Goal: Task Accomplishment & Management: Use online tool/utility

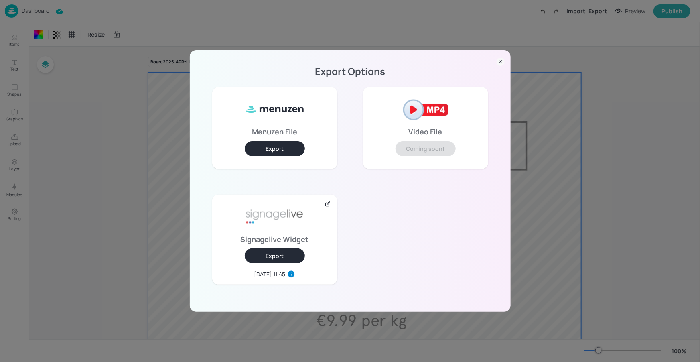
click at [501, 62] on icon at bounding box center [500, 62] width 3 height 3
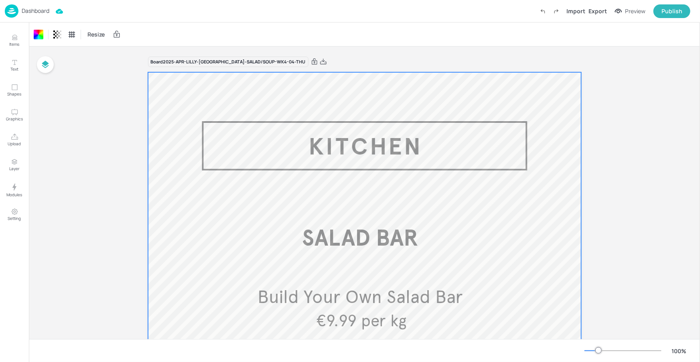
click at [37, 11] on p "Dashboard" at bounding box center [36, 11] width 28 height 6
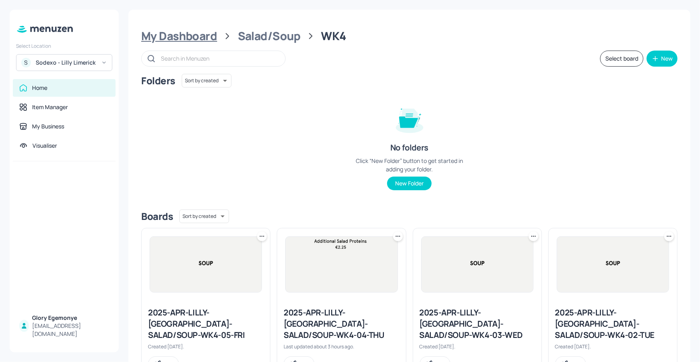
click at [184, 29] on div "My Dashboard" at bounding box center [179, 36] width 76 height 14
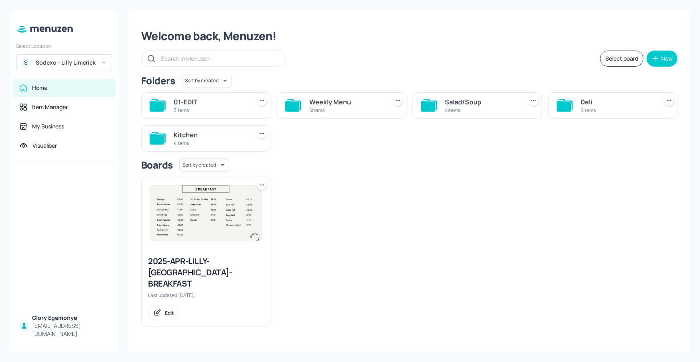
click at [72, 60] on div "Sodexo - Lilly Limerick" at bounding box center [66, 63] width 61 height 8
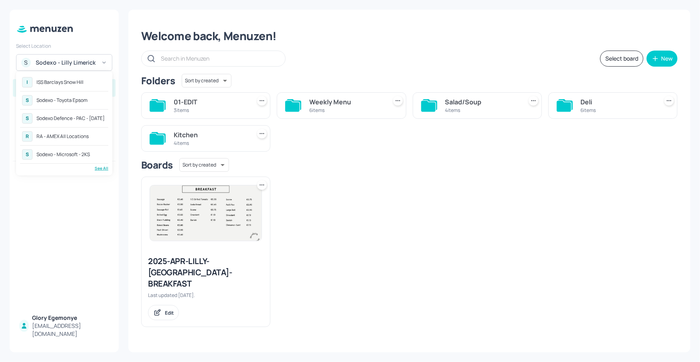
click at [78, 130] on div "R RA - AMEX All Locations" at bounding box center [64, 136] width 88 height 14
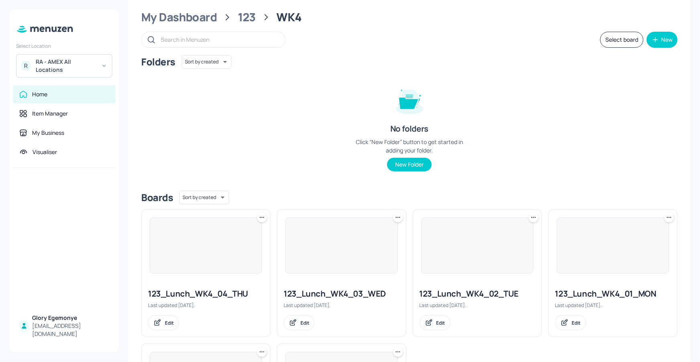
scroll to position [8, 0]
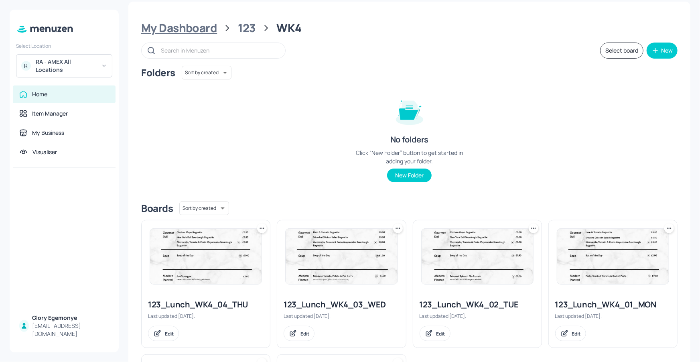
click at [211, 28] on div "My Dashboard" at bounding box center [179, 28] width 76 height 14
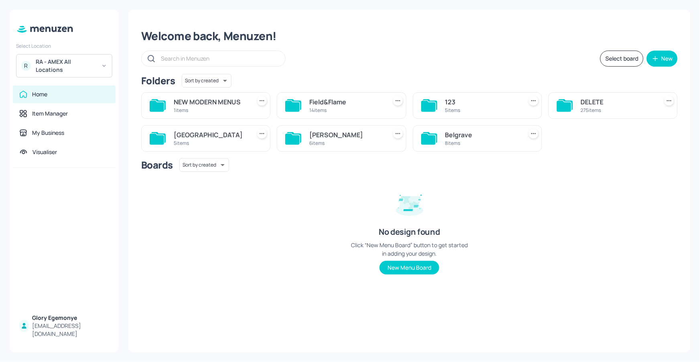
scroll to position [0, 0]
click at [427, 137] on icon at bounding box center [428, 139] width 14 height 11
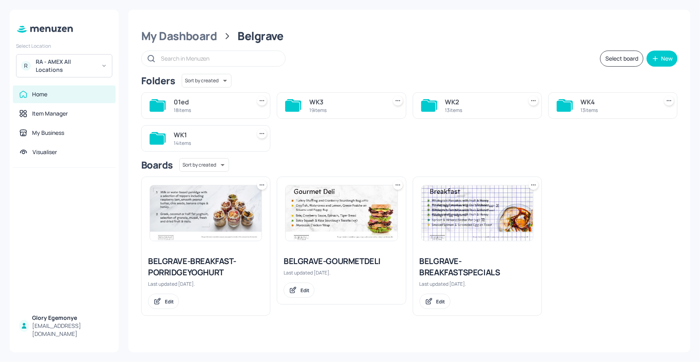
click at [170, 138] on div "WK1 14 items" at bounding box center [205, 138] width 129 height 26
click at [161, 138] on icon at bounding box center [157, 139] width 14 height 11
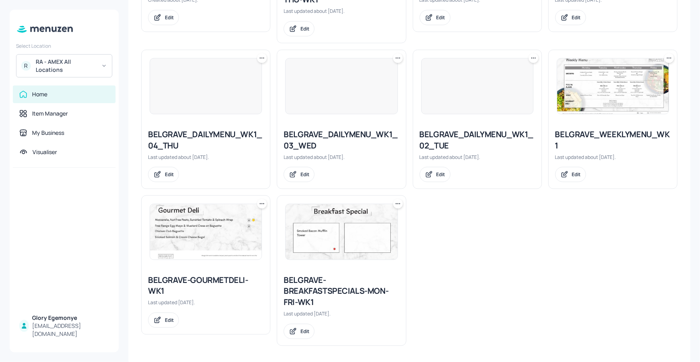
scroll to position [484, 0]
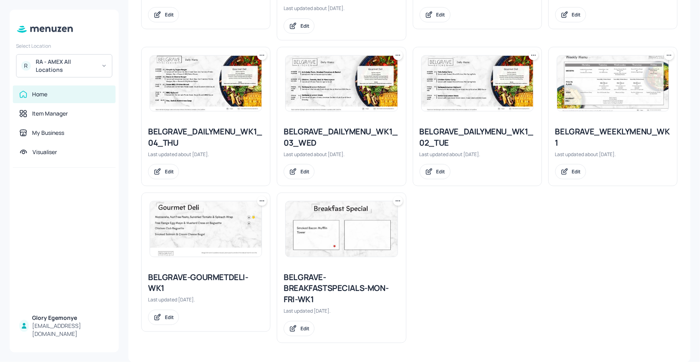
click at [315, 280] on div "BELGRAVE-BREAKFASTSPECIALS-MON-FRI-WK1" at bounding box center [342, 289] width 116 height 34
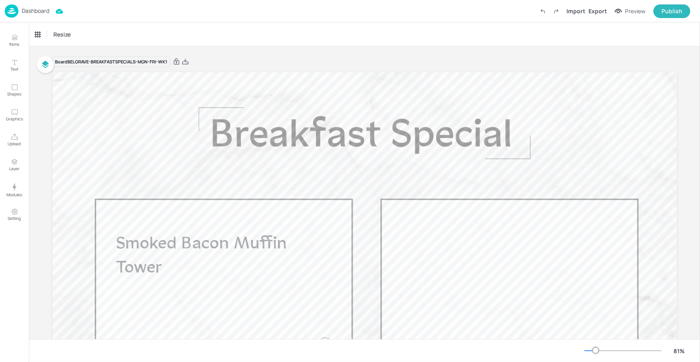
click at [41, 12] on p "Dashboard" at bounding box center [36, 11] width 28 height 6
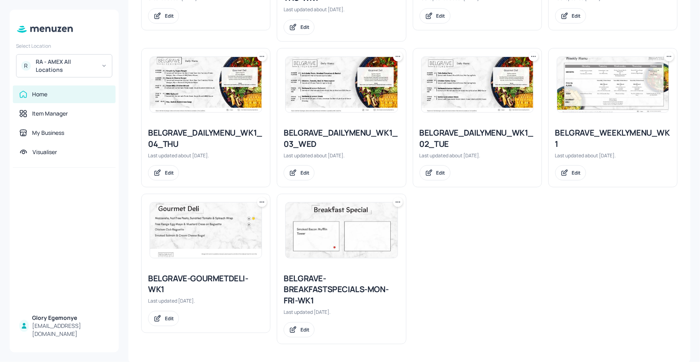
scroll to position [484, 0]
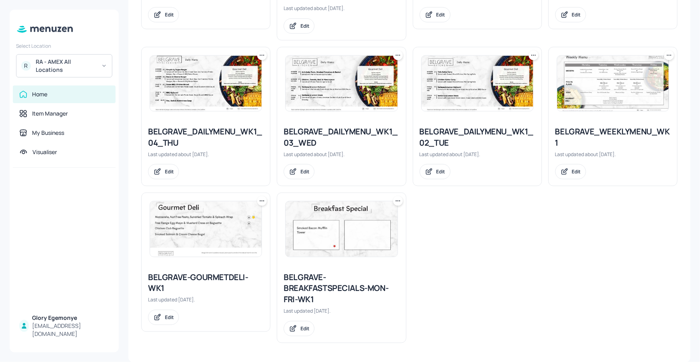
click at [203, 278] on div "BELGRAVE-GOURMETDELI-WK1" at bounding box center [206, 283] width 116 height 22
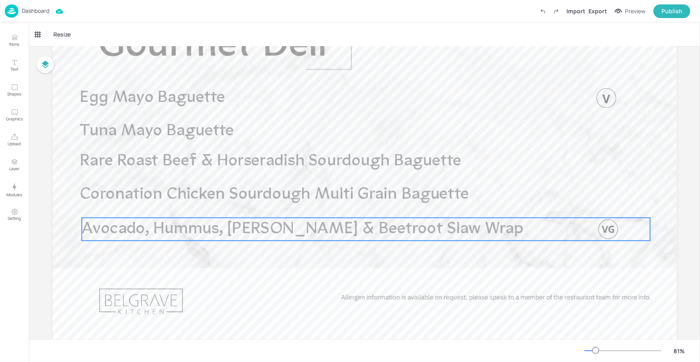
scroll to position [84, 0]
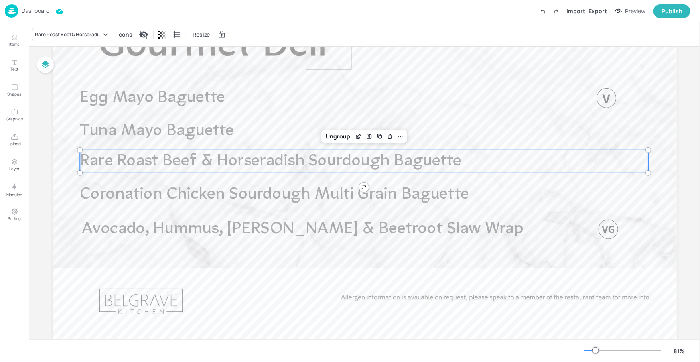
click at [360, 158] on span "Rare Roast Beef & Horseradish Sourdough Baguette" at bounding box center [271, 161] width 382 height 16
click at [355, 134] on icon "Edit Item" at bounding box center [358, 136] width 7 height 6
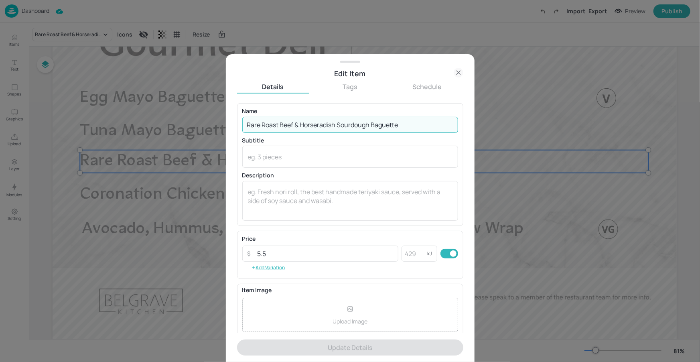
drag, startPoint x: 371, startPoint y: 126, endPoint x: 339, endPoint y: 124, distance: 32.1
click at [339, 124] on input "Rare Roast Beef & Horseradish Sourdough Baguette" at bounding box center [350, 125] width 216 height 16
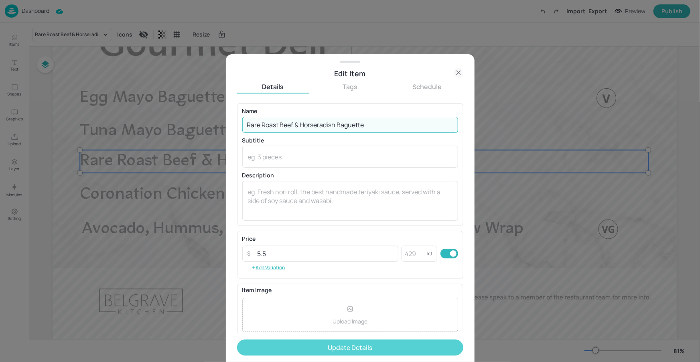
type input "Rare Roast Beef & Horseradish Baguette"
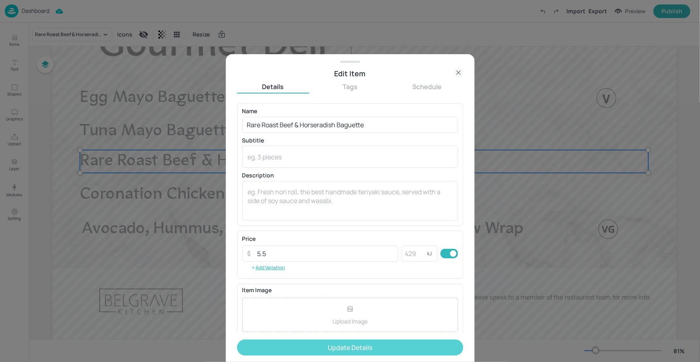
click at [341, 347] on button "Update Details" at bounding box center [350, 347] width 226 height 16
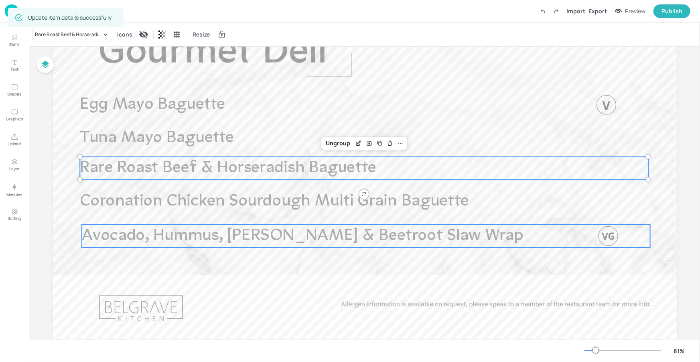
scroll to position [73, 0]
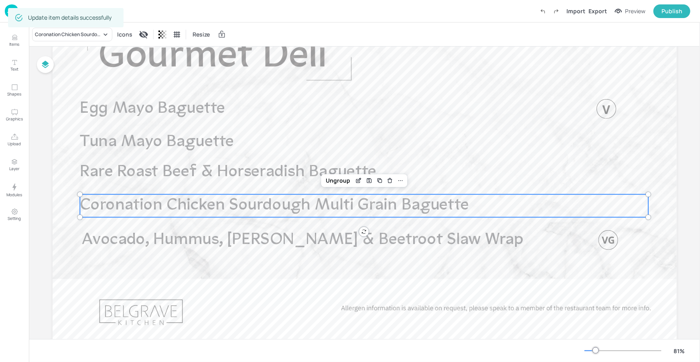
click at [311, 203] on span "Coronation Chicken Sourdough Multi Grain Baguette" at bounding box center [274, 205] width 389 height 16
click at [359, 179] on icon "Edit Item" at bounding box center [359, 179] width 1 height 1
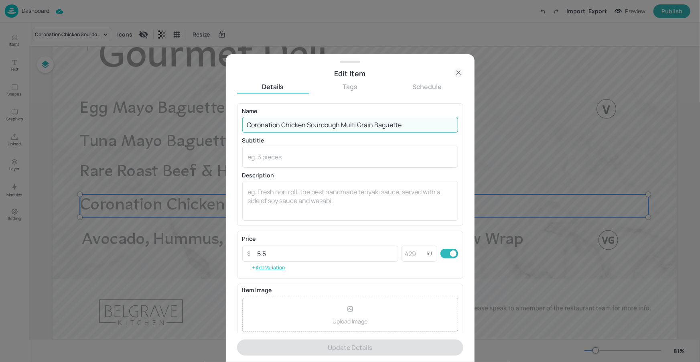
click at [340, 122] on input "Coronation Chicken Sourdough Multi Grain Baguette" at bounding box center [350, 125] width 216 height 16
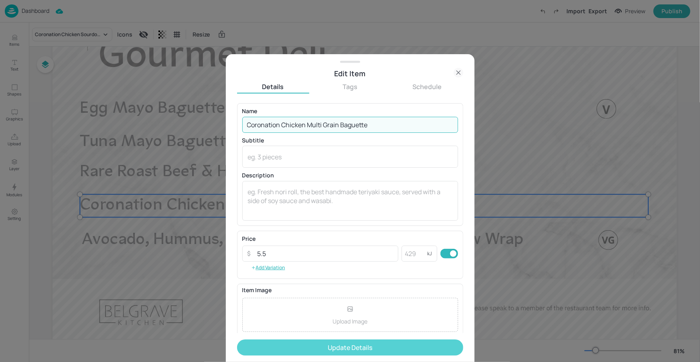
type input "Coronation Chicken Multi Grain Baguette"
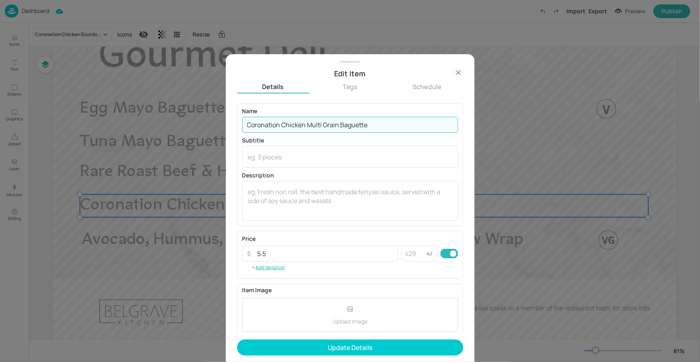
click at [359, 353] on button "Update Details" at bounding box center [350, 347] width 226 height 16
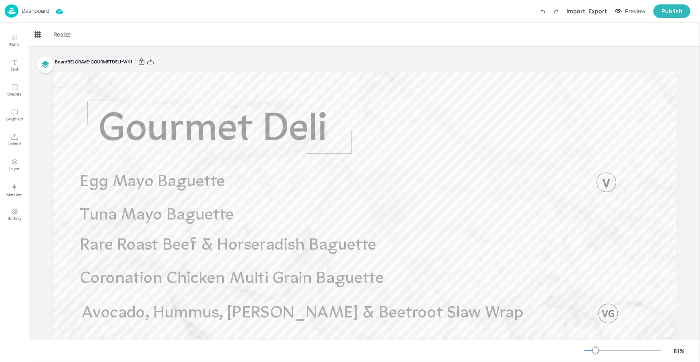
click at [598, 12] on div "Export" at bounding box center [598, 11] width 18 height 8
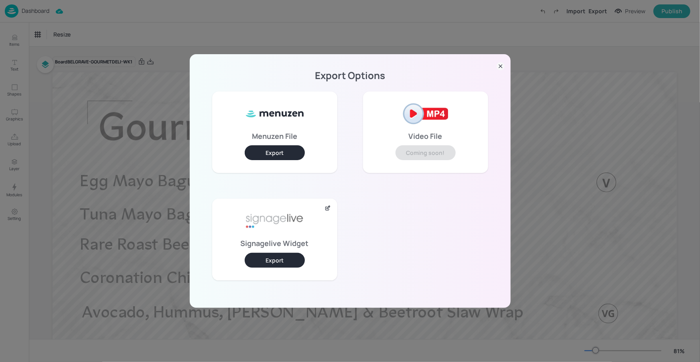
click at [285, 258] on button "Export" at bounding box center [275, 260] width 60 height 15
click at [500, 65] on icon at bounding box center [501, 66] width 8 height 8
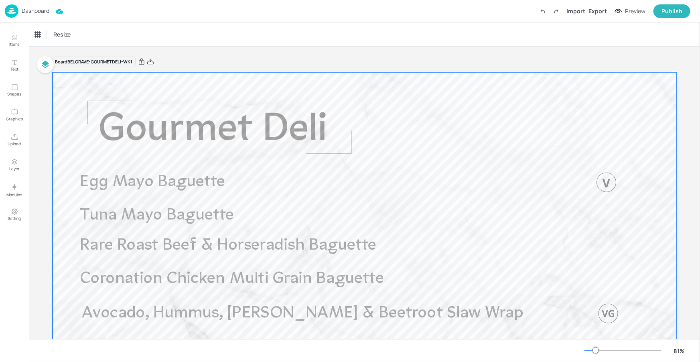
click at [216, 124] on div at bounding box center [365, 247] width 624 height 351
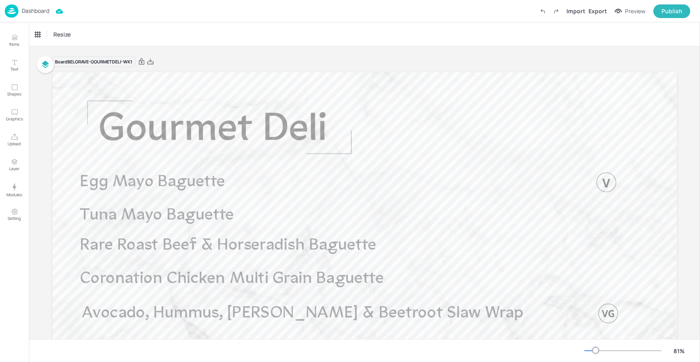
click at [46, 10] on p "Dashboard" at bounding box center [36, 11] width 28 height 6
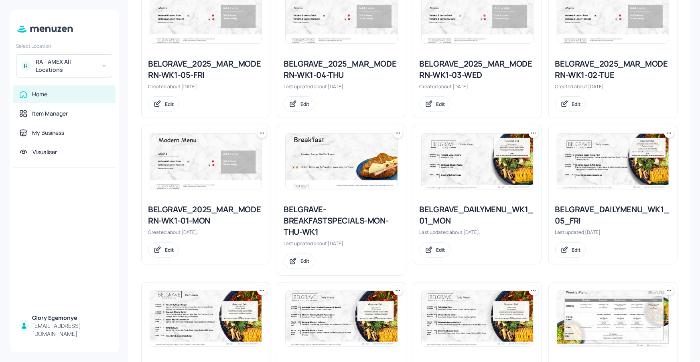
scroll to position [484, 0]
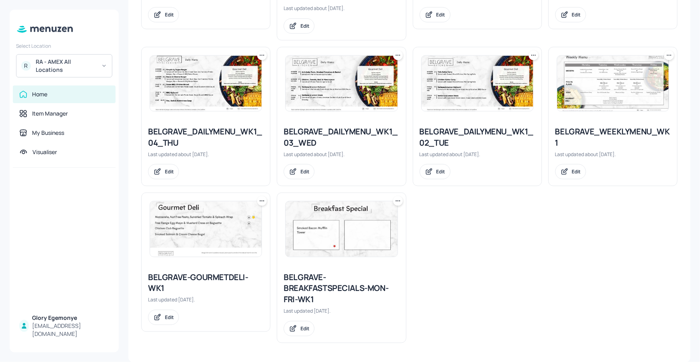
click at [603, 127] on div "BELGRAVE_WEEKLYMENU_WK1" at bounding box center [613, 137] width 116 height 22
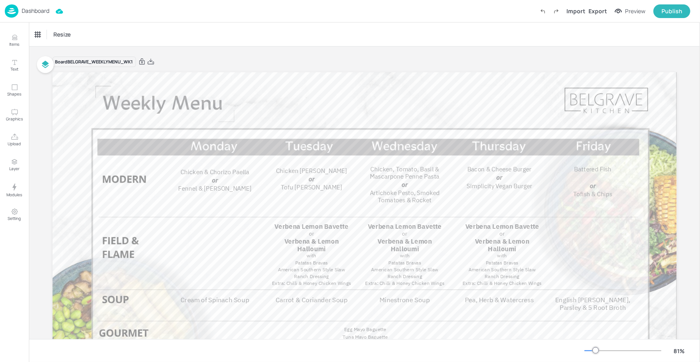
click at [44, 10] on p "Dashboard" at bounding box center [36, 11] width 28 height 6
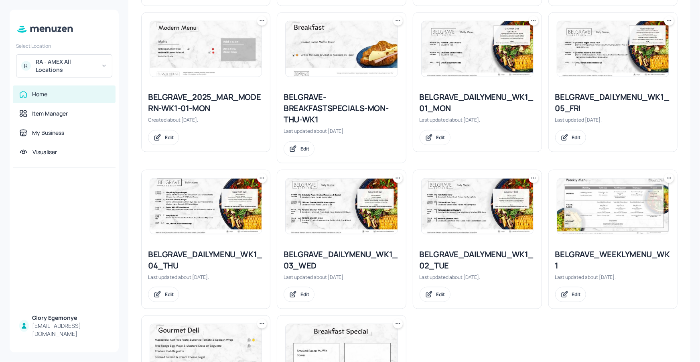
scroll to position [361, 0]
click at [316, 260] on div "BELGRAVE_DAILYMENU_WK1_03_WED" at bounding box center [342, 260] width 116 height 22
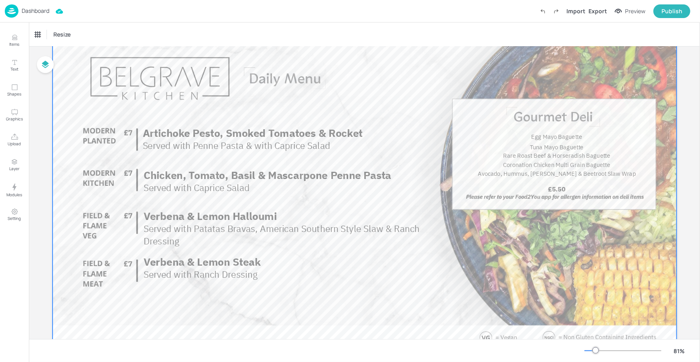
scroll to position [12, 0]
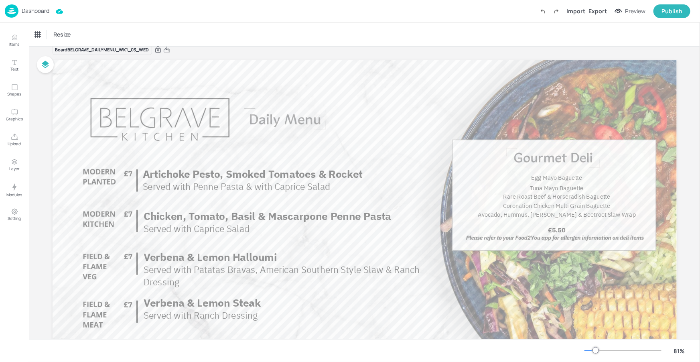
click at [38, 9] on p "Dashboard" at bounding box center [36, 11] width 28 height 6
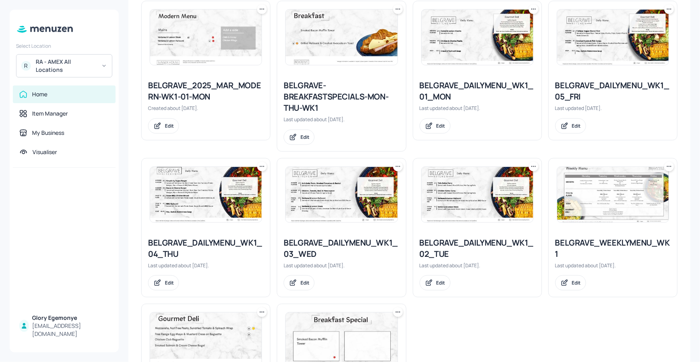
scroll to position [370, 0]
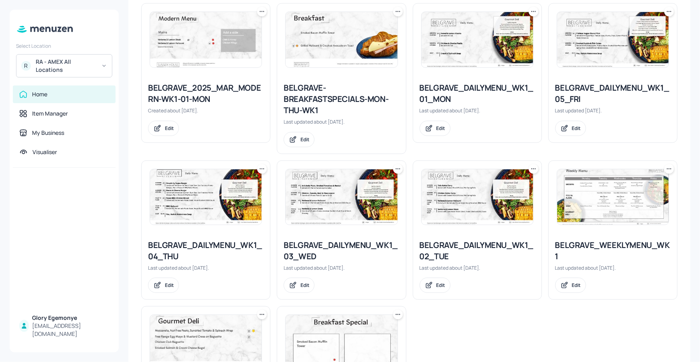
click at [207, 242] on div "BELGRAVE_DAILYMENU_WK1_04_THU" at bounding box center [206, 251] width 116 height 22
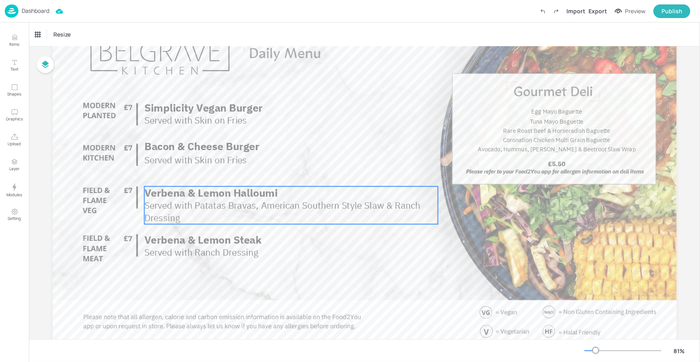
scroll to position [73, 0]
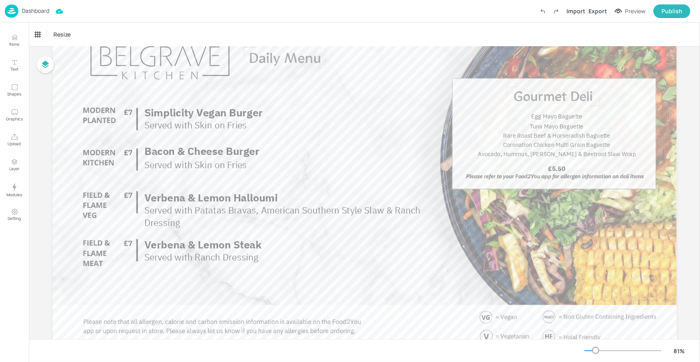
click at [30, 8] on p "Dashboard" at bounding box center [36, 11] width 28 height 6
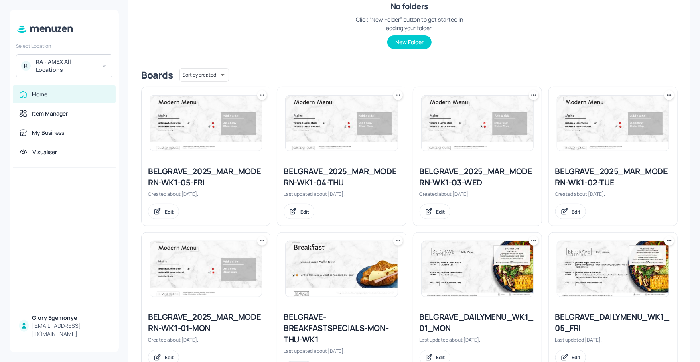
scroll to position [276, 0]
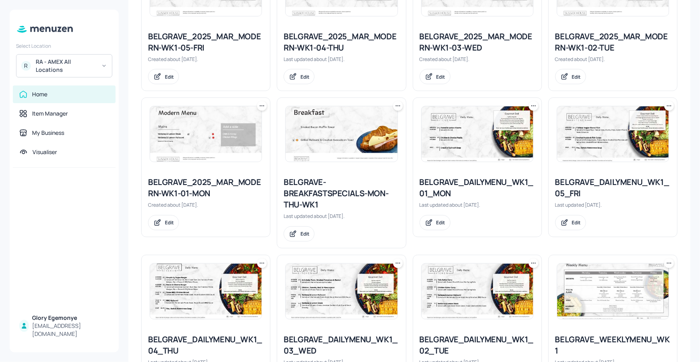
click at [585, 181] on div "BELGRAVE_DAILYMENU_WK1_05_FRI" at bounding box center [613, 188] width 116 height 22
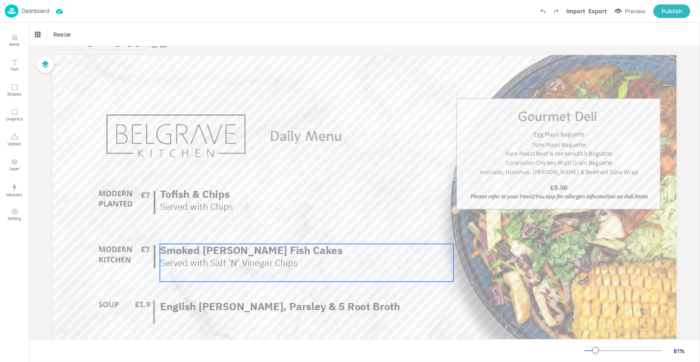
scroll to position [1, 0]
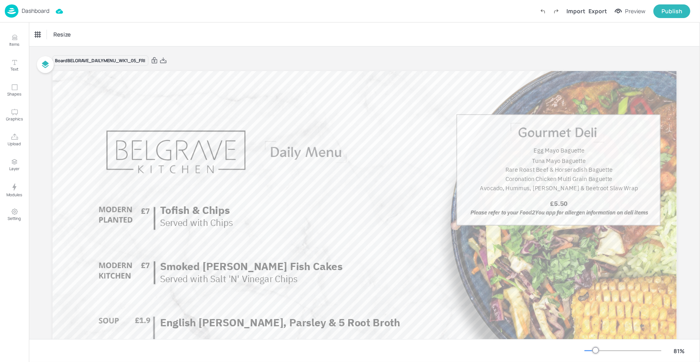
click at [42, 12] on p "Dashboard" at bounding box center [36, 11] width 28 height 6
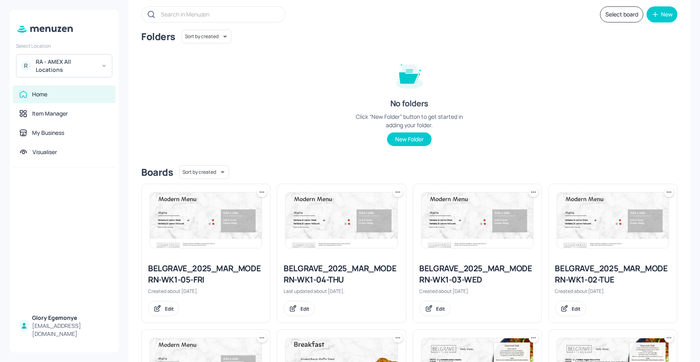
scroll to position [138, 0]
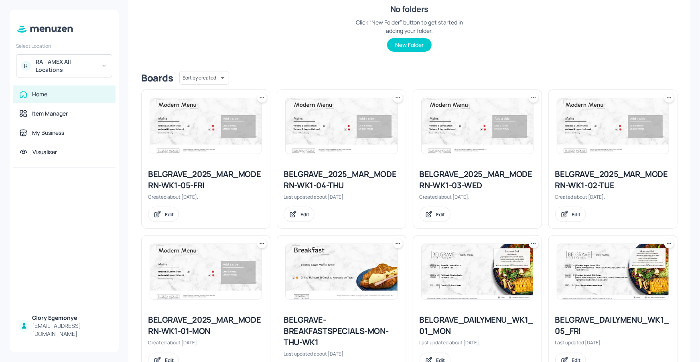
click at [455, 316] on div "BELGRAVE_DAILYMENU_WK1_01_MON" at bounding box center [478, 325] width 116 height 22
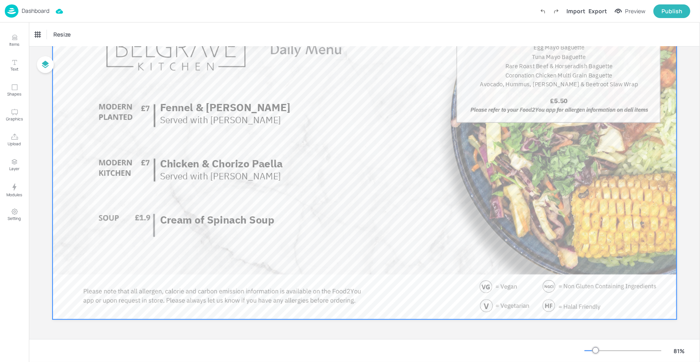
scroll to position [104, 0]
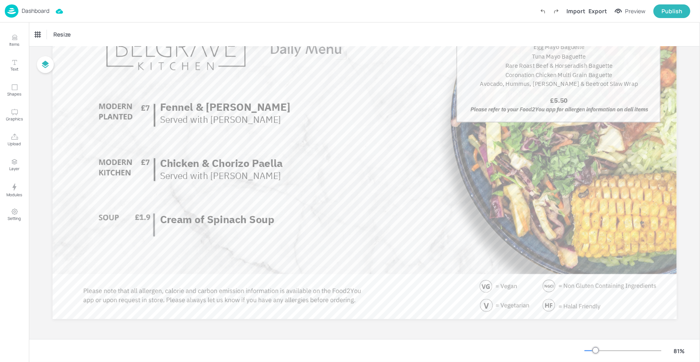
click at [47, 11] on p "Dashboard" at bounding box center [36, 11] width 28 height 6
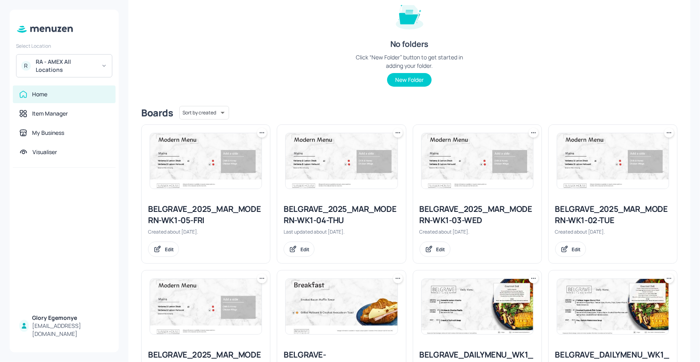
scroll to position [244, 0]
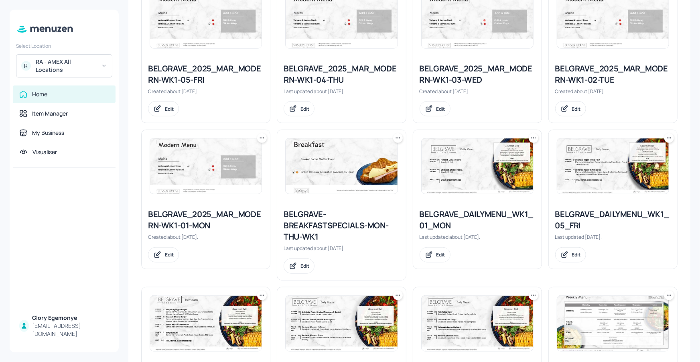
click at [296, 212] on div "BELGRAVE-BREAKFASTSPECIALS-MON-THU-WK1" at bounding box center [342, 226] width 116 height 34
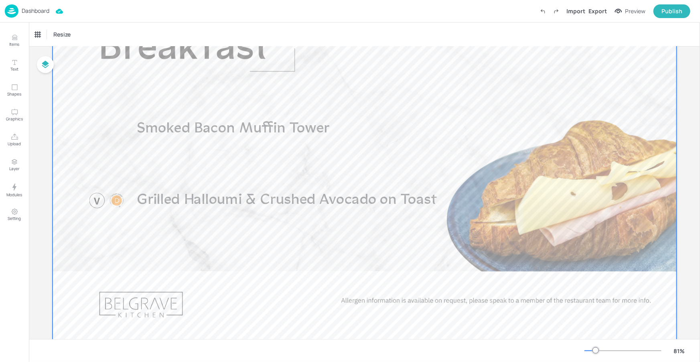
scroll to position [104, 0]
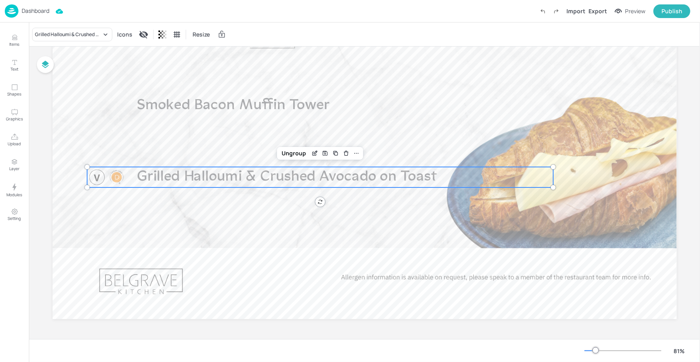
click at [278, 176] on span "Grilled Halloumi & Crushed Avocado on Toast" at bounding box center [287, 177] width 300 height 15
click at [297, 151] on div "Ungroup" at bounding box center [294, 153] width 31 height 10
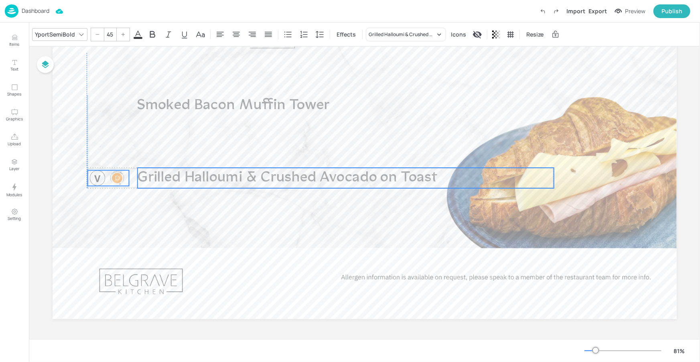
click at [107, 176] on div at bounding box center [108, 178] width 42 height 16
click at [106, 174] on div at bounding box center [108, 177] width 42 height 16
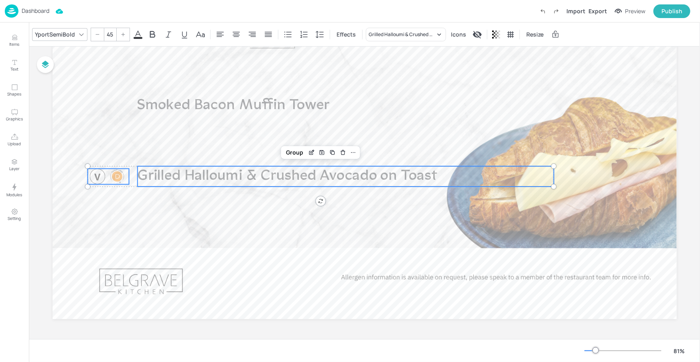
click at [106, 174] on div at bounding box center [108, 177] width 42 height 16
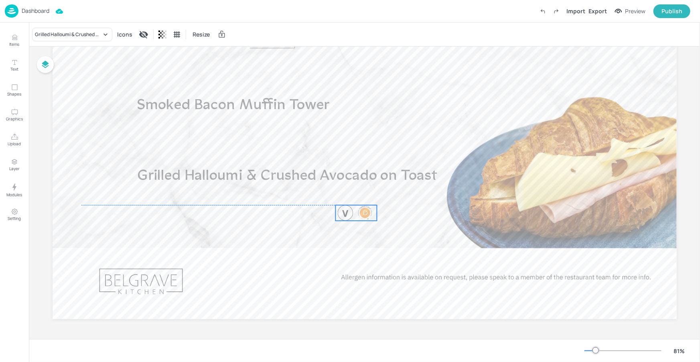
drag, startPoint x: 106, startPoint y: 174, endPoint x: 349, endPoint y: 208, distance: 245.9
click at [349, 208] on div at bounding box center [356, 213] width 42 height 16
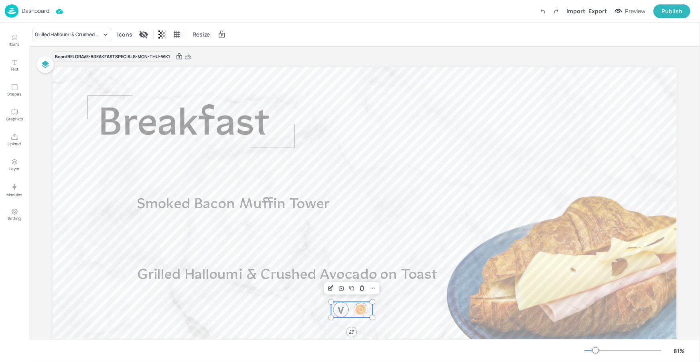
scroll to position [0, 0]
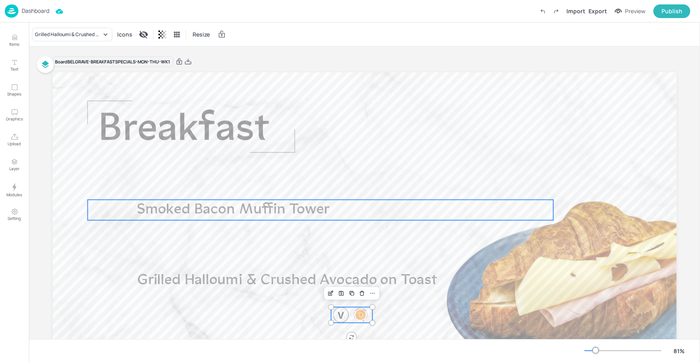
click at [221, 208] on span "Smoked Bacon Muffin Tower" at bounding box center [233, 209] width 193 height 15
click at [87, 209] on div "Smoked Bacon Muffin Tower" at bounding box center [320, 210] width 466 height 20
click at [301, 183] on div "Ungroup" at bounding box center [294, 186] width 31 height 10
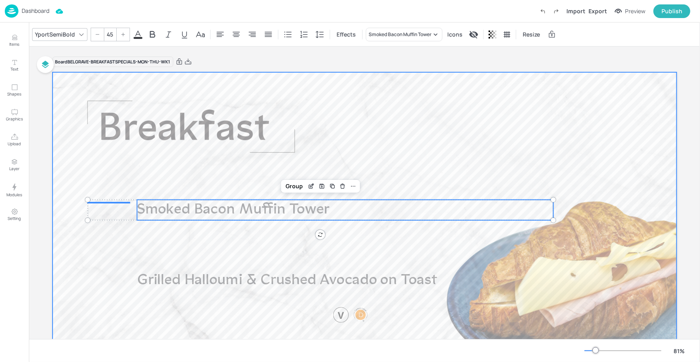
click at [116, 207] on div at bounding box center [365, 247] width 624 height 351
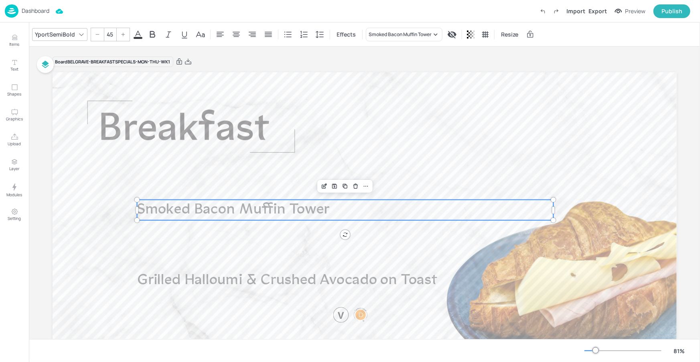
click at [148, 209] on span "Smoked Bacon Muffin Tower" at bounding box center [233, 209] width 193 height 15
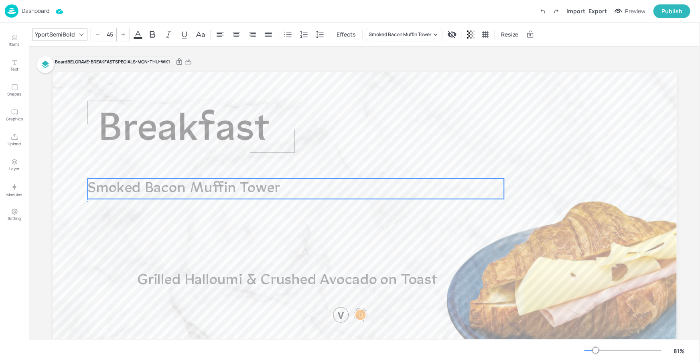
drag, startPoint x: 166, startPoint y: 204, endPoint x: 130, endPoint y: 197, distance: 36.8
click at [123, 187] on span "Smoked Bacon Muffin Tower" at bounding box center [183, 188] width 193 height 15
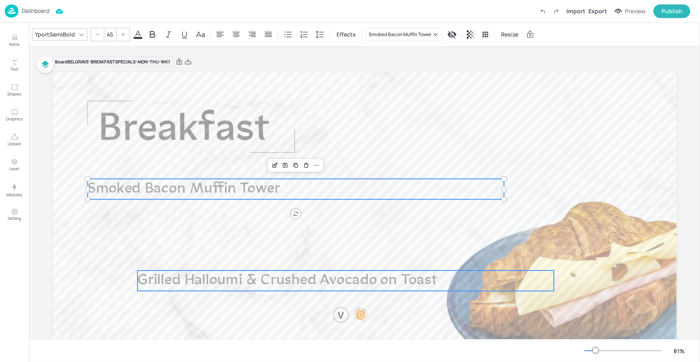
type input "45"
click at [201, 281] on span "Grilled Halloumi & Crushed Avocado on Toast" at bounding box center [287, 280] width 300 height 15
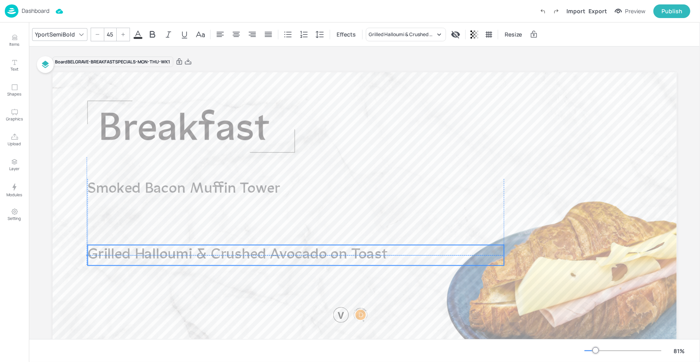
drag, startPoint x: 228, startPoint y: 281, endPoint x: 177, endPoint y: 255, distance: 57.2
click at [177, 255] on span "Grilled Halloumi & Crushed Avocado on Toast" at bounding box center [237, 255] width 300 height 15
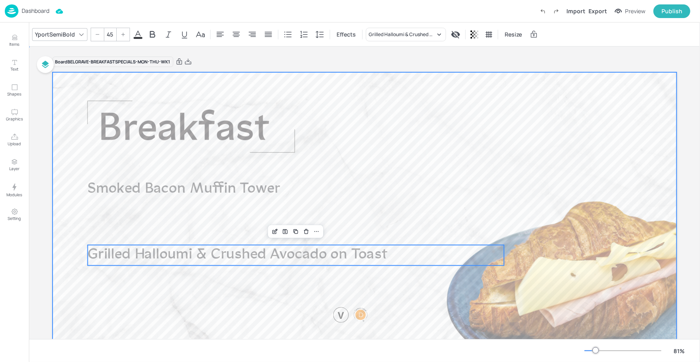
click at [183, 287] on div at bounding box center [365, 247] width 624 height 351
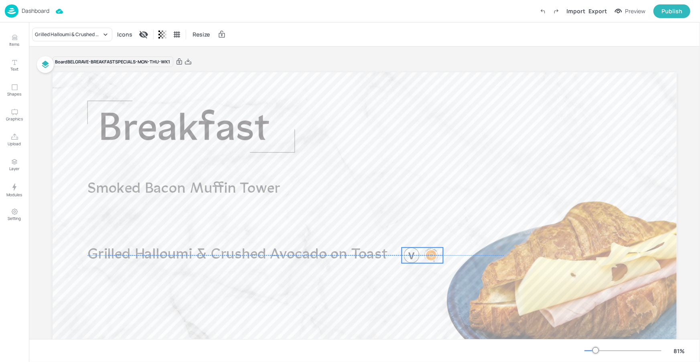
drag, startPoint x: 346, startPoint y: 319, endPoint x: 416, endPoint y: 258, distance: 93.0
click at [416, 258] on div at bounding box center [412, 256] width 16 height 16
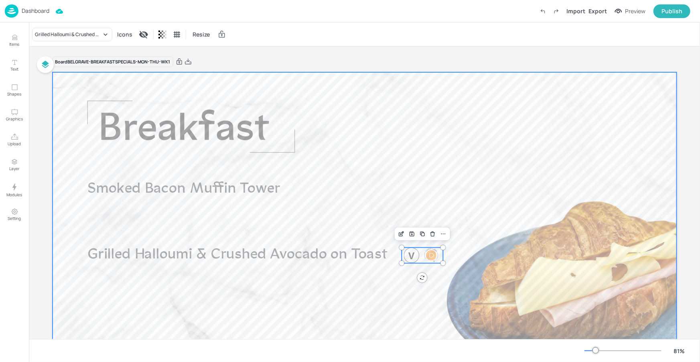
click at [343, 280] on div at bounding box center [365, 247] width 624 height 351
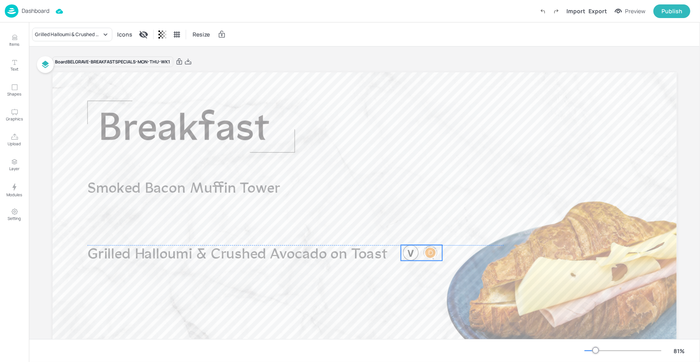
click at [428, 254] on div at bounding box center [430, 253] width 16 height 16
click at [392, 288] on div at bounding box center [365, 247] width 624 height 351
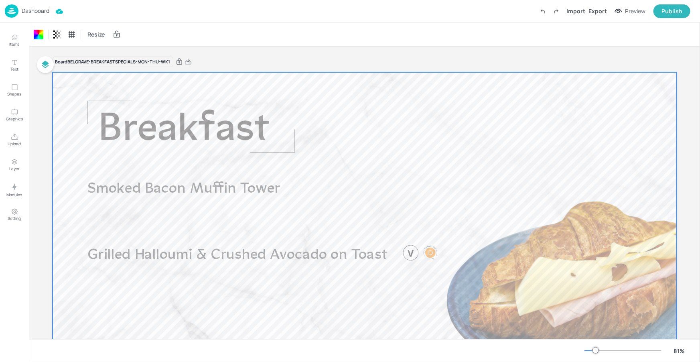
click at [285, 309] on div at bounding box center [365, 247] width 624 height 351
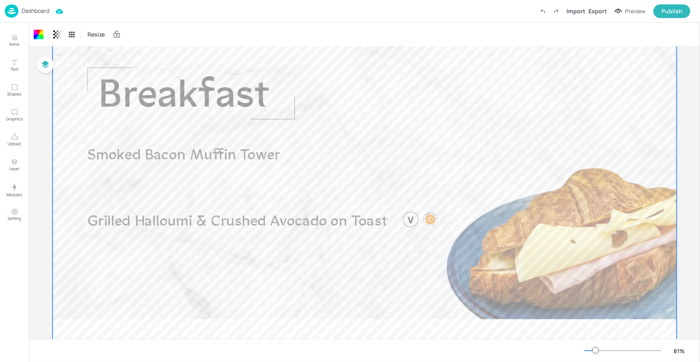
scroll to position [49, 0]
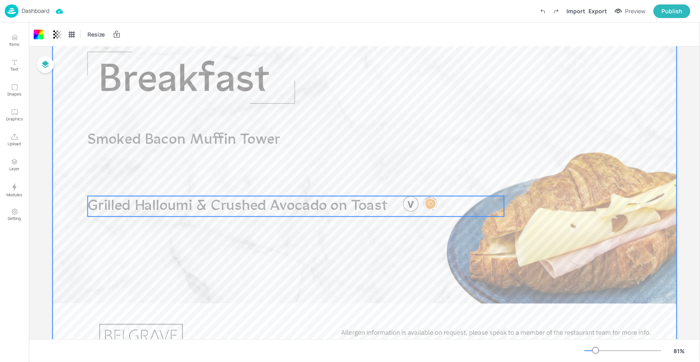
click at [236, 208] on span "Grilled Halloumi & Crushed Avocado on Toast" at bounding box center [237, 206] width 300 height 15
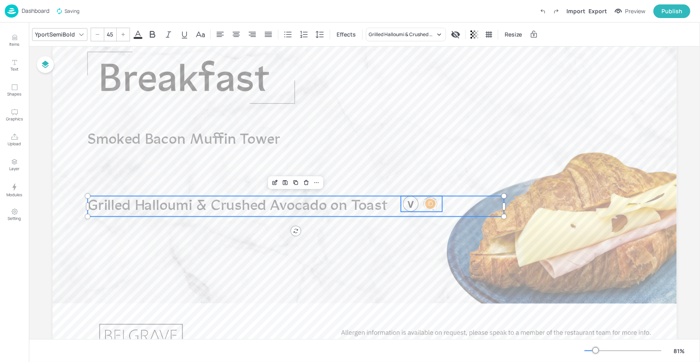
click at [430, 207] on div at bounding box center [430, 204] width 16 height 16
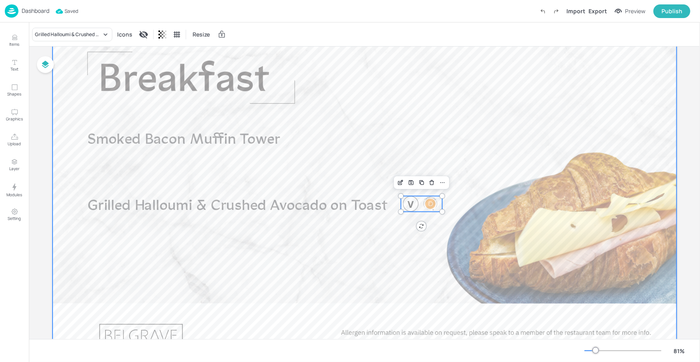
click at [253, 279] on div at bounding box center [365, 198] width 624 height 351
click at [224, 219] on div at bounding box center [365, 198] width 624 height 351
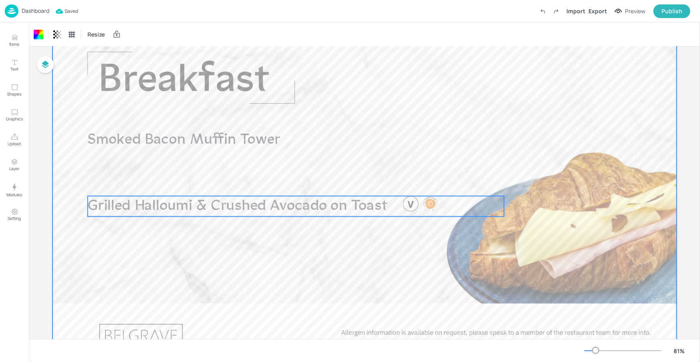
click at [227, 205] on span "Grilled Halloumi & Crushed Avocado on Toast" at bounding box center [237, 206] width 300 height 15
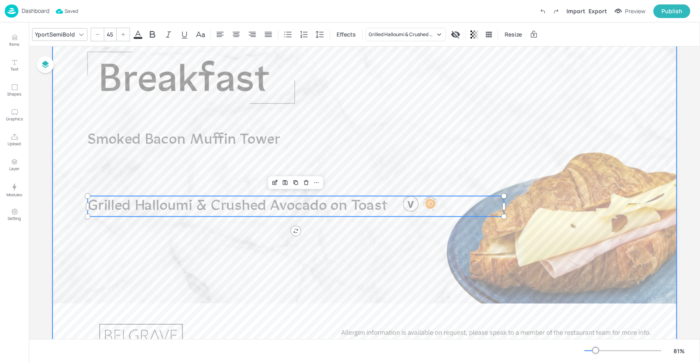
click at [351, 84] on div at bounding box center [365, 198] width 624 height 351
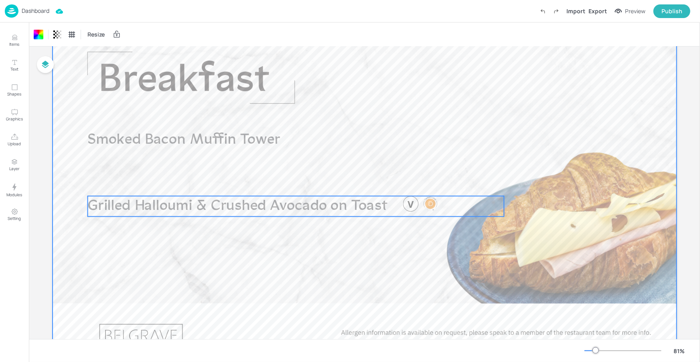
click at [256, 198] on p "Grilled Halloumi & Crushed Avocado on Toast" at bounding box center [295, 206] width 416 height 20
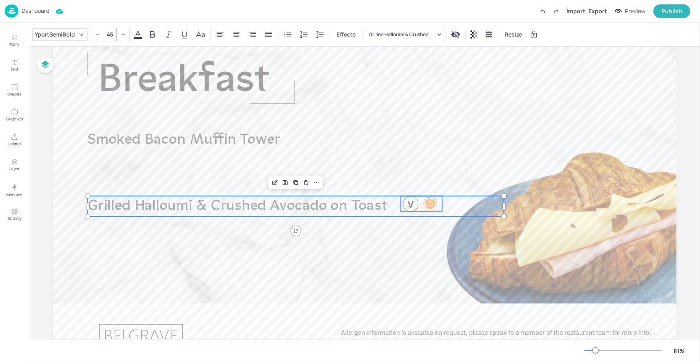
click at [413, 202] on div at bounding box center [411, 204] width 16 height 16
click at [265, 183] on div "Group" at bounding box center [270, 182] width 24 height 10
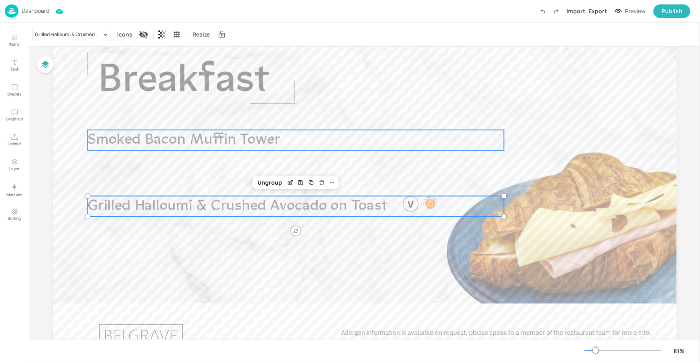
click at [231, 142] on span "Smoked Bacon Muffin Tower" at bounding box center [183, 139] width 193 height 15
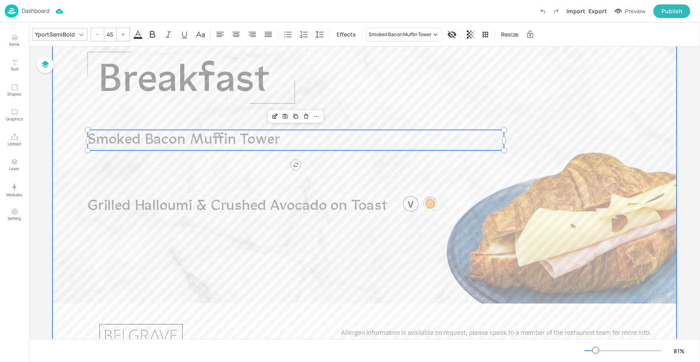
click at [273, 171] on div at bounding box center [365, 198] width 624 height 351
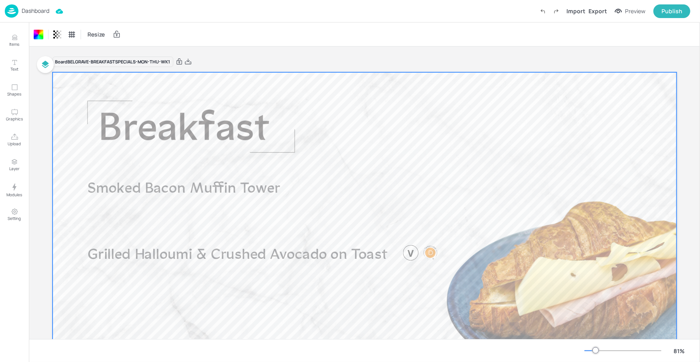
scroll to position [67, 0]
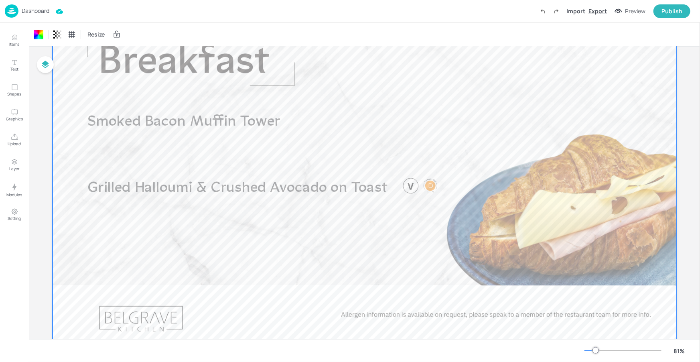
click at [598, 12] on div "Export" at bounding box center [598, 11] width 18 height 8
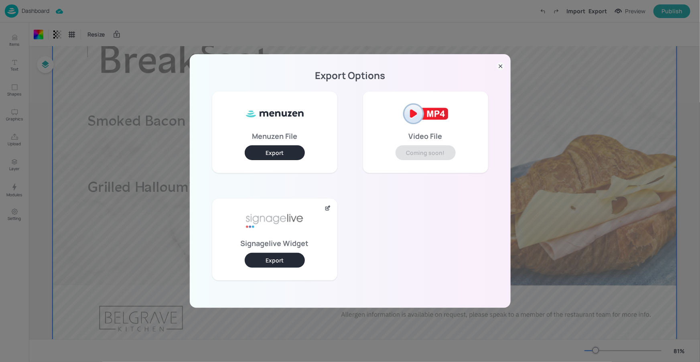
click at [270, 254] on button "Export" at bounding box center [275, 260] width 60 height 15
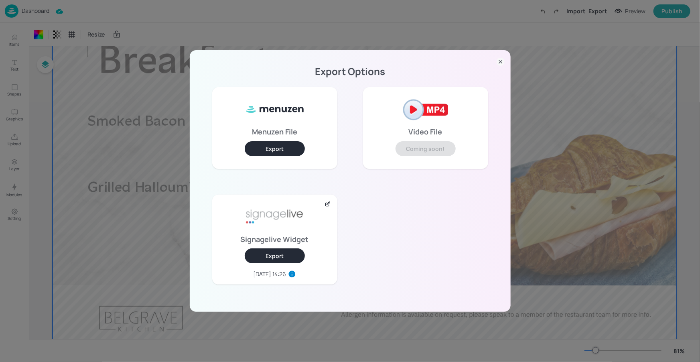
click at [502, 64] on icon at bounding box center [501, 62] width 8 height 8
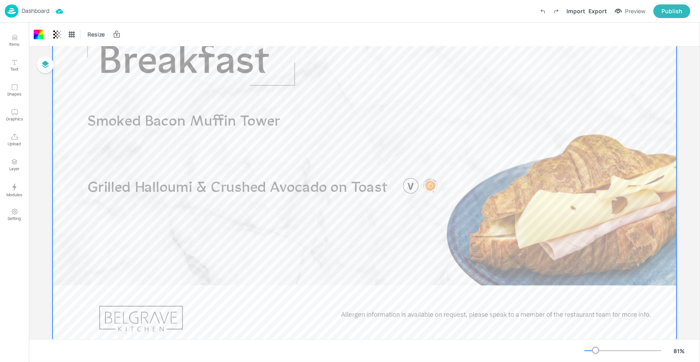
click at [181, 33] on div "Resize" at bounding box center [364, 34] width 671 height 24
click at [234, 21] on div "Dashboard Import Export Preview Publish" at bounding box center [348, 11] width 686 height 22
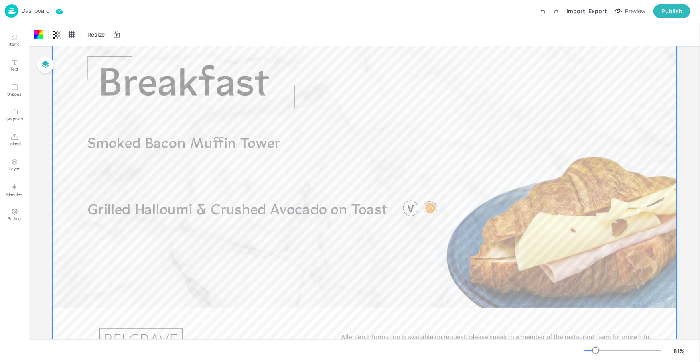
scroll to position [0, 0]
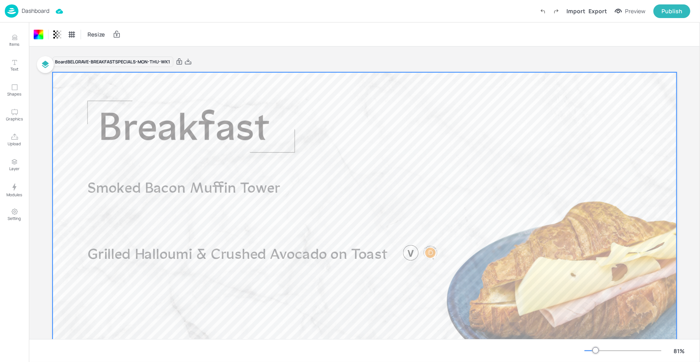
click at [250, 63] on div "Board BELGRAVE-BREAKFASTSPECIALS-MON-THU-WK1" at bounding box center [365, 61] width 624 height 11
click at [35, 12] on p "Dashboard" at bounding box center [36, 11] width 28 height 6
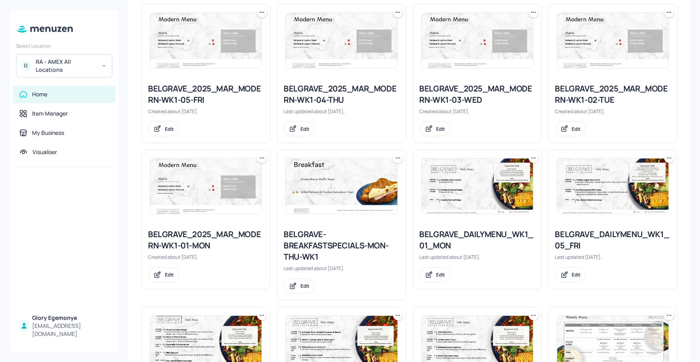
scroll to position [223, 0]
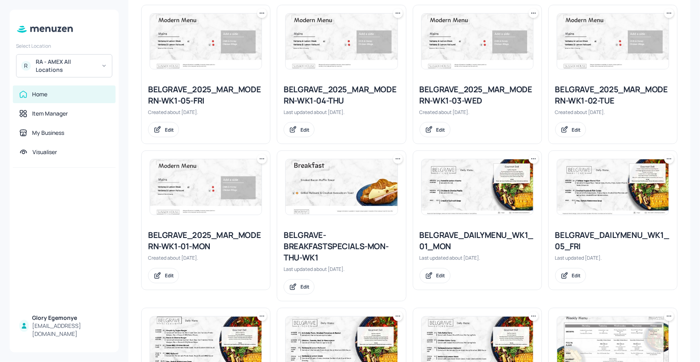
click at [180, 239] on div "BELGRAVE_2025_MAR_MODERN-WK1-01-MON" at bounding box center [206, 240] width 116 height 22
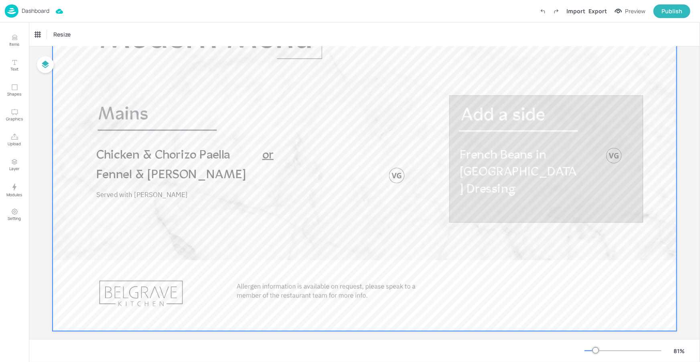
scroll to position [91, 0]
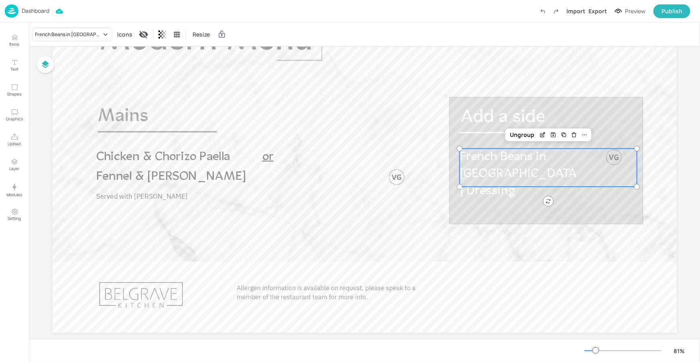
click at [551, 169] on p "French Beans in [GEOGRAPHIC_DATA] Dressing" at bounding box center [519, 174] width 120 height 52
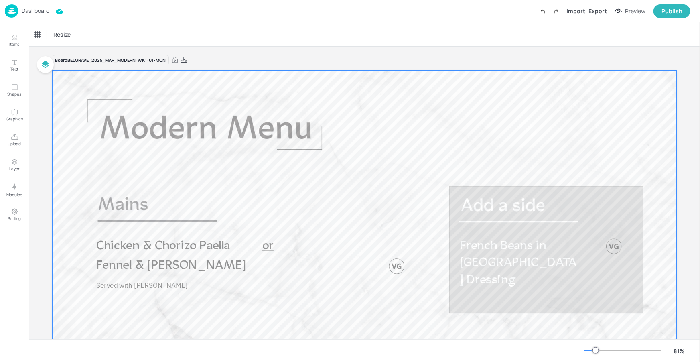
scroll to position [0, 0]
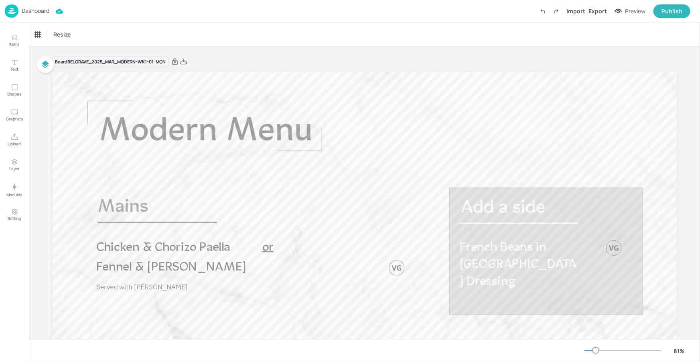
click at [39, 11] on p "Dashboard" at bounding box center [36, 11] width 28 height 6
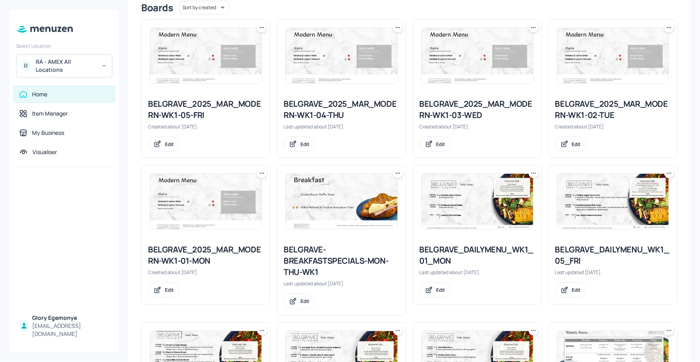
scroll to position [194, 0]
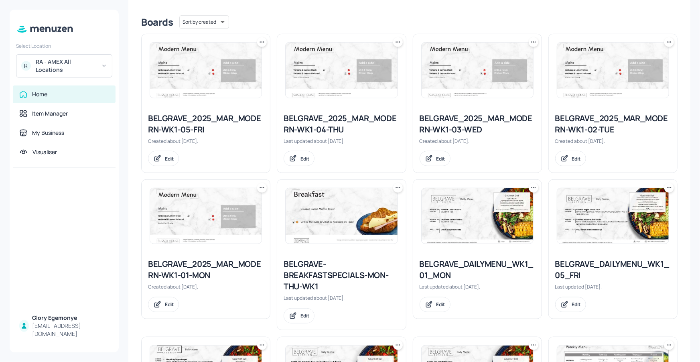
click at [577, 127] on div "BELGRAVE_2025_MAR_MODERN-WK1-02-TUE" at bounding box center [613, 124] width 116 height 22
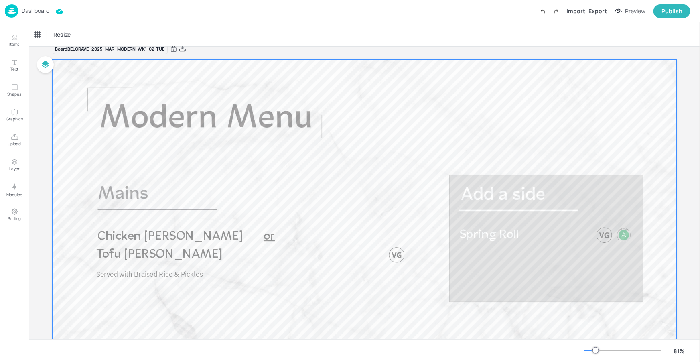
scroll to position [12, 0]
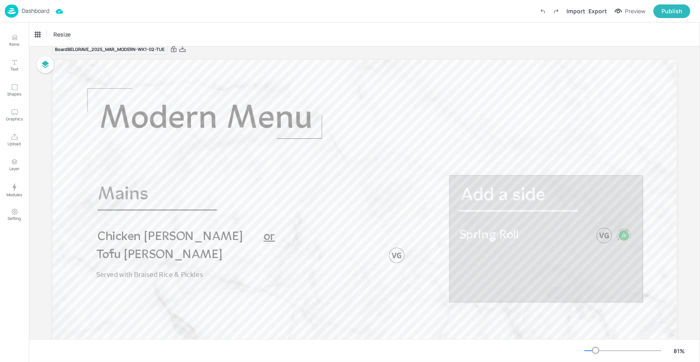
click at [47, 10] on p "Dashboard" at bounding box center [36, 11] width 28 height 6
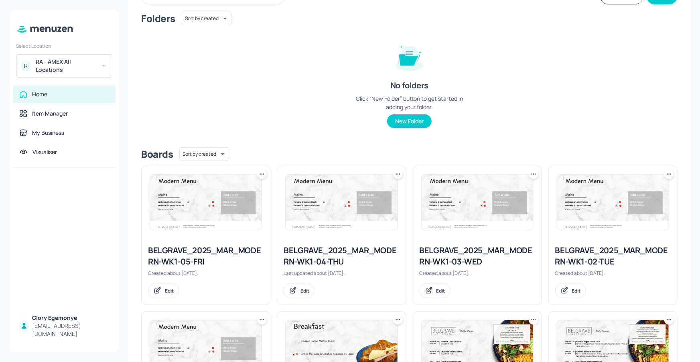
scroll to position [64, 0]
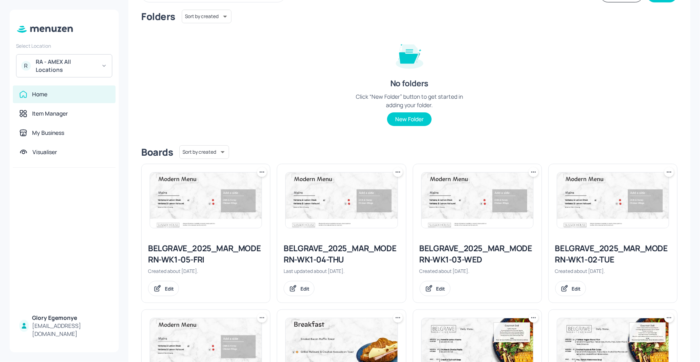
click at [437, 248] on div "BELGRAVE_2025_MAR_MODERN-WK1-03-WED" at bounding box center [478, 254] width 116 height 22
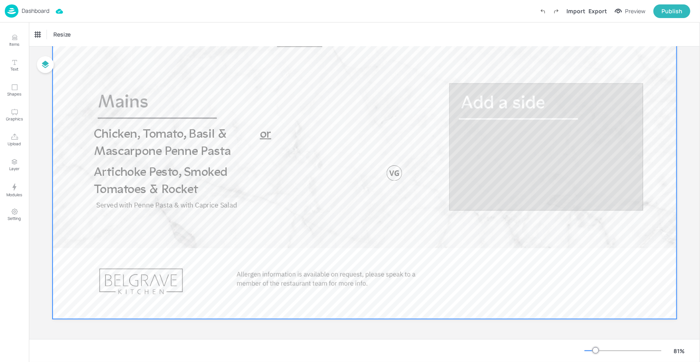
scroll to position [92, 0]
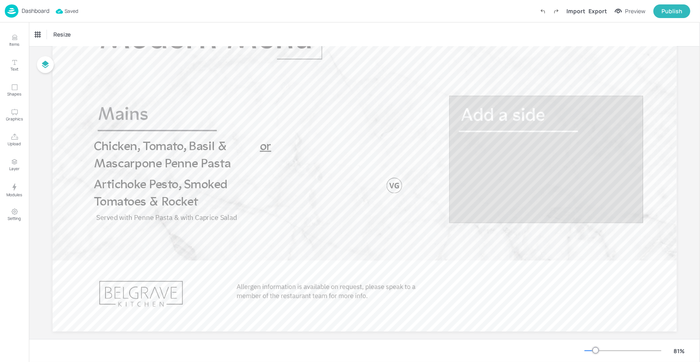
click at [41, 13] on p "Dashboard" at bounding box center [36, 11] width 28 height 6
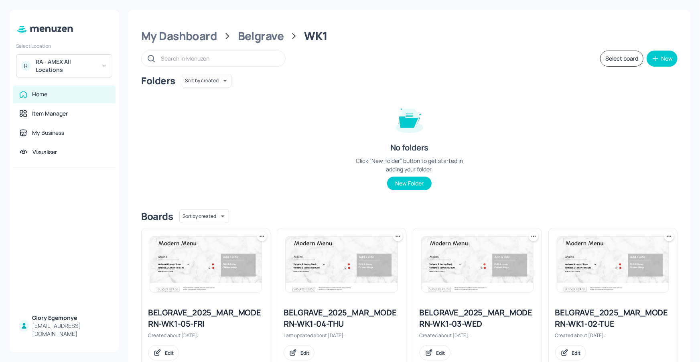
click at [232, 325] on div "BELGRAVE_2025_MAR_MODERN-WK1-05-FRI" at bounding box center [206, 318] width 116 height 22
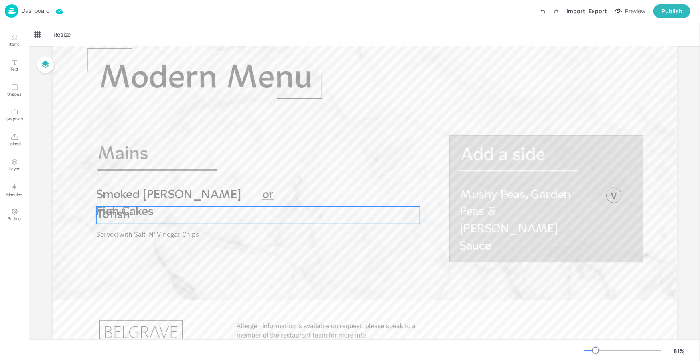
scroll to position [52, 0]
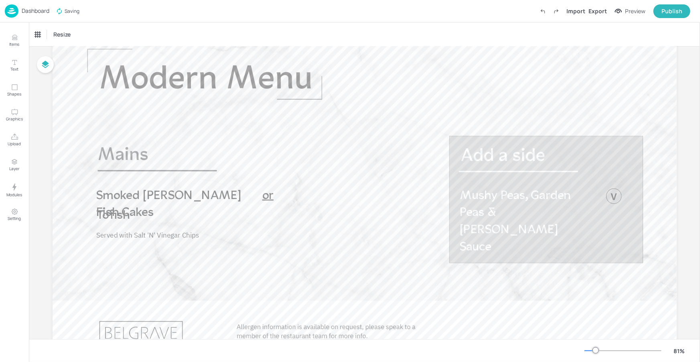
click at [35, 8] on p "Dashboard" at bounding box center [36, 11] width 28 height 6
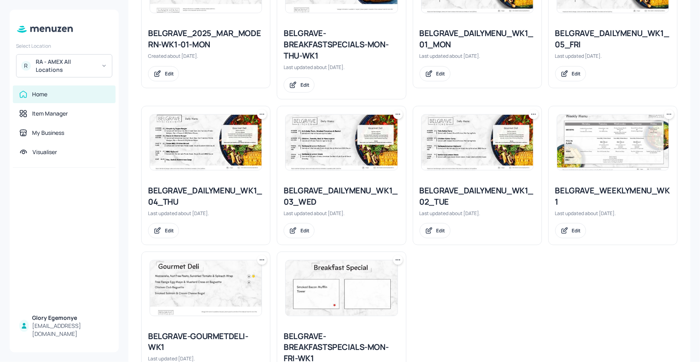
scroll to position [418, 0]
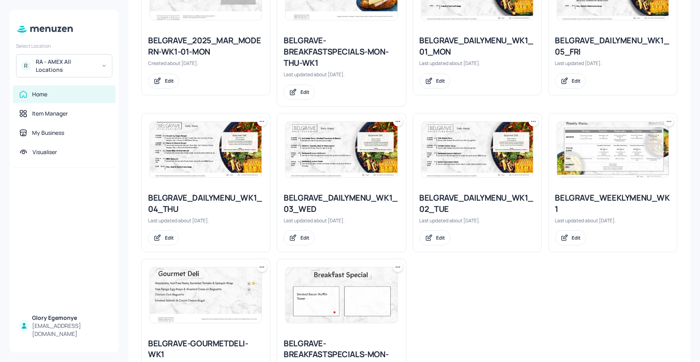
click at [533, 118] on icon at bounding box center [534, 122] width 8 height 8
click at [493, 162] on div "Move" at bounding box center [501, 165] width 64 height 14
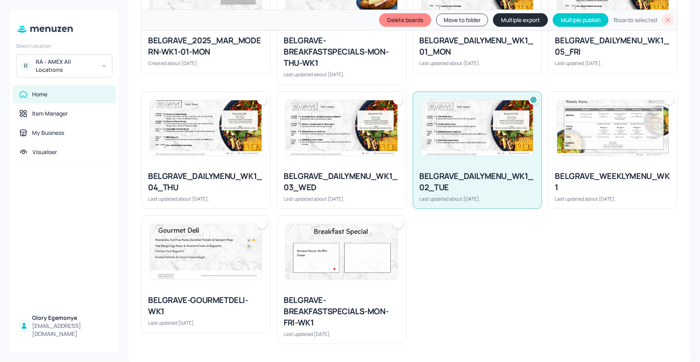
click at [401, 138] on div at bounding box center [341, 128] width 128 height 72
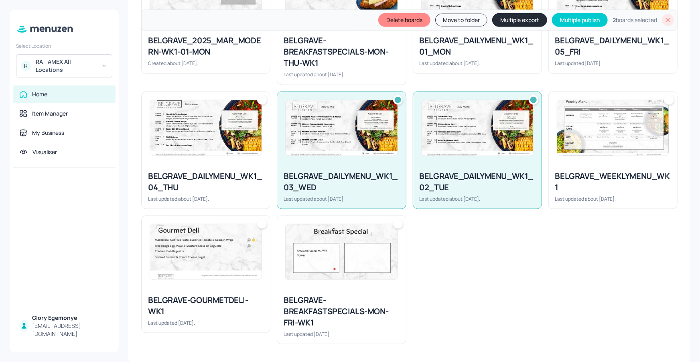
drag, startPoint x: 234, startPoint y: 132, endPoint x: 243, endPoint y: 131, distance: 9.3
click at [234, 132] on img at bounding box center [206, 127] width 112 height 55
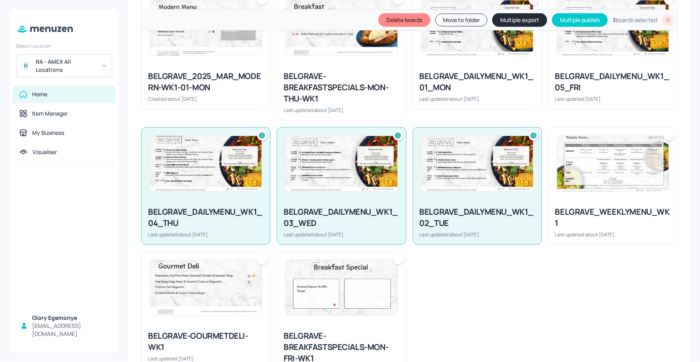
scroll to position [369, 0]
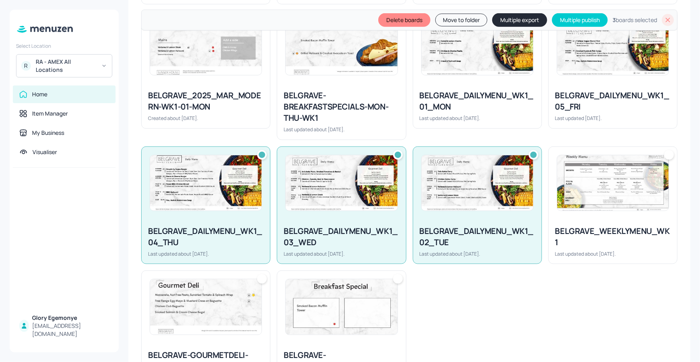
click at [591, 92] on div "BELGRAVE_DAILYMENU_WK1_05_FRI" at bounding box center [613, 101] width 116 height 22
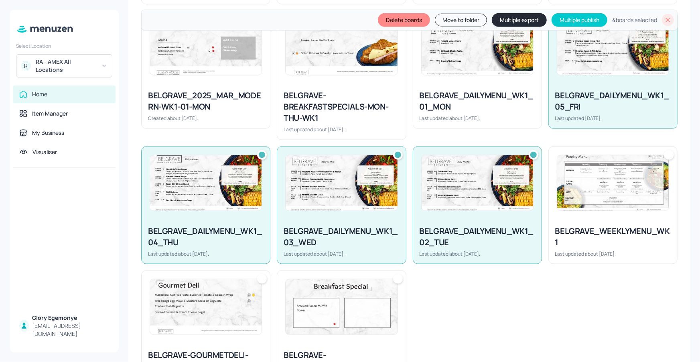
click at [490, 88] on div "BELGRAVE_DAILYMENU_WK1_01_MON Last updated about [DATE]." at bounding box center [477, 105] width 128 height 45
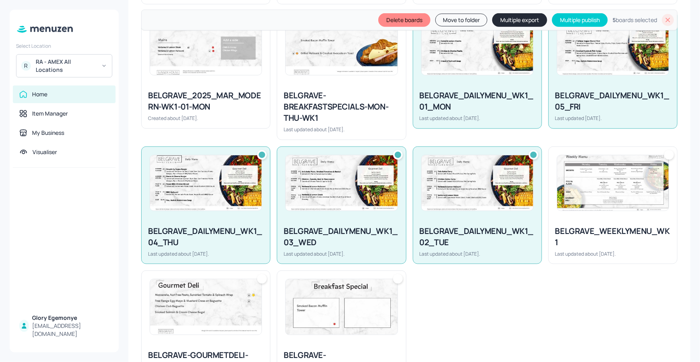
click at [534, 18] on button "Multiple export" at bounding box center [519, 20] width 55 height 14
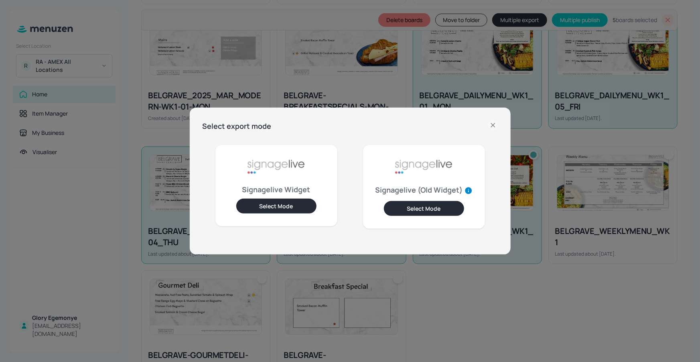
click at [295, 205] on button "Select Mode" at bounding box center [276, 206] width 80 height 15
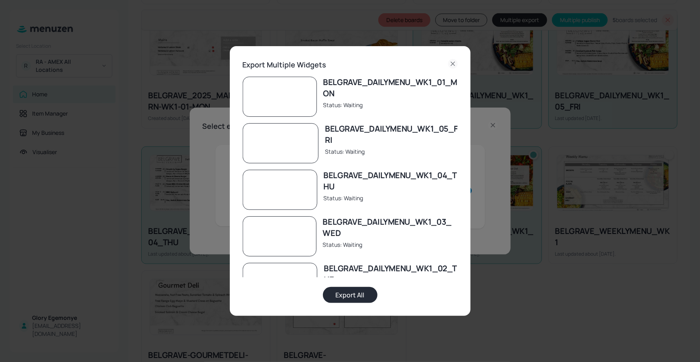
click at [351, 292] on button "Export All" at bounding box center [350, 295] width 55 height 16
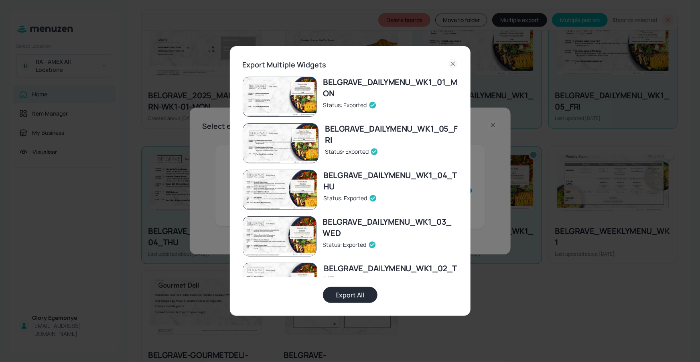
click at [453, 63] on icon at bounding box center [453, 64] width 4 height 4
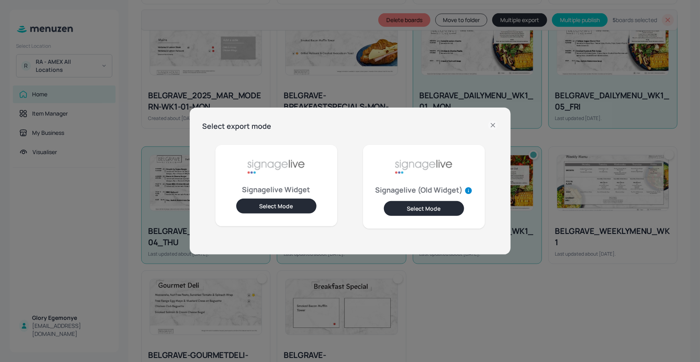
click at [490, 122] on icon at bounding box center [493, 125] width 10 height 10
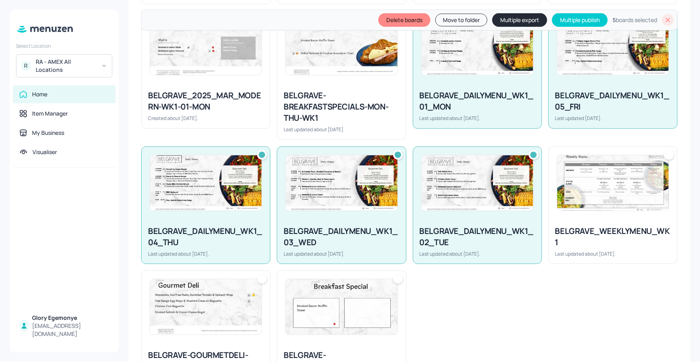
click at [662, 18] on div at bounding box center [668, 20] width 12 height 12
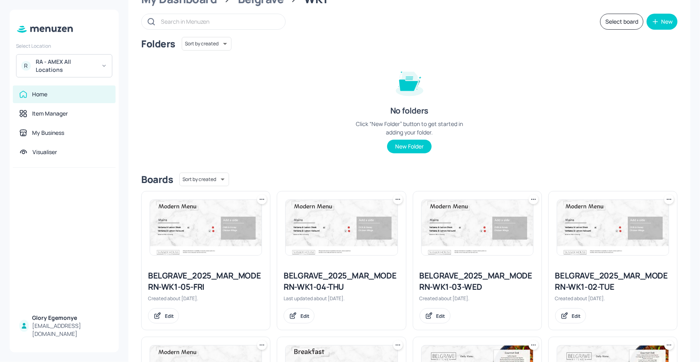
scroll to position [0, 0]
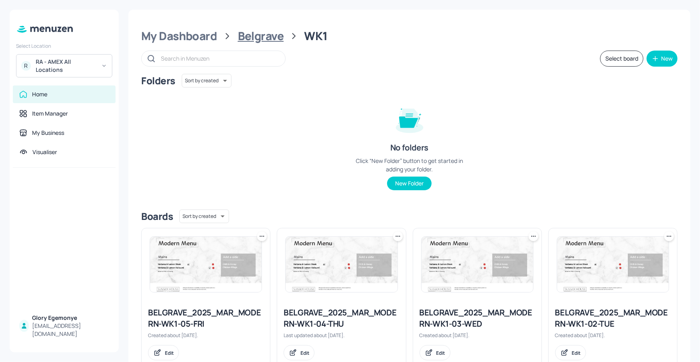
click at [257, 32] on div "Belgrave" at bounding box center [261, 36] width 46 height 14
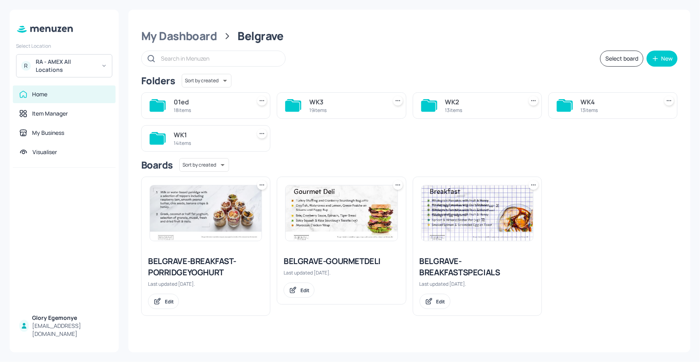
click at [424, 104] on icon at bounding box center [428, 106] width 14 height 11
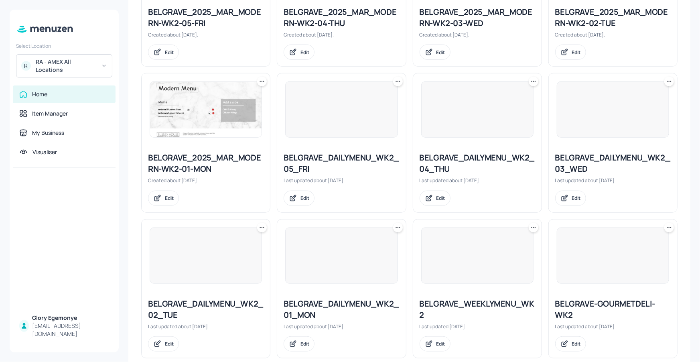
scroll to position [461, 0]
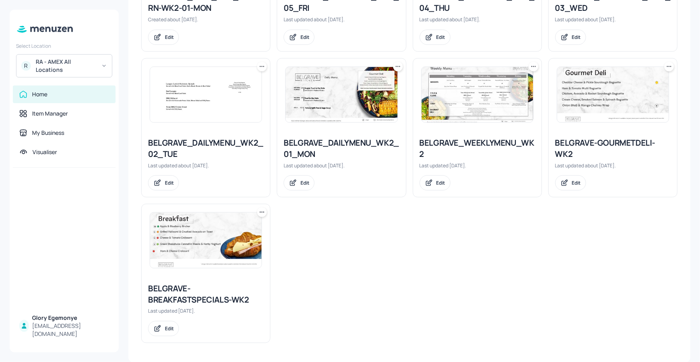
click at [595, 140] on div "BELGRAVE-GOURMETDELI-WK2" at bounding box center [613, 148] width 116 height 22
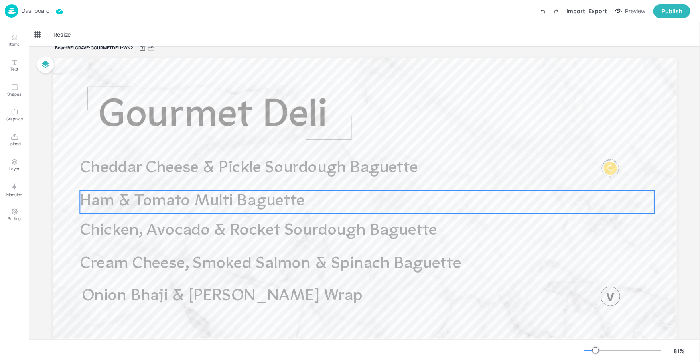
scroll to position [59, 0]
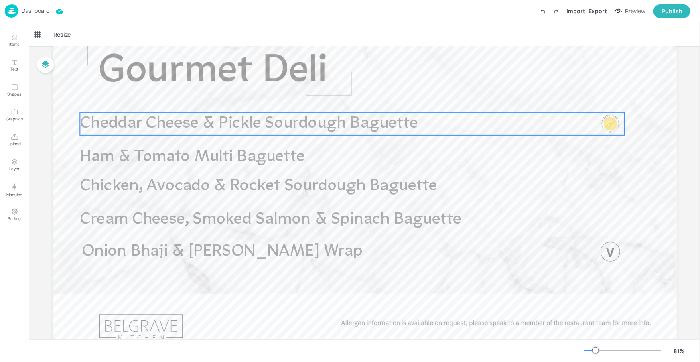
click at [341, 127] on span "Cheddar Cheese & Pickle Sourdough Baguette" at bounding box center [249, 123] width 338 height 16
click at [345, 101] on icon "Edit Item" at bounding box center [347, 99] width 4 height 4
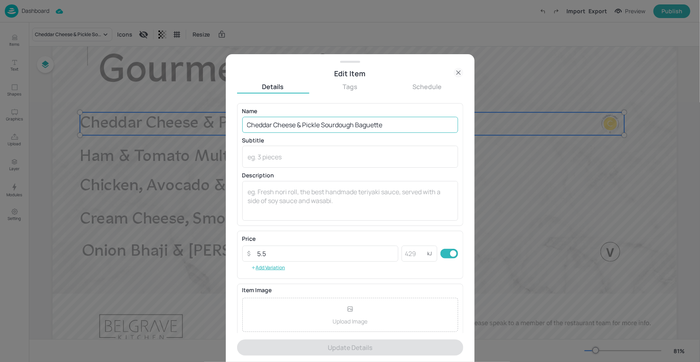
click at [354, 122] on input "Cheddar Cheese & Pickle Sourdough Baguette" at bounding box center [350, 125] width 216 height 16
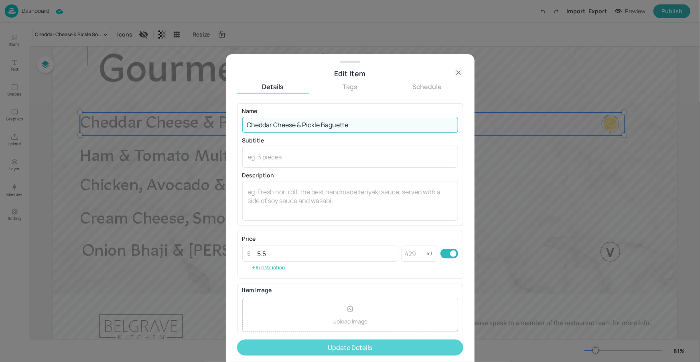
type input "Cheddar Cheese & Pickle Baguette"
click at [352, 343] on button "Update Details" at bounding box center [350, 347] width 226 height 16
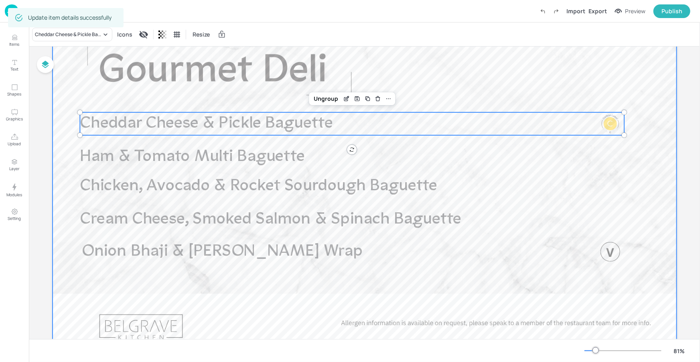
click at [325, 181] on span "Chicken, Avocado & Rocket Sourdough Baguette" at bounding box center [258, 186] width 357 height 16
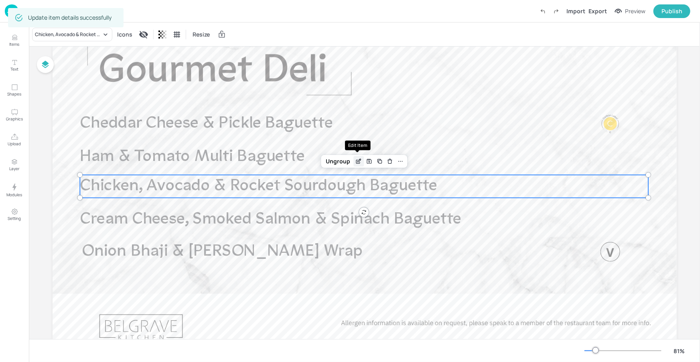
click at [356, 160] on icon "Edit Item" at bounding box center [358, 162] width 4 height 4
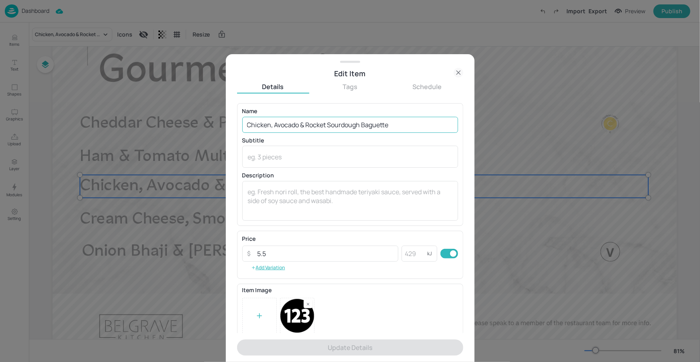
click at [359, 125] on input "Chicken, Avocado & Rocket Sourdough Baguette" at bounding box center [350, 125] width 216 height 16
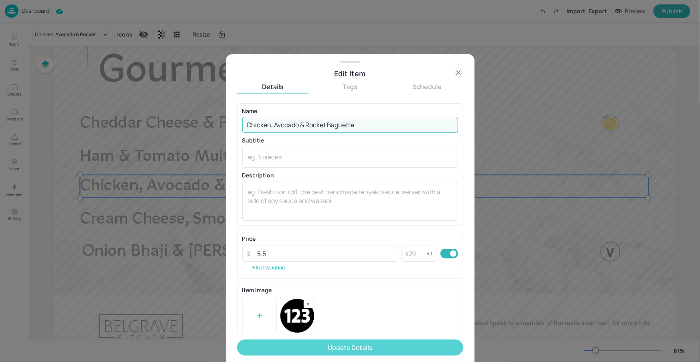
type input "Chicken, Avocado & Rocket Baguette"
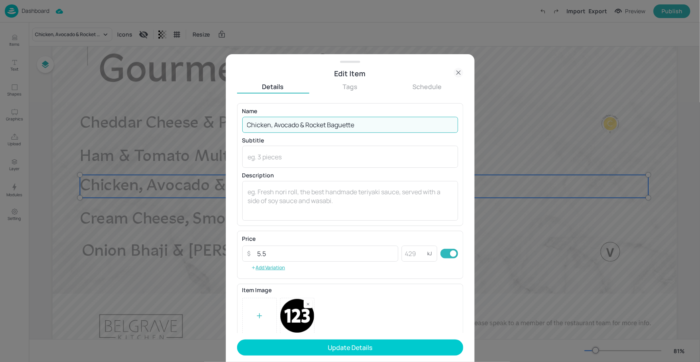
click at [325, 342] on button "Update Details" at bounding box center [350, 347] width 226 height 16
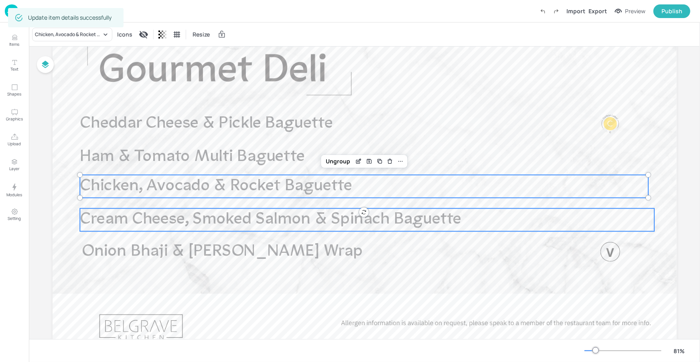
click at [355, 217] on span "Cream Cheese, Smoked Salmon & Spinach Baguette" at bounding box center [271, 219] width 382 height 16
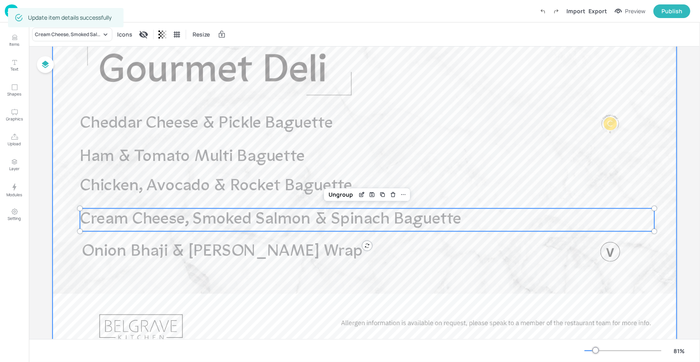
click at [308, 290] on div at bounding box center [365, 189] width 624 height 351
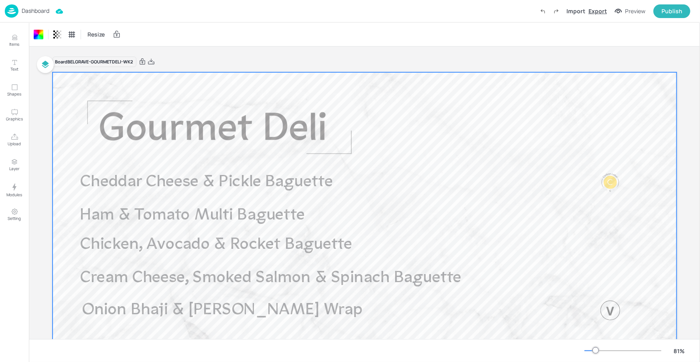
click at [601, 11] on div "Export" at bounding box center [598, 11] width 18 height 8
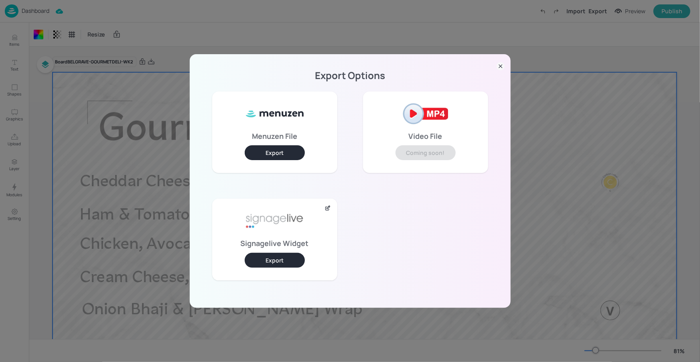
click at [286, 256] on button "Export" at bounding box center [275, 260] width 60 height 15
click at [501, 62] on icon at bounding box center [501, 66] width 8 height 8
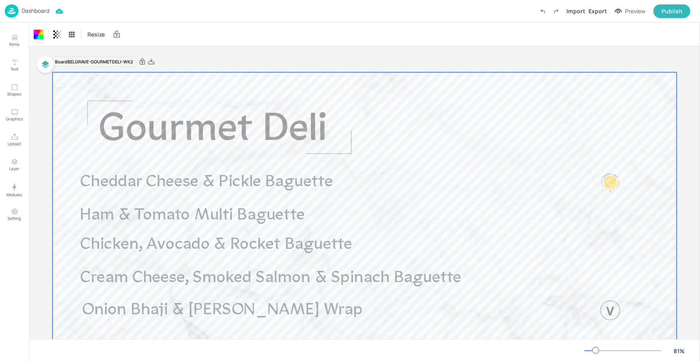
click at [48, 12] on p "Dashboard" at bounding box center [36, 11] width 28 height 6
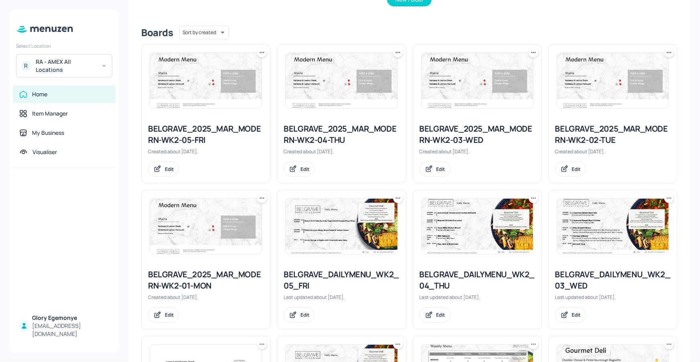
scroll to position [183, 0]
click at [204, 275] on div "BELGRAVE_2025_MAR_MODERN-WK2-01-MON" at bounding box center [206, 280] width 116 height 22
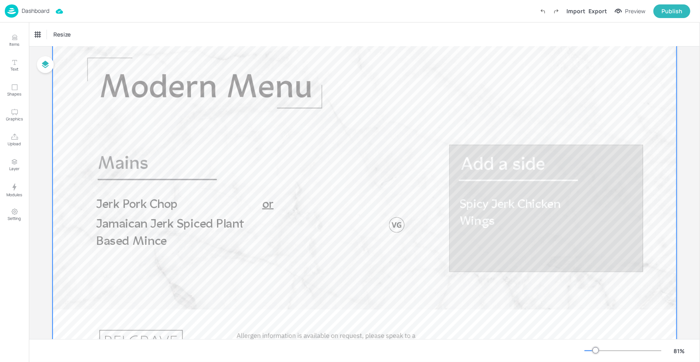
scroll to position [52, 0]
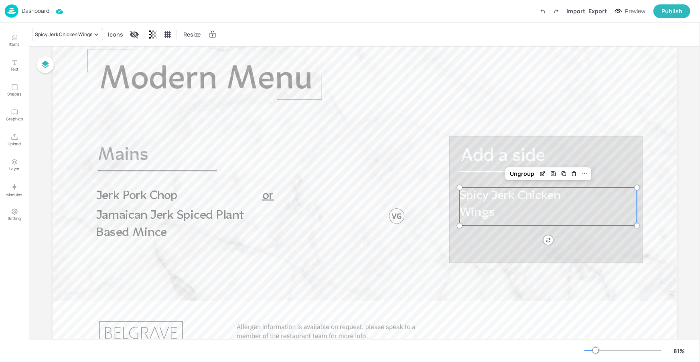
click at [571, 207] on p "Spicy Jerk Chicken Wings" at bounding box center [519, 204] width 120 height 35
click at [527, 171] on div "Ungroup" at bounding box center [522, 174] width 31 height 10
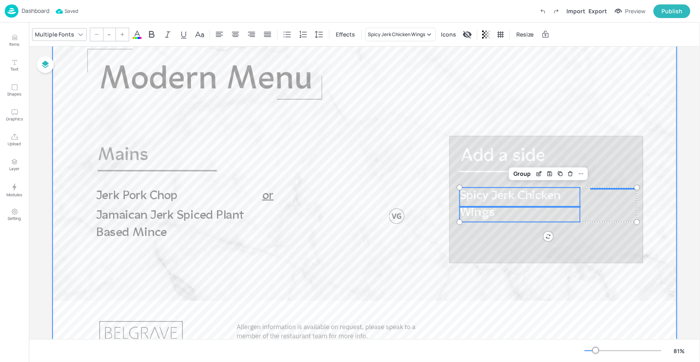
click at [580, 201] on div at bounding box center [365, 195] width 624 height 351
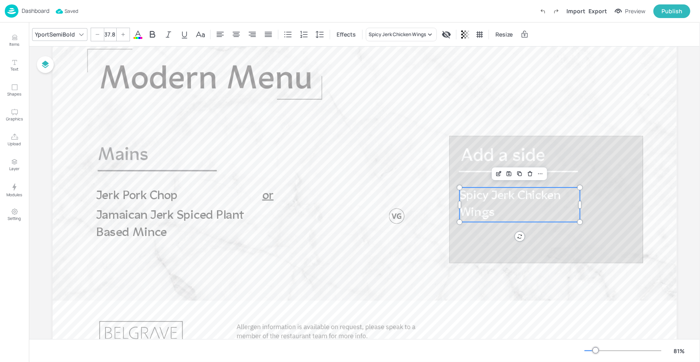
click at [555, 200] on span "Spicy Jerk Chicken Wings" at bounding box center [509, 204] width 101 height 30
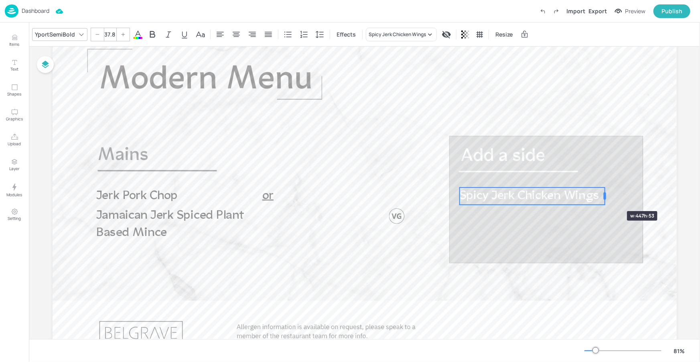
drag, startPoint x: 578, startPoint y: 203, endPoint x: 603, endPoint y: 197, distance: 25.8
click at [603, 197] on div at bounding box center [604, 196] width 2 height 7
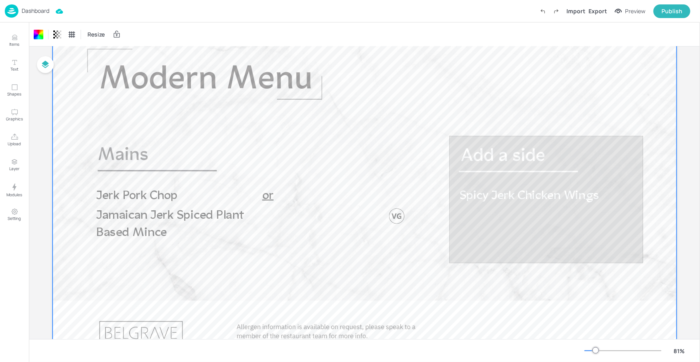
scroll to position [42, 0]
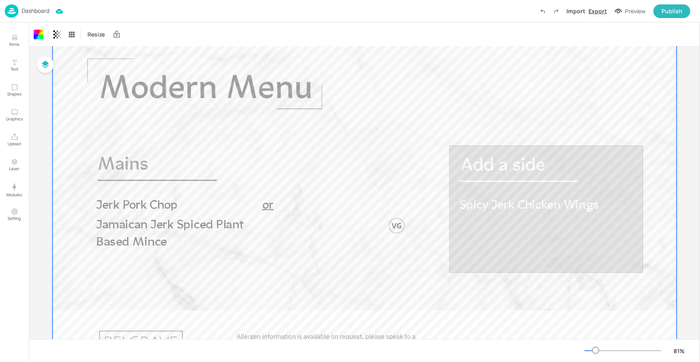
click at [604, 11] on div "Export" at bounding box center [598, 11] width 18 height 8
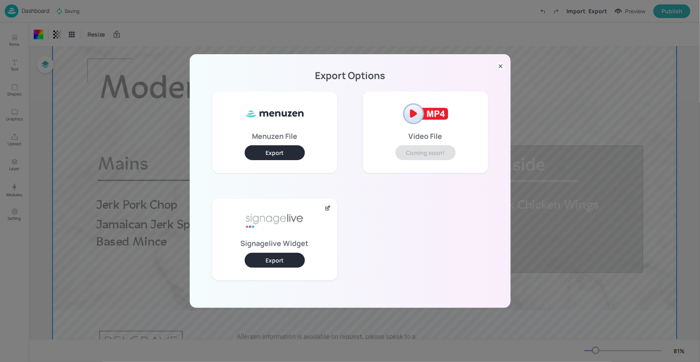
click at [282, 258] on button "Export" at bounding box center [275, 260] width 60 height 15
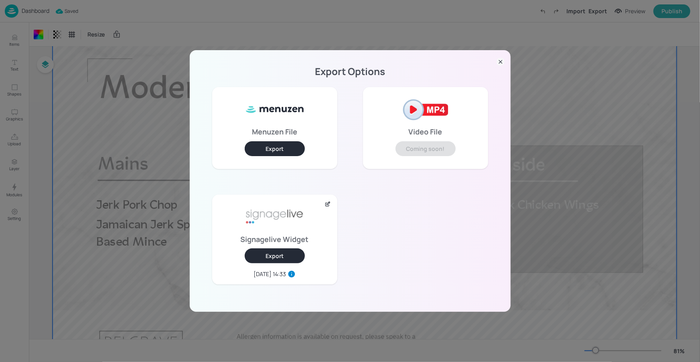
click at [497, 60] on icon at bounding box center [501, 62] width 8 height 8
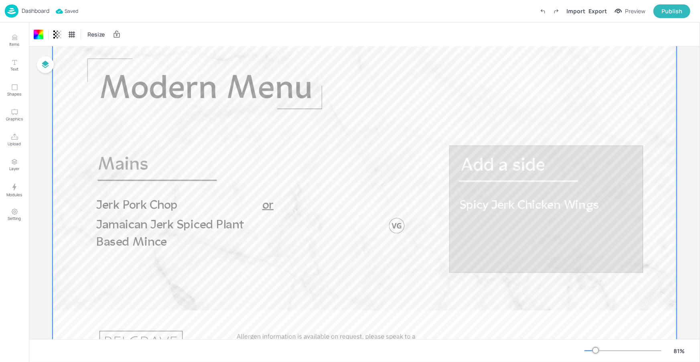
click at [454, 67] on div at bounding box center [365, 205] width 624 height 351
click at [45, 9] on p "Dashboard" at bounding box center [36, 11] width 28 height 6
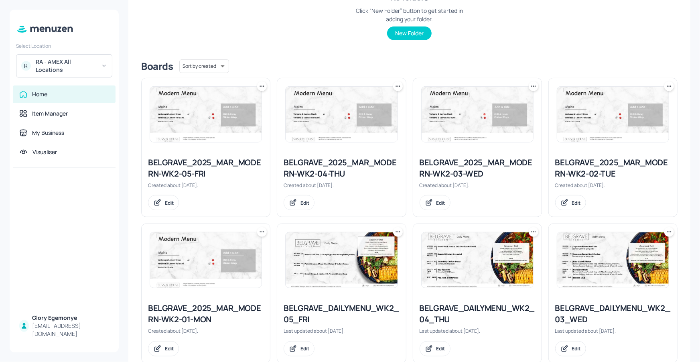
scroll to position [150, 0]
click at [581, 162] on div "BELGRAVE_2025_MAR_MODERN-WK2-02-TUE" at bounding box center [613, 168] width 116 height 22
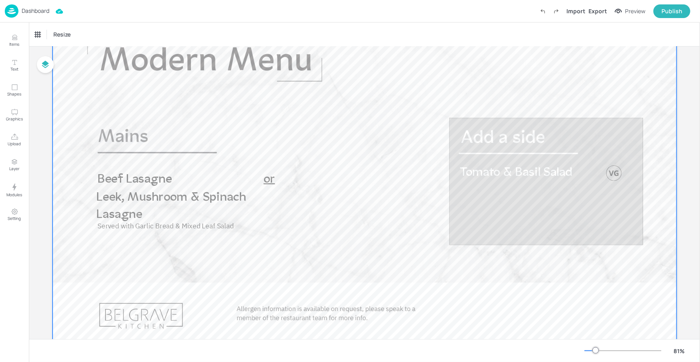
scroll to position [71, 0]
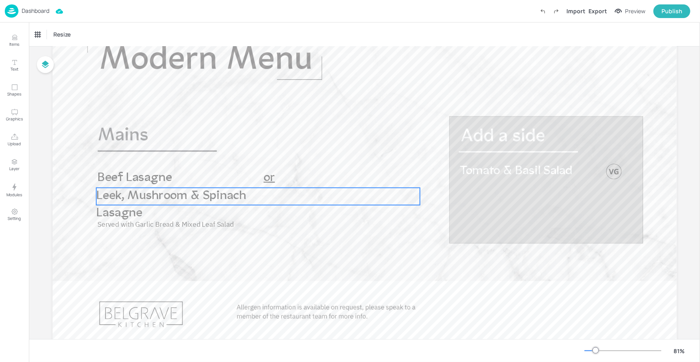
click at [176, 199] on span "Leek, Mushroom & Spinach Lasagne" at bounding box center [171, 205] width 150 height 30
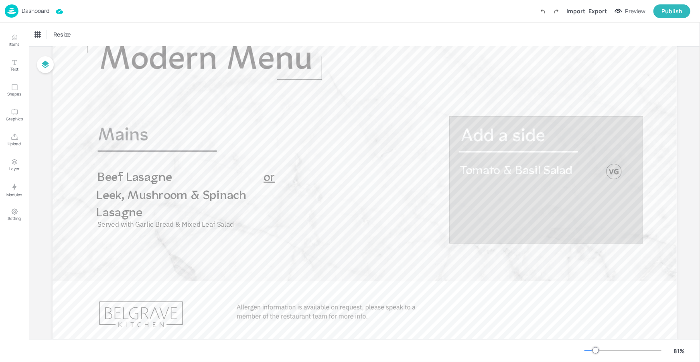
click at [41, 12] on p "Dashboard" at bounding box center [36, 11] width 28 height 6
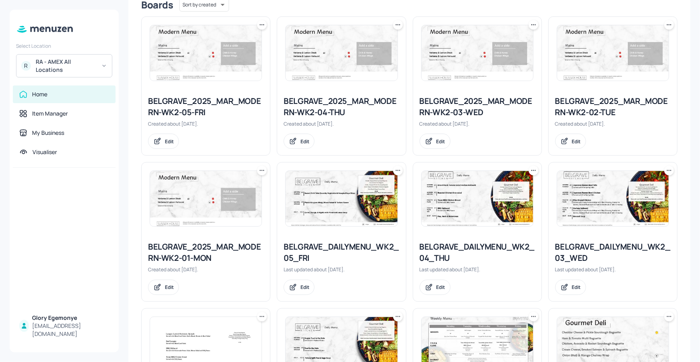
scroll to position [113, 0]
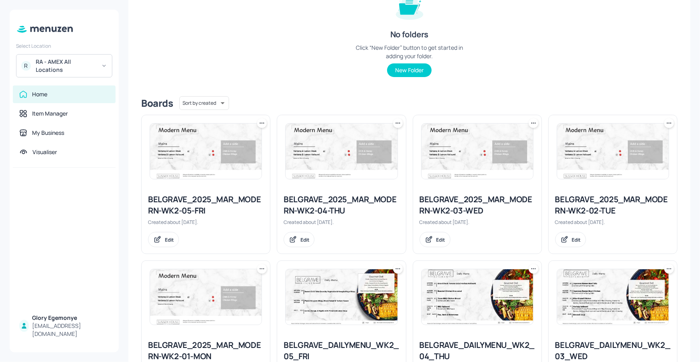
click at [494, 194] on div "BELGRAVE_2025_MAR_MODERN-WK2-03-WED" at bounding box center [478, 205] width 116 height 22
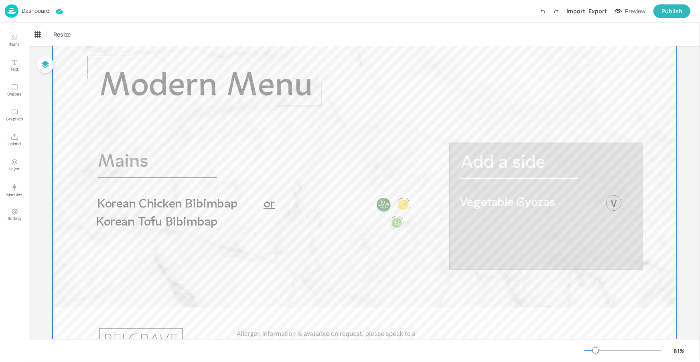
scroll to position [54, 0]
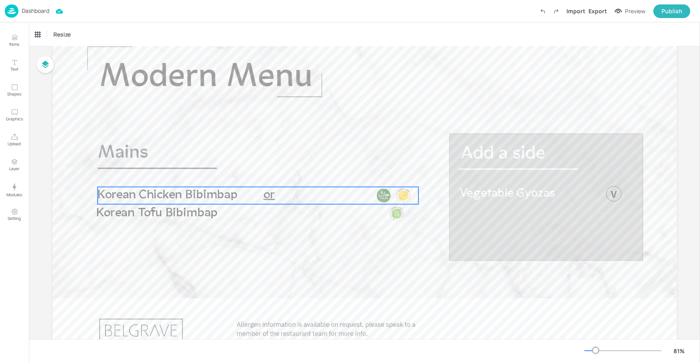
click at [382, 202] on div at bounding box center [384, 196] width 16 height 16
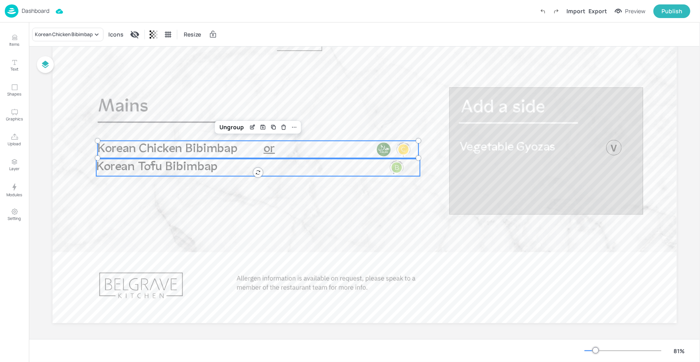
scroll to position [104, 0]
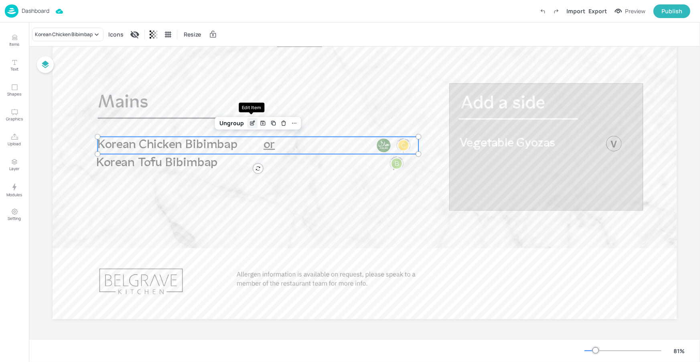
click at [252, 123] on icon "Edit Item" at bounding box center [252, 123] width 7 height 6
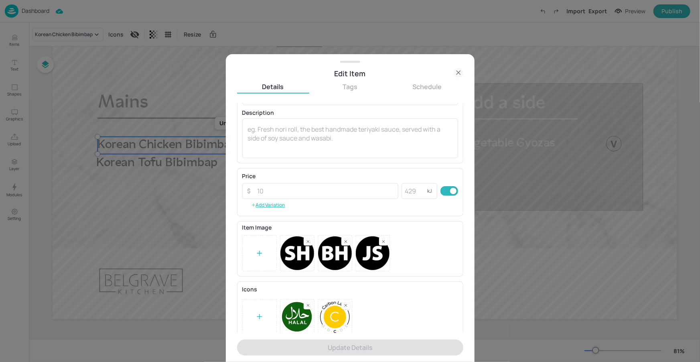
scroll to position [69, 0]
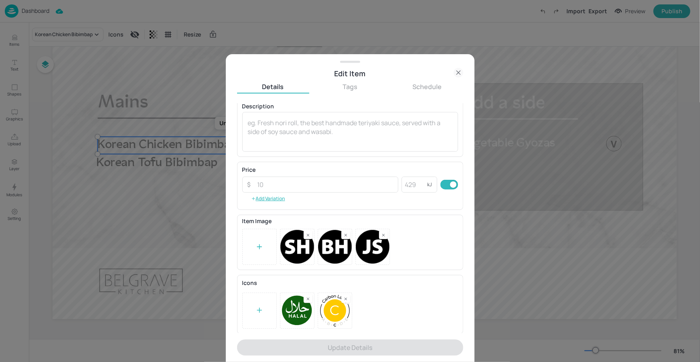
click at [264, 315] on div at bounding box center [259, 310] width 35 height 36
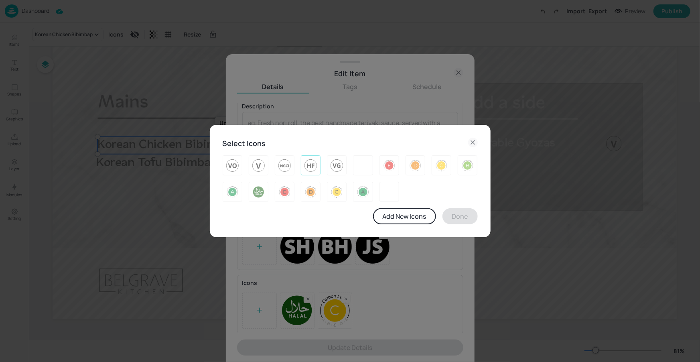
click at [309, 164] on img at bounding box center [311, 165] width 12 height 13
click at [454, 217] on button "Done" at bounding box center [460, 216] width 35 height 16
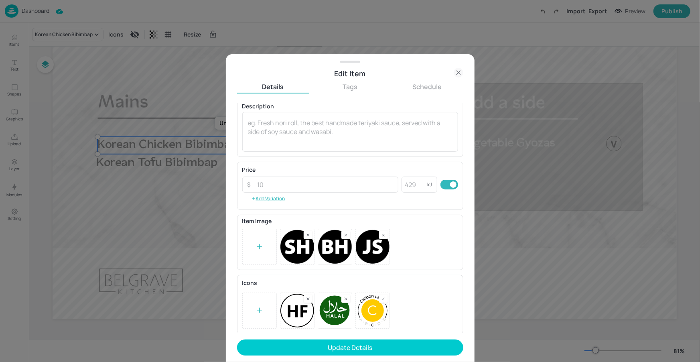
click at [342, 296] on div at bounding box center [345, 298] width 9 height 8
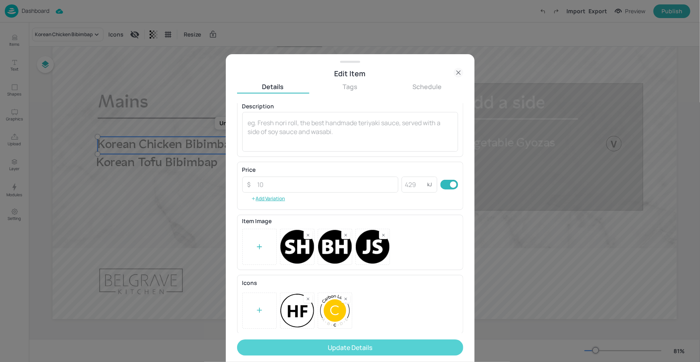
click at [347, 346] on button "Update Details" at bounding box center [350, 347] width 226 height 16
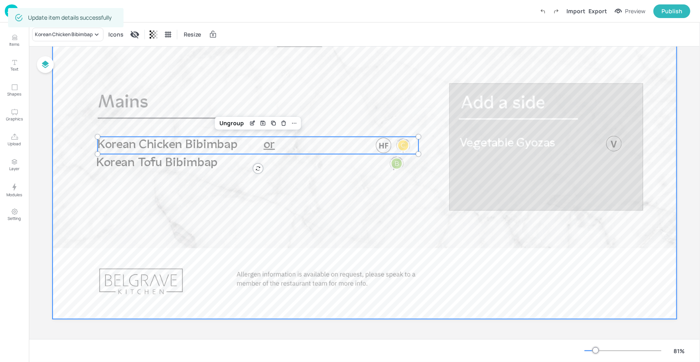
click at [353, 235] on div at bounding box center [365, 143] width 624 height 351
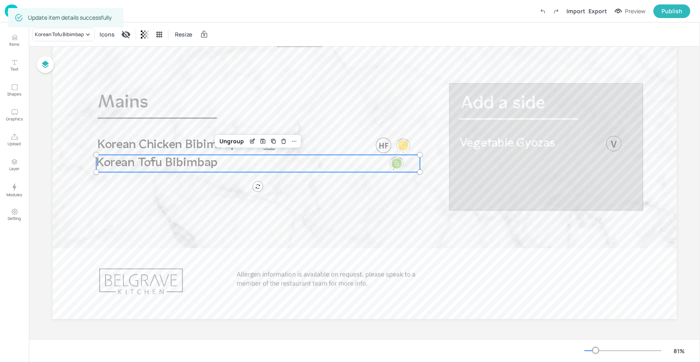
click at [389, 165] on div at bounding box center [397, 164] width 16 height 16
click at [237, 142] on div "Ungroup" at bounding box center [232, 141] width 31 height 10
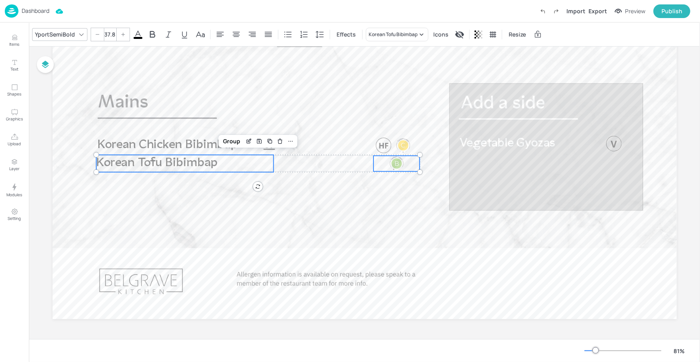
click at [386, 166] on div at bounding box center [397, 164] width 47 height 16
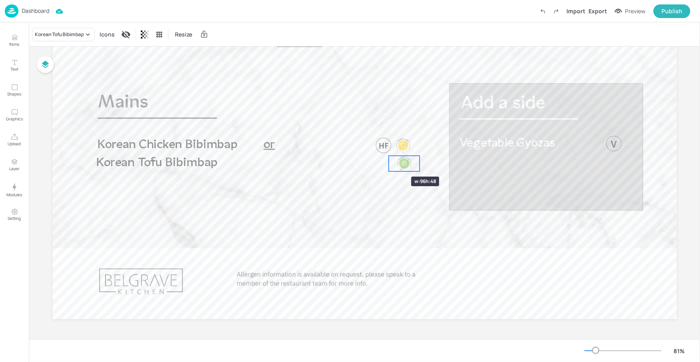
drag, startPoint x: 372, startPoint y: 162, endPoint x: 387, endPoint y: 162, distance: 15.2
click at [387, 162] on div at bounding box center [389, 164] width 6 height 16
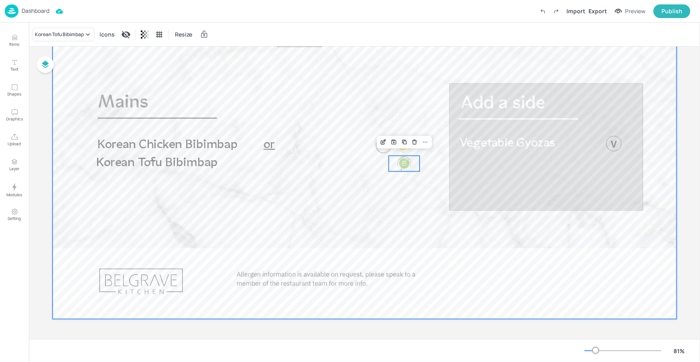
click at [377, 188] on div at bounding box center [365, 143] width 624 height 351
click at [396, 166] on div at bounding box center [404, 164] width 16 height 16
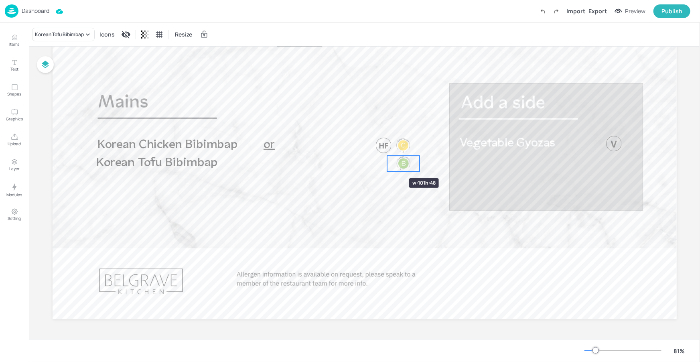
click at [385, 164] on div at bounding box center [387, 164] width 6 height 16
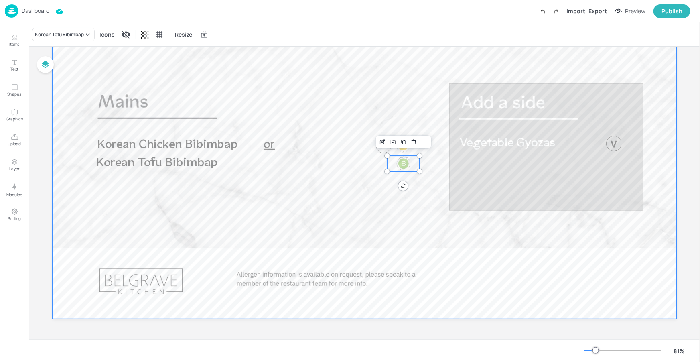
click at [381, 198] on div at bounding box center [365, 143] width 624 height 351
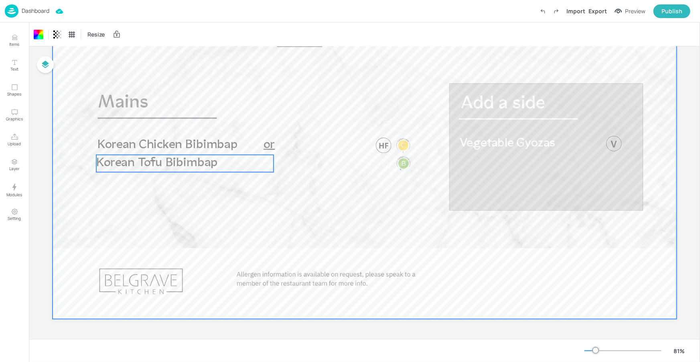
click at [227, 167] on p "Korean Tofu Bibimbap" at bounding box center [184, 163] width 177 height 17
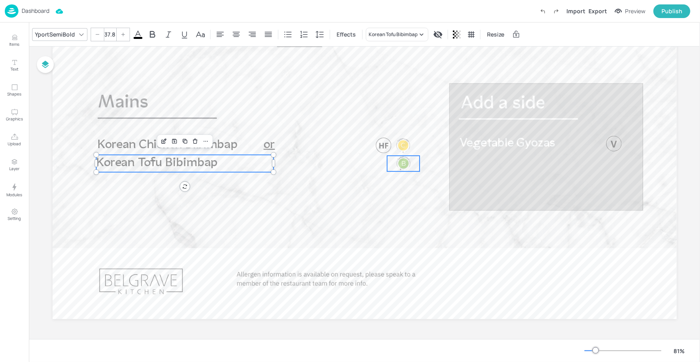
click at [396, 162] on div at bounding box center [404, 164] width 16 height 16
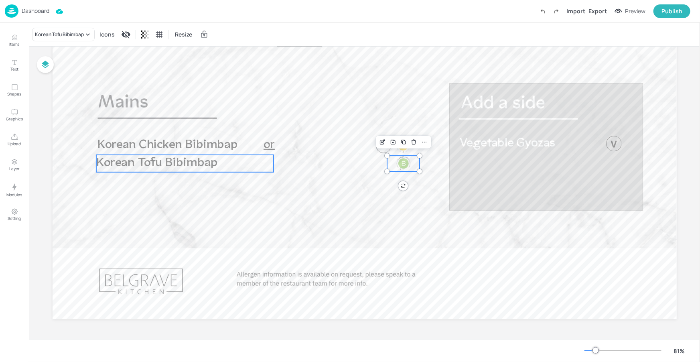
click at [212, 165] on span "Korean Tofu Bibimbap" at bounding box center [157, 163] width 122 height 13
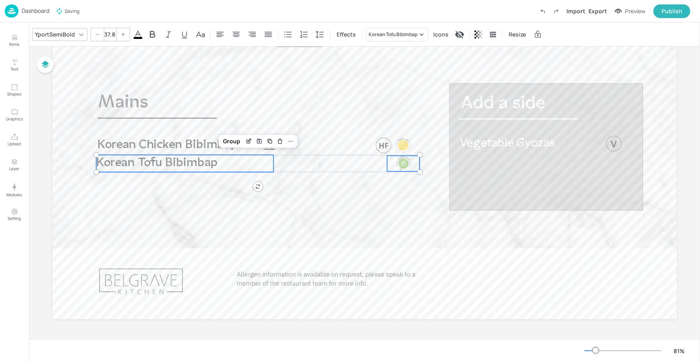
drag, startPoint x: 225, startPoint y: 140, endPoint x: 257, endPoint y: 179, distance: 49.9
click at [226, 140] on div "Group" at bounding box center [232, 141] width 24 height 10
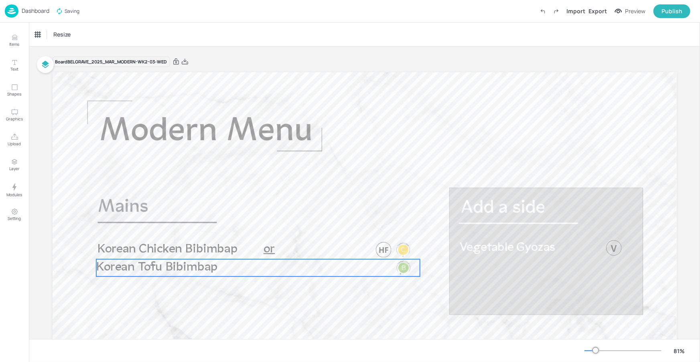
click at [202, 264] on span "Korean Tofu Bibimbap" at bounding box center [157, 267] width 122 height 13
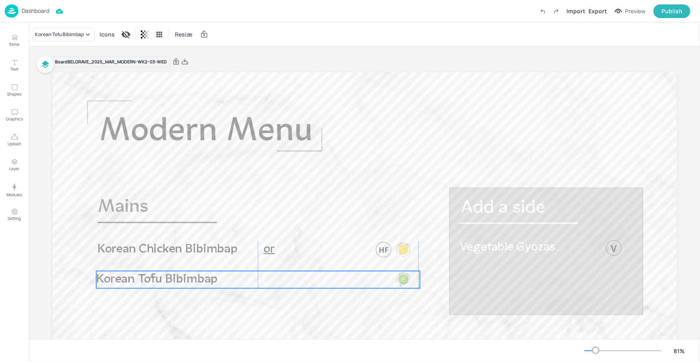
drag, startPoint x: 202, startPoint y: 264, endPoint x: 201, endPoint y: 275, distance: 10.9
click at [201, 275] on span "Korean Tofu Bibimbap" at bounding box center [157, 279] width 122 height 13
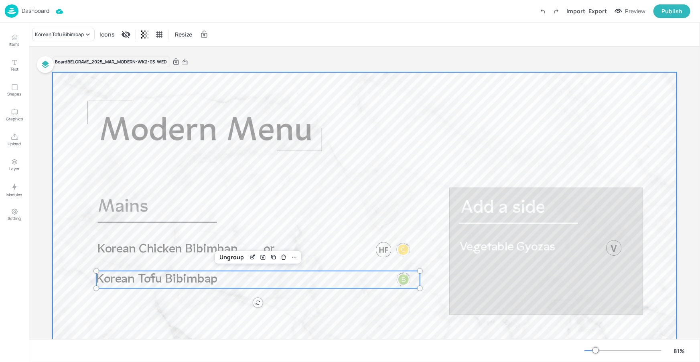
click at [221, 309] on div at bounding box center [365, 247] width 624 height 351
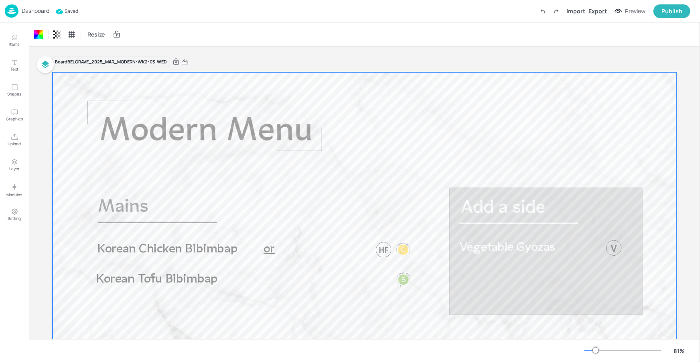
click at [594, 6] on div "Import Export Preview Publish" at bounding box center [613, 11] width 154 height 14
click at [595, 9] on div "Export" at bounding box center [598, 11] width 18 height 8
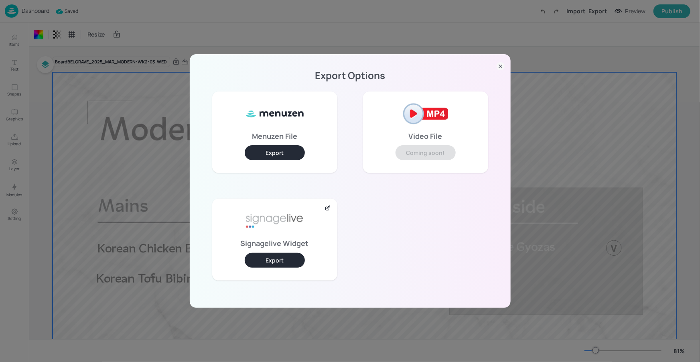
click at [291, 259] on button "Export" at bounding box center [275, 260] width 60 height 15
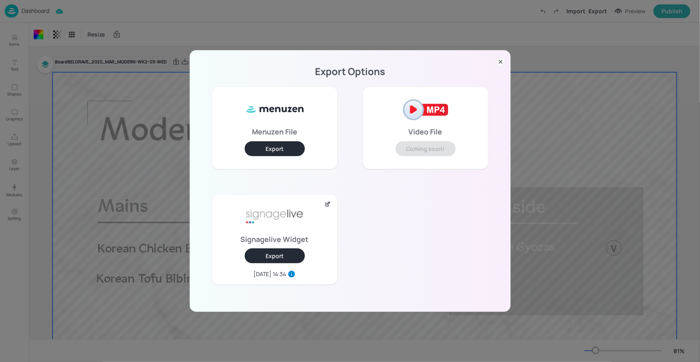
click at [499, 62] on icon at bounding box center [501, 62] width 8 height 8
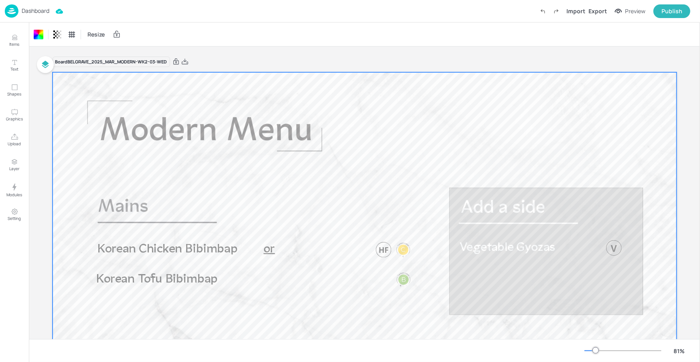
click at [33, 11] on p "Dashboard" at bounding box center [36, 11] width 28 height 6
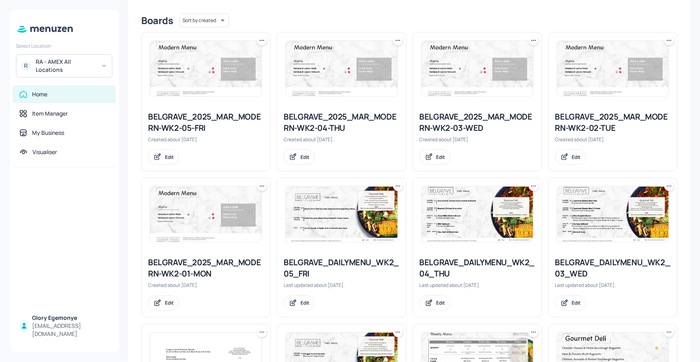
scroll to position [95, 0]
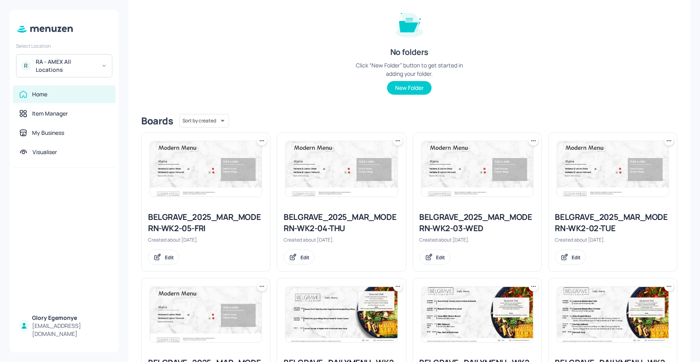
click at [338, 224] on div "BELGRAVE_2025_MAR_MODERN-WK2-04-THU" at bounding box center [342, 222] width 116 height 22
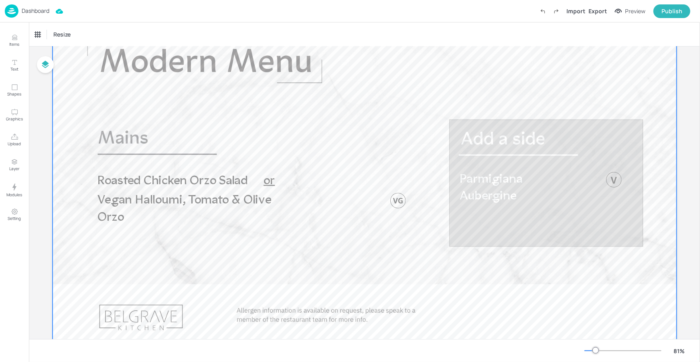
scroll to position [73, 0]
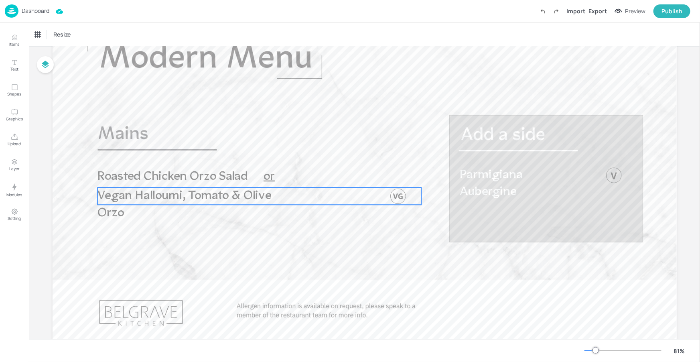
click at [224, 196] on span "Vegan Halloumi, Tomato & Olive Orzo" at bounding box center [183, 204] width 173 height 30
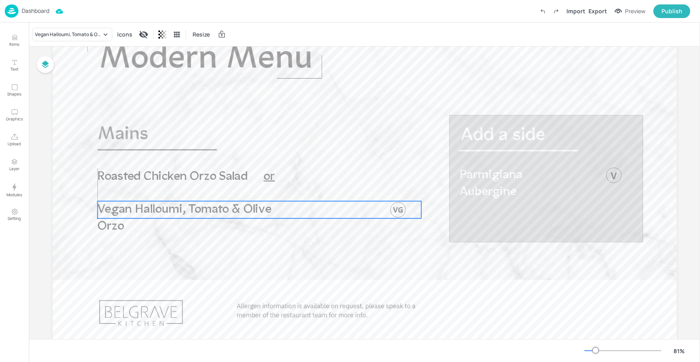
drag, startPoint x: 224, startPoint y: 196, endPoint x: 223, endPoint y: 211, distance: 14.4
click at [223, 211] on span "Vegan Halloumi, Tomato & Olive Orzo" at bounding box center [183, 218] width 173 height 30
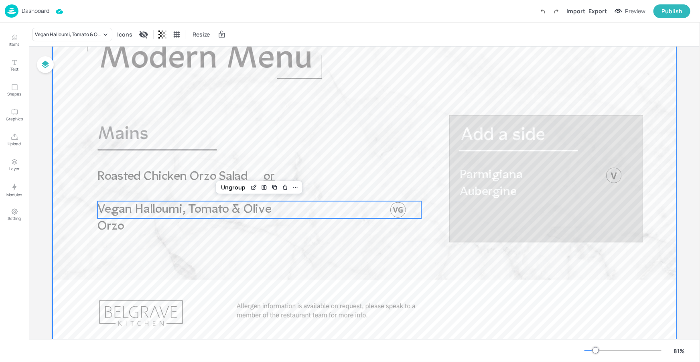
click at [232, 245] on div at bounding box center [365, 175] width 624 height 351
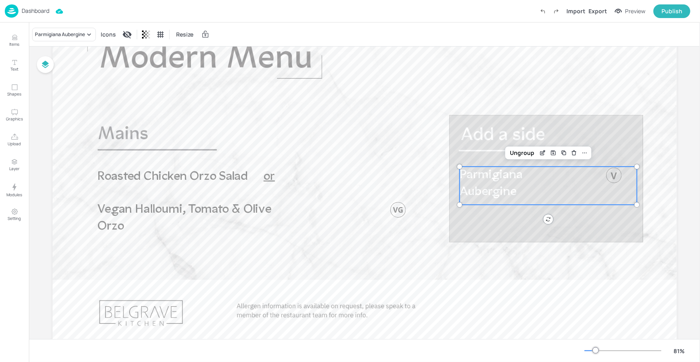
click at [515, 184] on p "Parmigiana Aubergine" at bounding box center [519, 183] width 120 height 35
click at [530, 154] on div "Ungroup" at bounding box center [522, 153] width 31 height 10
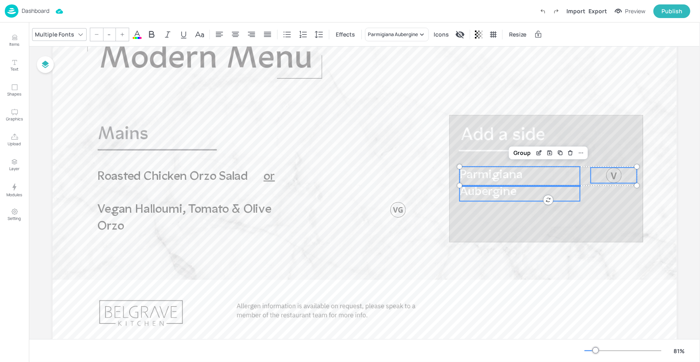
click at [542, 174] on p "Parmigiana Aubergine" at bounding box center [519, 183] width 120 height 35
type input "37.8"
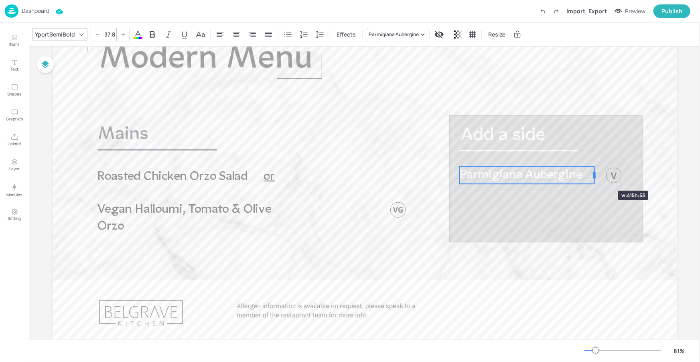
drag, startPoint x: 580, startPoint y: 182, endPoint x: 594, endPoint y: 176, distance: 15.5
click at [594, 176] on div at bounding box center [594, 174] width 6 height 17
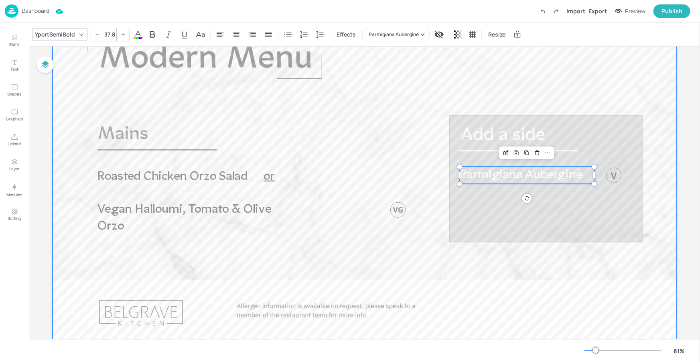
click at [582, 207] on div at bounding box center [365, 175] width 624 height 351
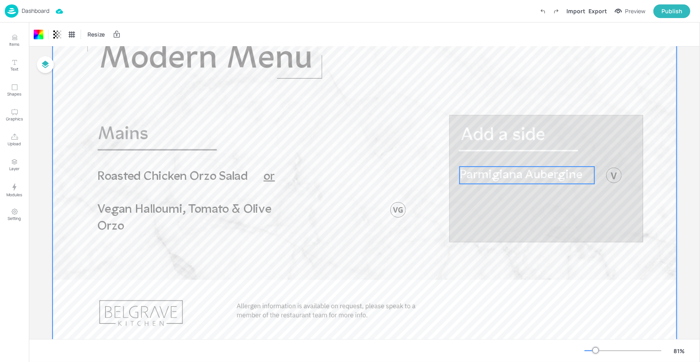
click at [573, 172] on span "Parmigiana Aubergine" at bounding box center [520, 175] width 123 height 13
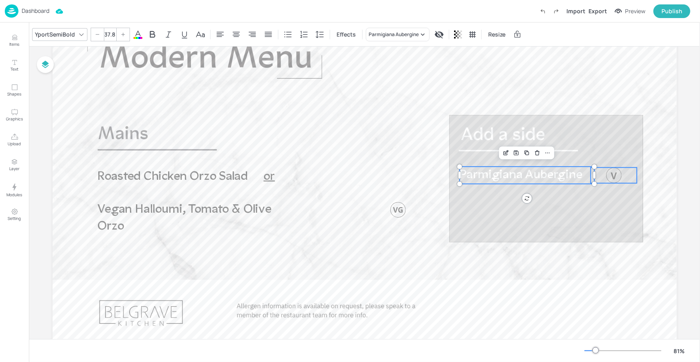
click at [612, 171] on div at bounding box center [614, 175] width 16 height 16
click at [519, 154] on div "Group" at bounding box center [522, 153] width 24 height 10
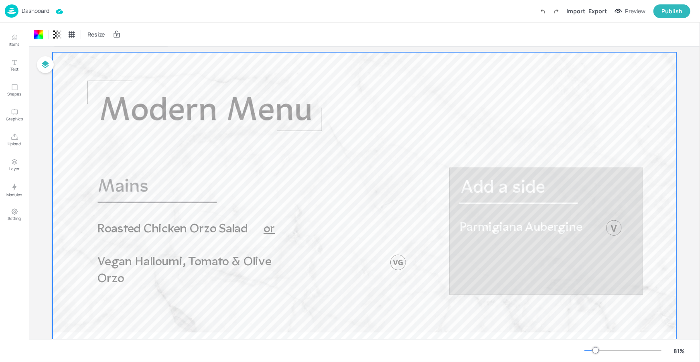
scroll to position [13, 0]
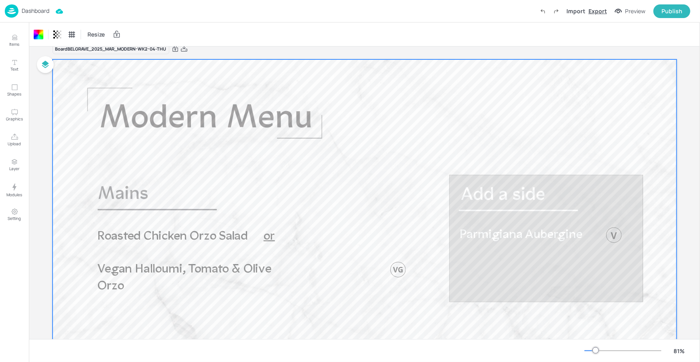
click at [603, 14] on div "Export" at bounding box center [598, 11] width 18 height 8
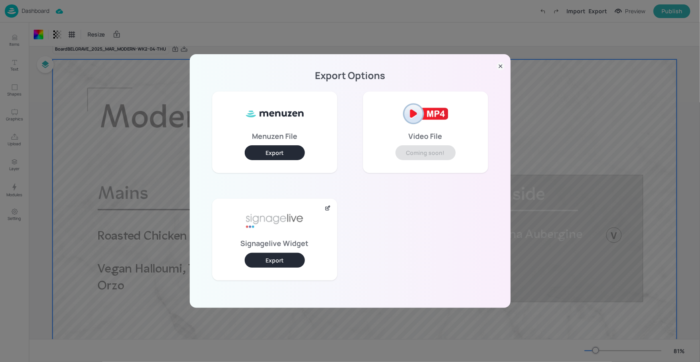
click at [283, 256] on button "Export" at bounding box center [275, 260] width 60 height 15
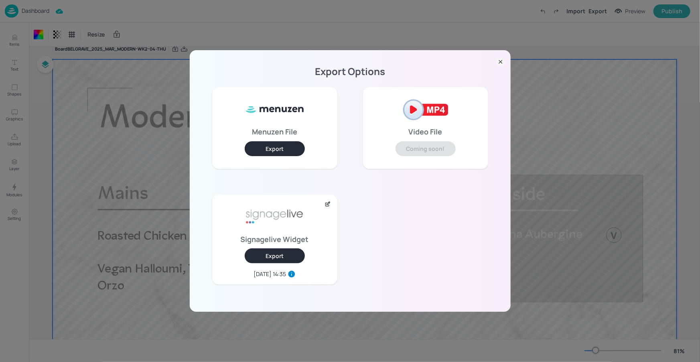
click at [501, 62] on icon at bounding box center [501, 62] width 8 height 8
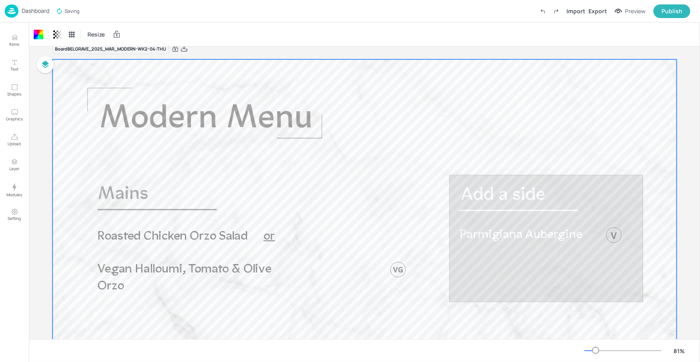
click at [43, 12] on p "Dashboard" at bounding box center [36, 11] width 28 height 6
click at [43, 10] on p "Dashboard" at bounding box center [36, 11] width 28 height 6
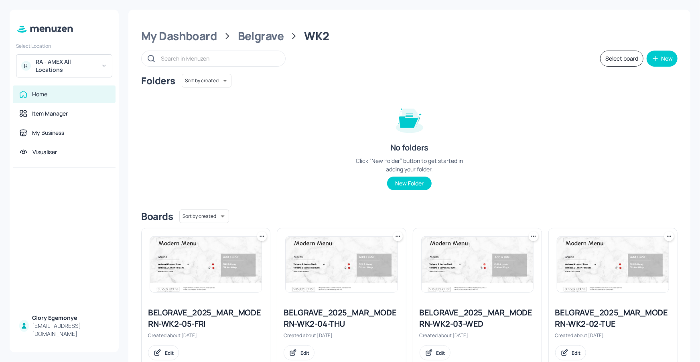
scroll to position [141, 0]
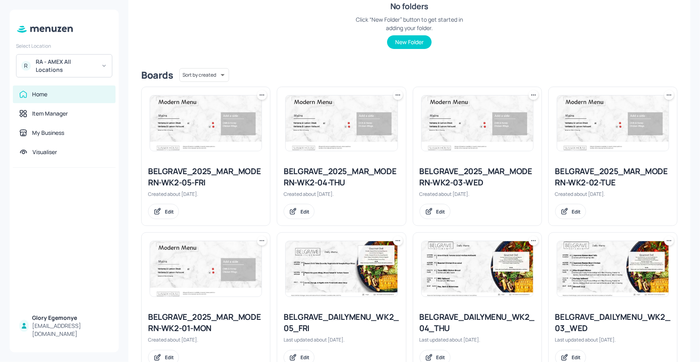
click at [234, 173] on div "BELGRAVE_2025_MAR_MODERN-WK2-05-FRI" at bounding box center [206, 177] width 116 height 22
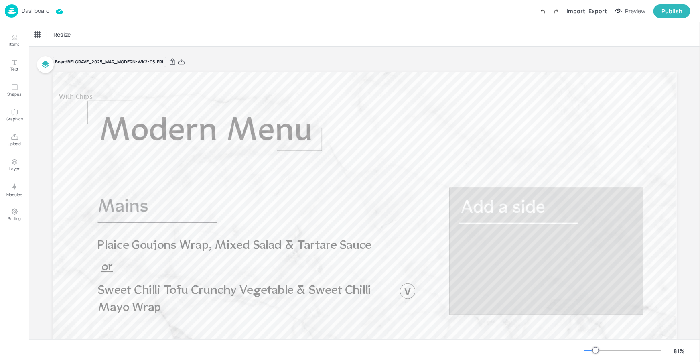
click at [42, 15] on div "Dashboard" at bounding box center [27, 10] width 45 height 13
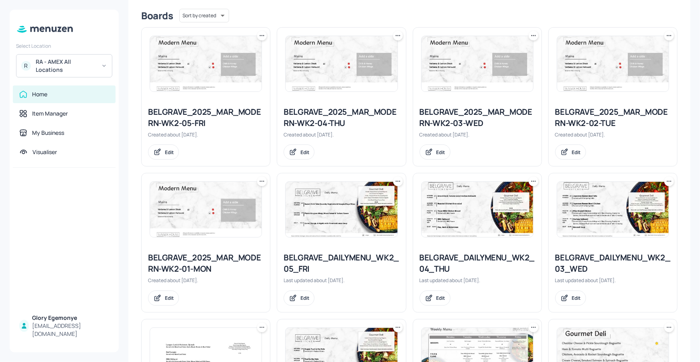
scroll to position [244, 0]
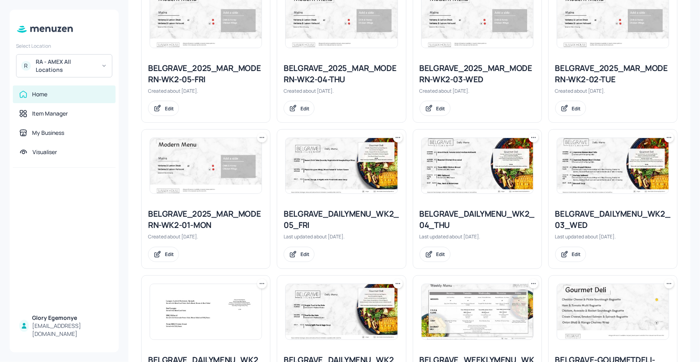
click at [229, 214] on div "BELGRAVE_2025_MAR_MODERN-WK2-01-MON" at bounding box center [206, 219] width 116 height 22
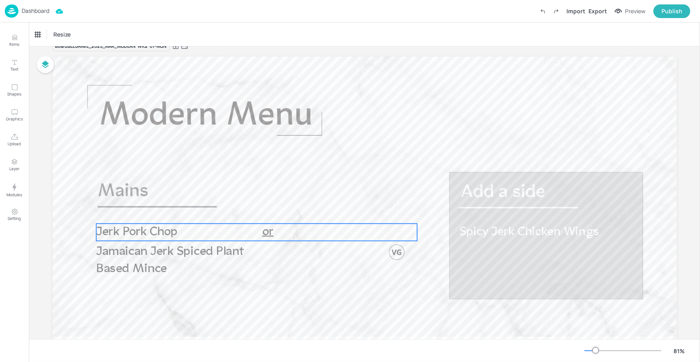
scroll to position [57, 0]
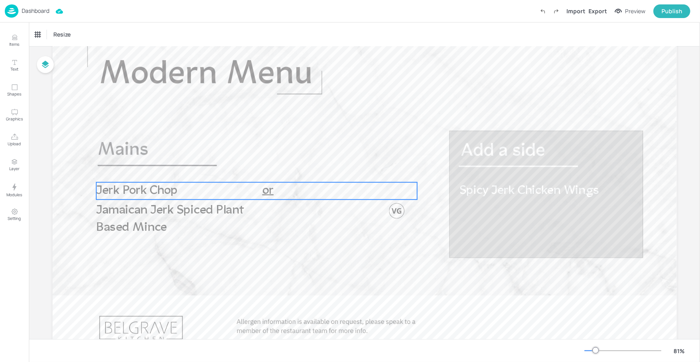
click at [268, 190] on span "or" at bounding box center [267, 190] width 11 height 13
click at [240, 170] on div "Ungroup" at bounding box center [230, 168] width 31 height 10
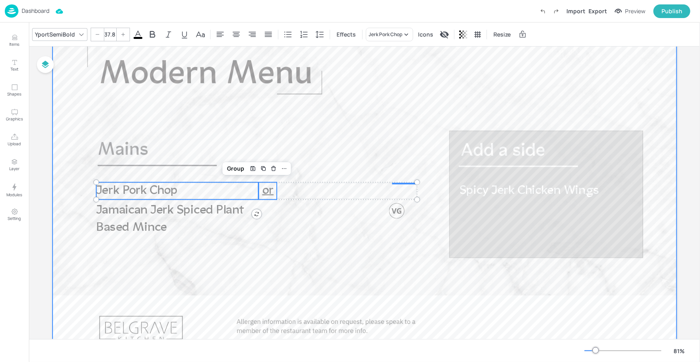
click at [286, 238] on div at bounding box center [365, 190] width 624 height 351
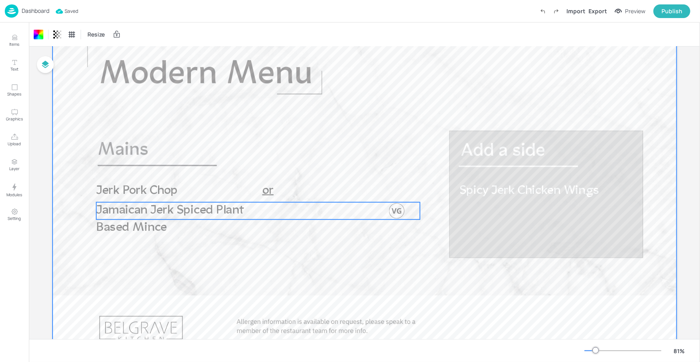
click at [224, 213] on span "Jamaican Jerk Spiced Plant Based Mince" at bounding box center [170, 219] width 148 height 30
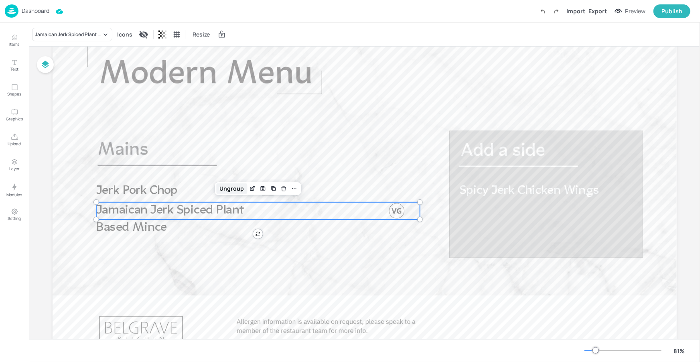
click at [239, 191] on div "Ungroup" at bounding box center [232, 188] width 31 height 10
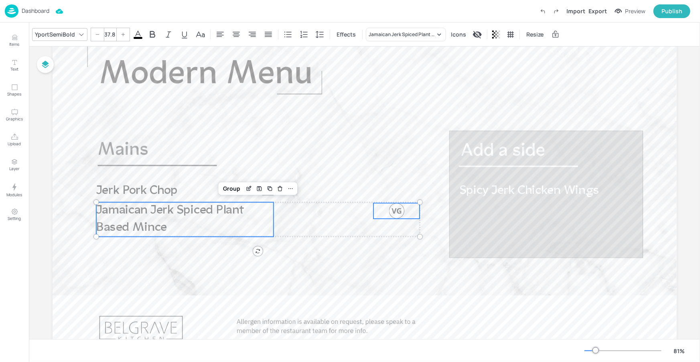
click at [235, 210] on span "Jamaican Jerk Spiced Plant Based Mince" at bounding box center [170, 219] width 148 height 30
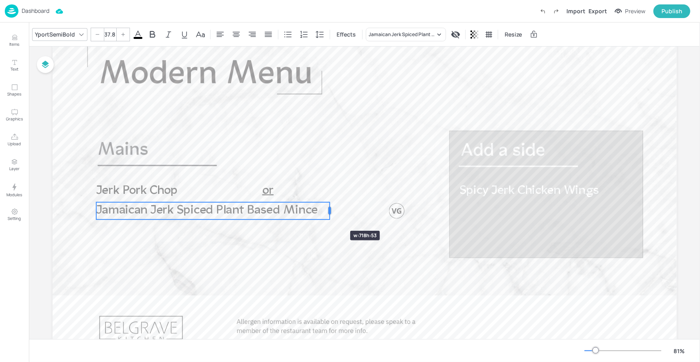
drag, startPoint x: 270, startPoint y: 220, endPoint x: 282, endPoint y: 218, distance: 12.2
click at [326, 216] on div "Jamaican Jerk Spiced Plant Based Mince Spicy Jerk Chicken Wings or Jerk Pork Ch…" at bounding box center [365, 190] width 624 height 351
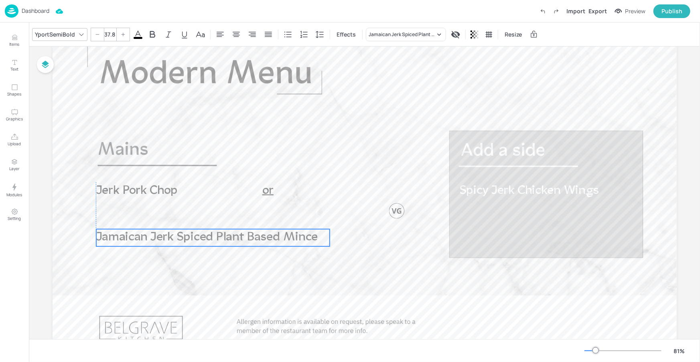
drag, startPoint x: 257, startPoint y: 211, endPoint x: 257, endPoint y: 238, distance: 26.9
click at [257, 238] on span "Jamaican Jerk Spiced Plant Based Mince" at bounding box center [206, 237] width 221 height 13
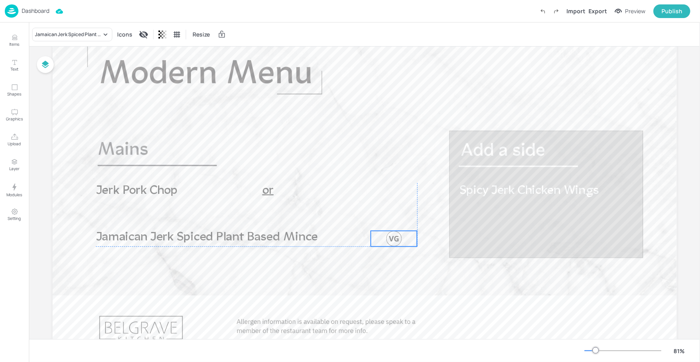
drag, startPoint x: 390, startPoint y: 211, endPoint x: 386, endPoint y: 239, distance: 28.0
click at [386, 239] on div at bounding box center [394, 239] width 16 height 16
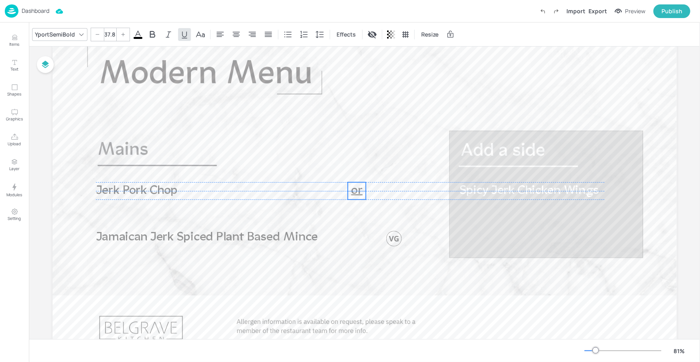
drag, startPoint x: 269, startPoint y: 194, endPoint x: 358, endPoint y: 193, distance: 89.1
click at [358, 193] on span "or" at bounding box center [356, 190] width 11 height 13
click at [352, 213] on div "Jamaican Jerk Spiced Plant Based Mince Spicy Jerk Chicken Wings or Jerk Pork Ch…" at bounding box center [365, 190] width 624 height 351
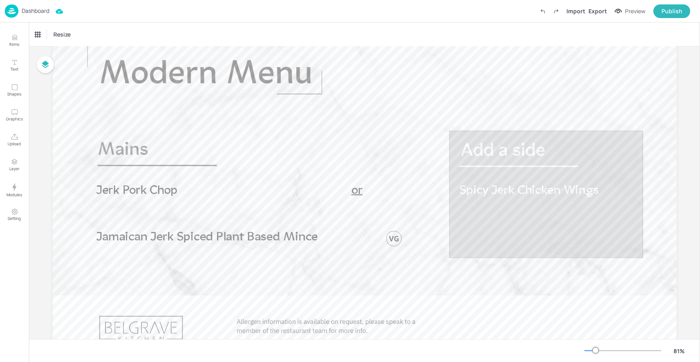
click at [47, 10] on p "Dashboard" at bounding box center [36, 11] width 28 height 6
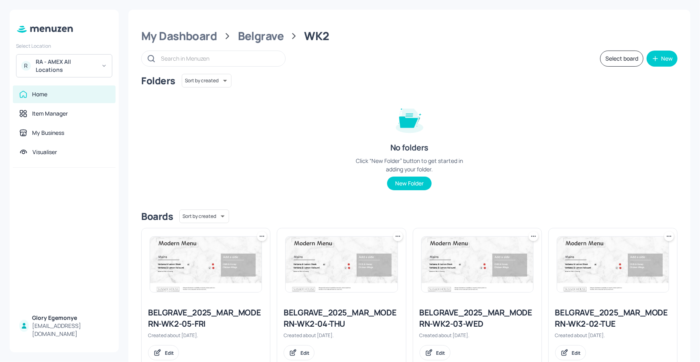
click at [228, 314] on div "BELGRAVE_2025_MAR_MODERN-WK2-05-FRI" at bounding box center [206, 318] width 116 height 22
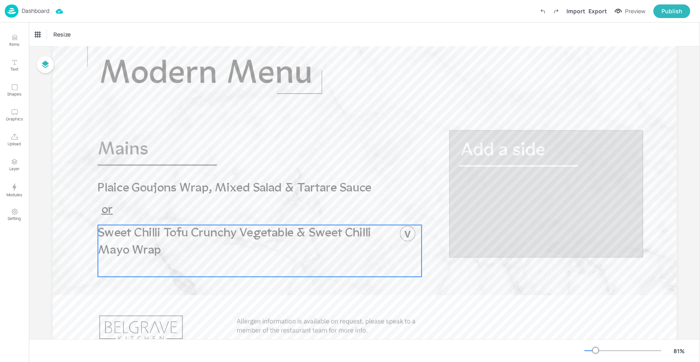
scroll to position [60, 0]
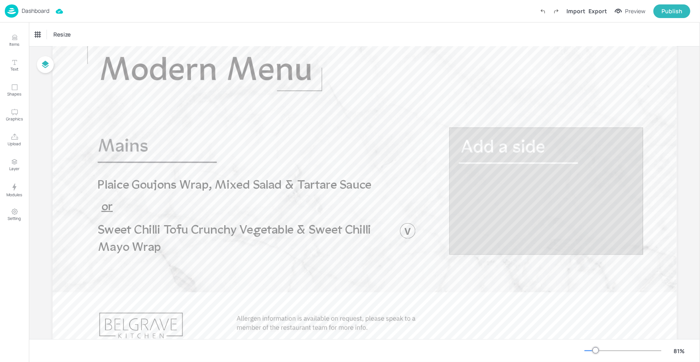
click at [26, 8] on p "Dashboard" at bounding box center [36, 11] width 28 height 6
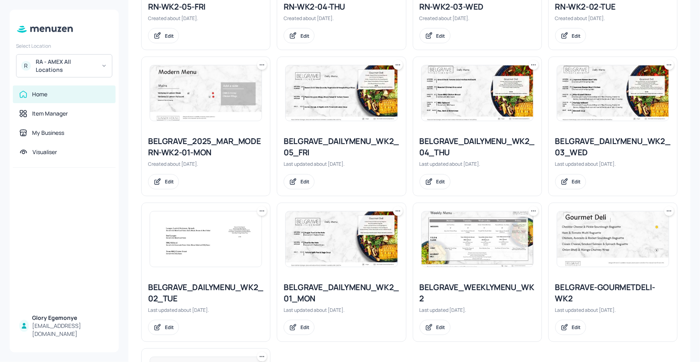
scroll to position [325, 0]
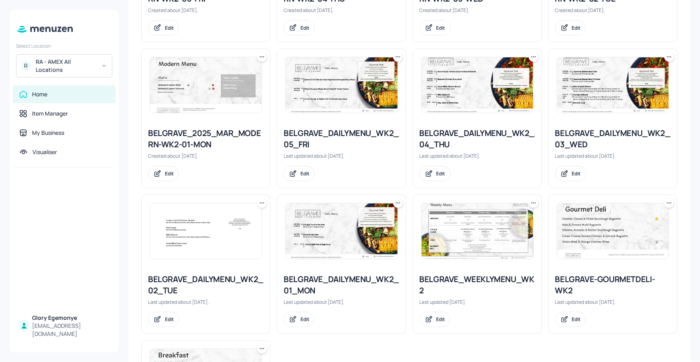
click at [211, 136] on div "BELGRAVE_2025_MAR_MODERN-WK2-01-MON" at bounding box center [206, 139] width 116 height 22
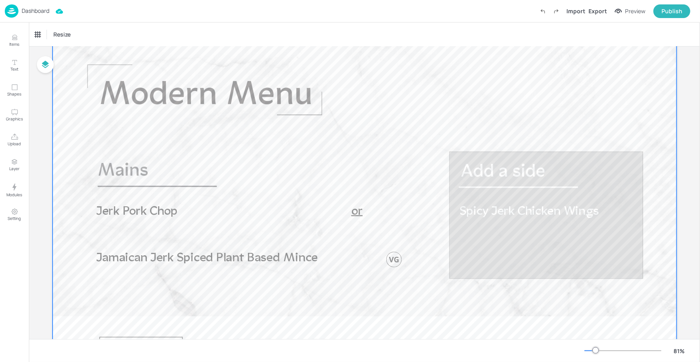
scroll to position [48, 0]
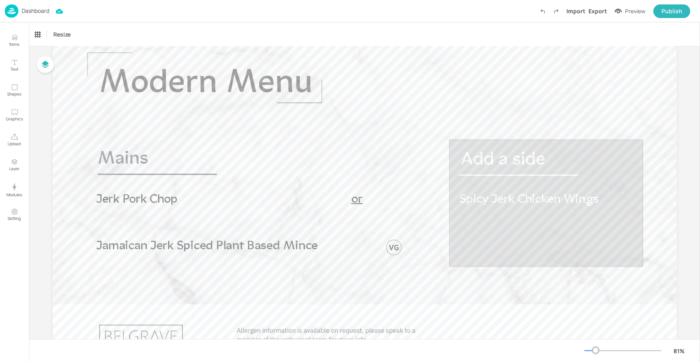
click at [33, 8] on p "Dashboard" at bounding box center [36, 11] width 28 height 6
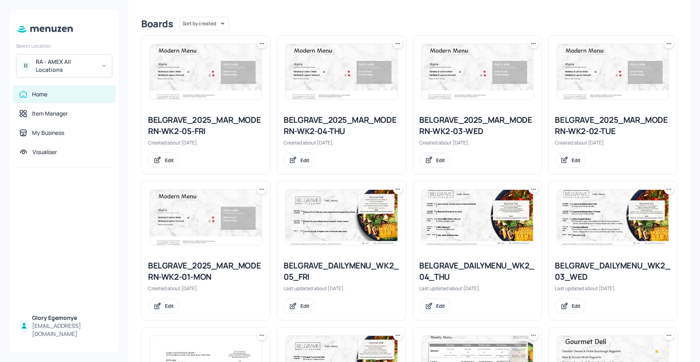
scroll to position [173, 0]
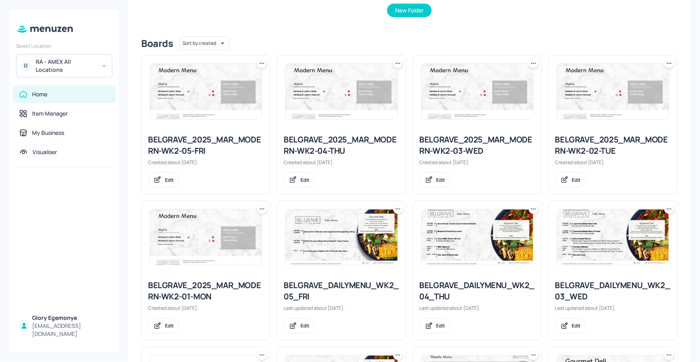
click at [574, 156] on div "BELGRAVE_2025_MAR_MODERN-WK2-02-TUE Created about [DATE]. Edit" at bounding box center [613, 161] width 128 height 66
click at [570, 147] on div "BELGRAVE_2025_MAR_MODERN-WK2-02-TUE" at bounding box center [613, 145] width 116 height 22
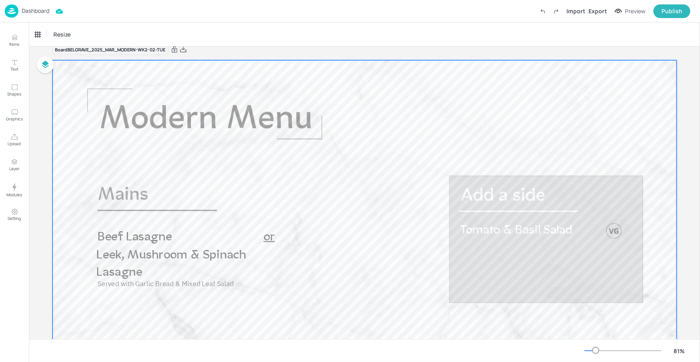
scroll to position [55, 0]
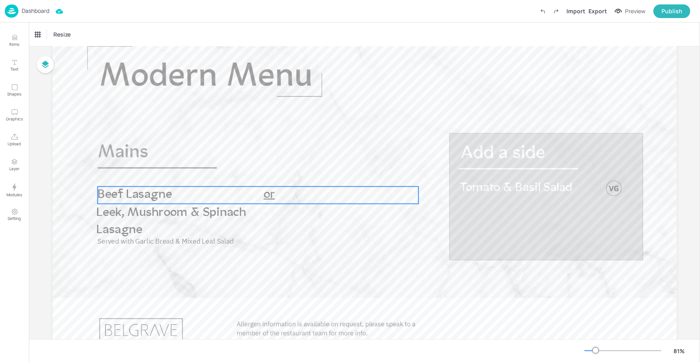
click at [274, 196] on p "or" at bounding box center [269, 195] width 18 height 17
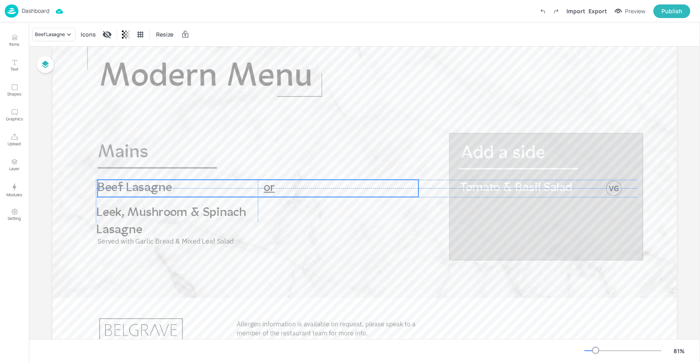
drag, startPoint x: 234, startPoint y: 194, endPoint x: 232, endPoint y: 186, distance: 7.7
click at [232, 186] on p "Beef Lasagne" at bounding box center [178, 188] width 162 height 17
click at [244, 168] on div "Ungroup" at bounding box center [232, 166] width 31 height 10
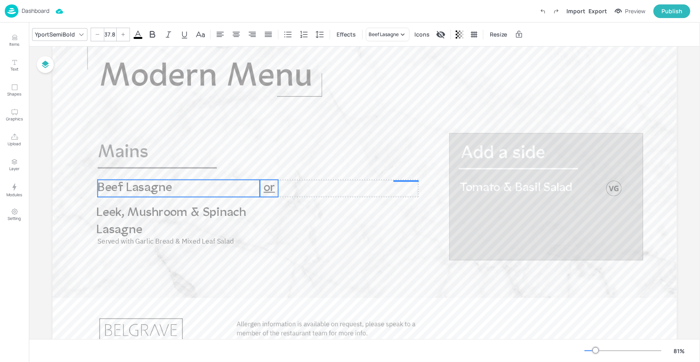
click at [275, 187] on p "or" at bounding box center [269, 188] width 18 height 17
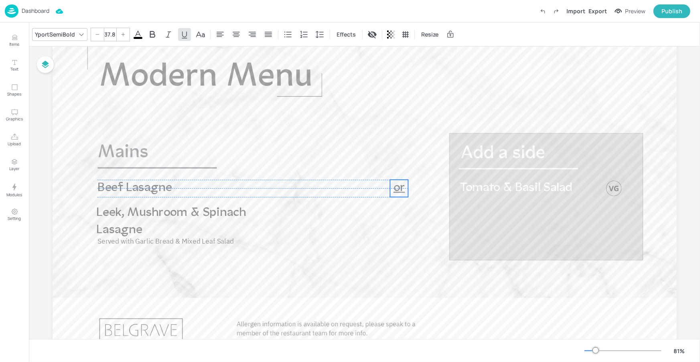
drag, startPoint x: 305, startPoint y: 183, endPoint x: 402, endPoint y: 186, distance: 97.5
click at [402, 186] on span "or" at bounding box center [399, 188] width 11 height 13
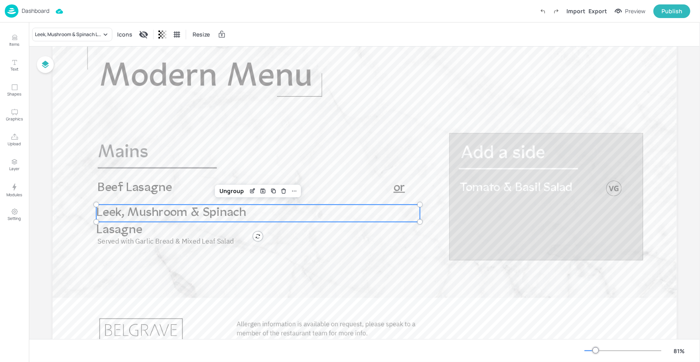
click at [234, 221] on p "Leek, Mushroom & Spinach Lasagne" at bounding box center [184, 222] width 177 height 35
click at [234, 190] on div "Ungroup" at bounding box center [232, 191] width 31 height 10
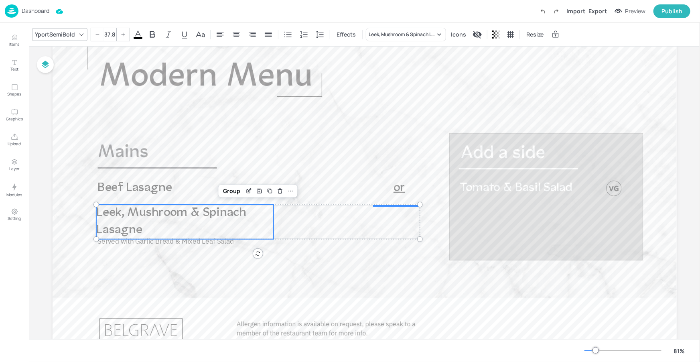
click at [263, 223] on p "Leek, Mushroom & Spinach Lasagne" at bounding box center [184, 222] width 177 height 35
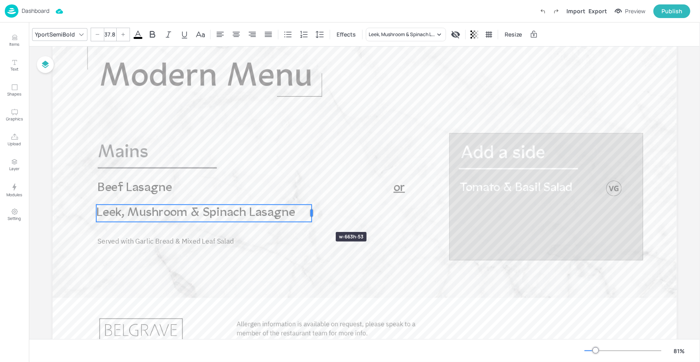
drag, startPoint x: 299, startPoint y: 217, endPoint x: 312, endPoint y: 217, distance: 12.8
click at [312, 217] on div at bounding box center [312, 213] width 6 height 17
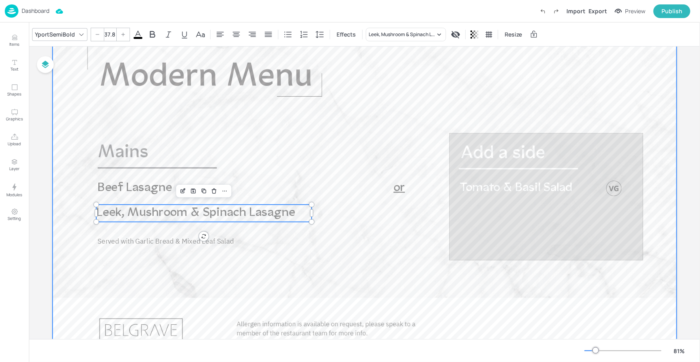
click at [291, 244] on div at bounding box center [365, 193] width 624 height 351
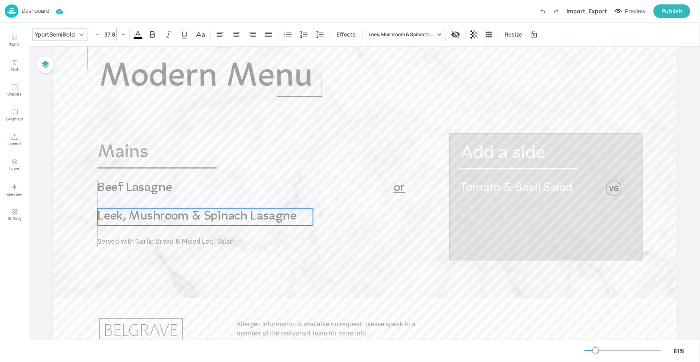
click at [258, 218] on span "Leek, Mushroom & Spinach Lasagne" at bounding box center [196, 216] width 199 height 13
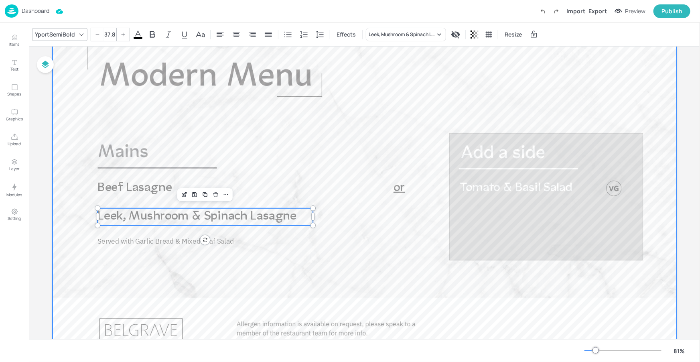
click at [284, 239] on div at bounding box center [365, 193] width 624 height 351
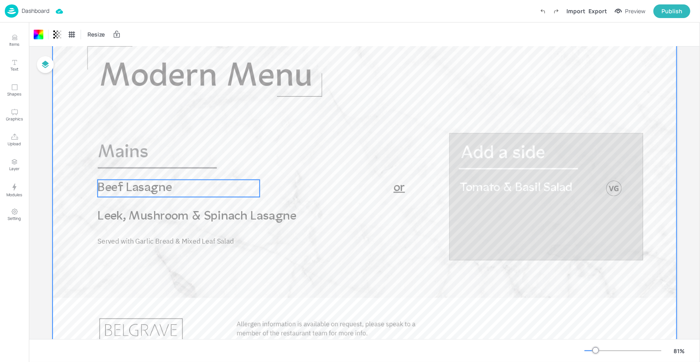
click at [179, 191] on p "Beef Lasagne" at bounding box center [178, 188] width 162 height 17
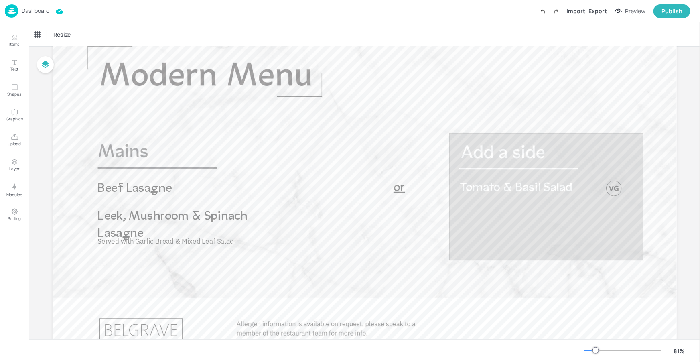
click at [194, 189] on p "Beef Lasagne" at bounding box center [178, 189] width 162 height 17
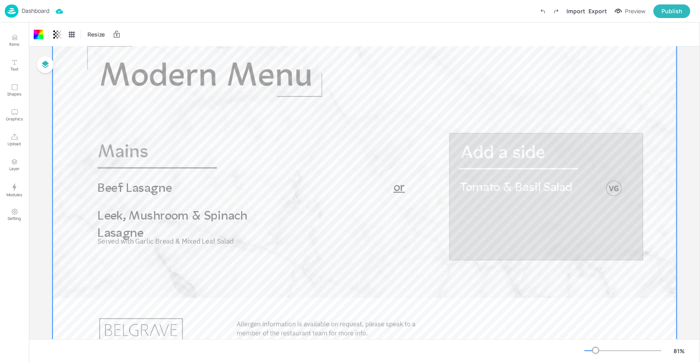
click at [164, 188] on span "Beef Lasagne" at bounding box center [134, 189] width 74 height 13
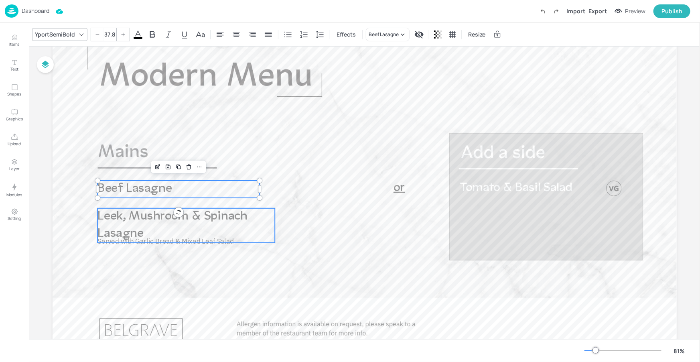
type input "37.8"
click at [219, 223] on span "Leek, Mushroom & Spinach Lasagne" at bounding box center [172, 225] width 150 height 30
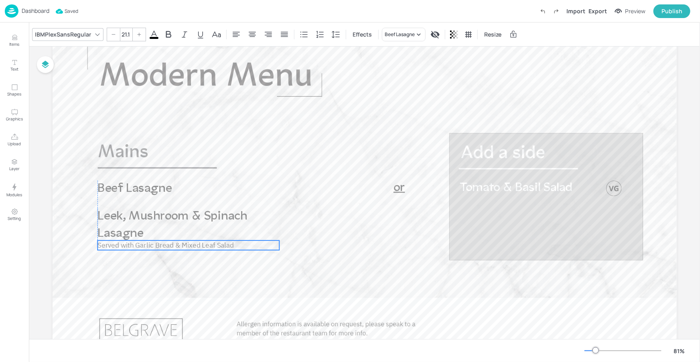
drag, startPoint x: 222, startPoint y: 244, endPoint x: 221, endPoint y: 248, distance: 4.1
click at [221, 248] on span "Served with Garlic Bread & Mixed Leaf Salad" at bounding box center [165, 244] width 136 height 9
click at [221, 246] on span "Served with Garlic Bread & Mixed Leaf Salad" at bounding box center [165, 244] width 136 height 9
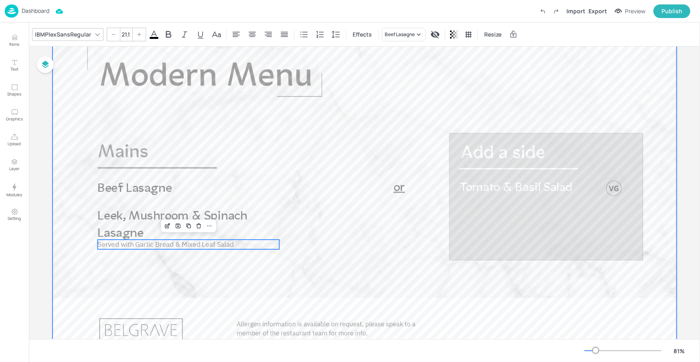
drag, startPoint x: 225, startPoint y: 266, endPoint x: 233, endPoint y: 264, distance: 8.0
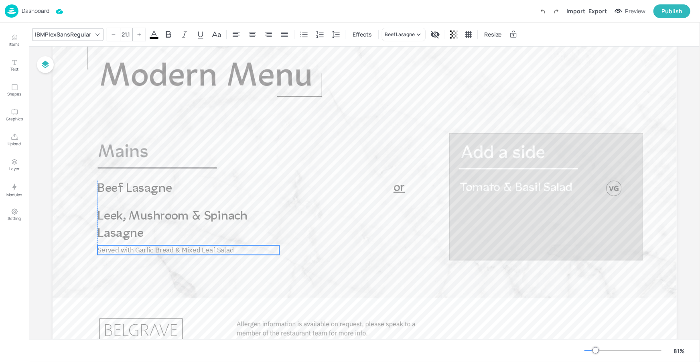
drag, startPoint x: 227, startPoint y: 242, endPoint x: 227, endPoint y: 248, distance: 5.6
click at [227, 248] on span "Served with Garlic Bread & Mixed Leaf Salad" at bounding box center [165, 249] width 136 height 9
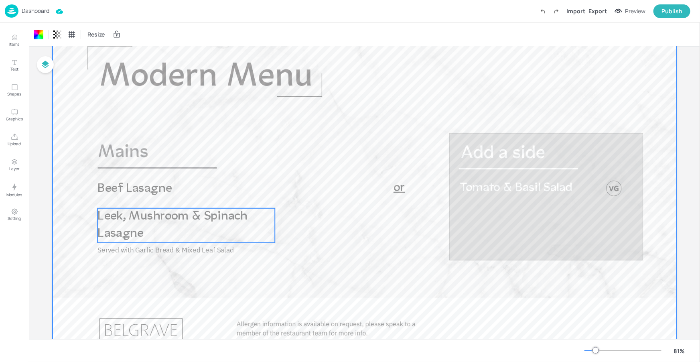
click at [230, 211] on span "Leek, Mushroom & Spinach Lasagne" at bounding box center [172, 225] width 150 height 30
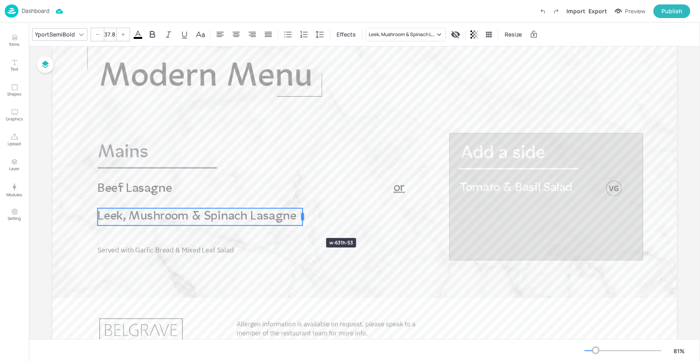
drag, startPoint x: 280, startPoint y: 225, endPoint x: 302, endPoint y: 223, distance: 21.8
click at [302, 223] on div "Leek, Mushroom & Spinach Lasagne Served with Garlic Bread & Mixed Leaf Salad or…" at bounding box center [365, 193] width 624 height 351
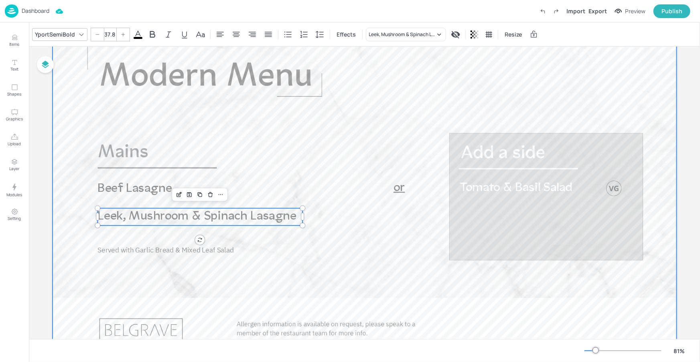
click at [292, 253] on div at bounding box center [365, 193] width 624 height 351
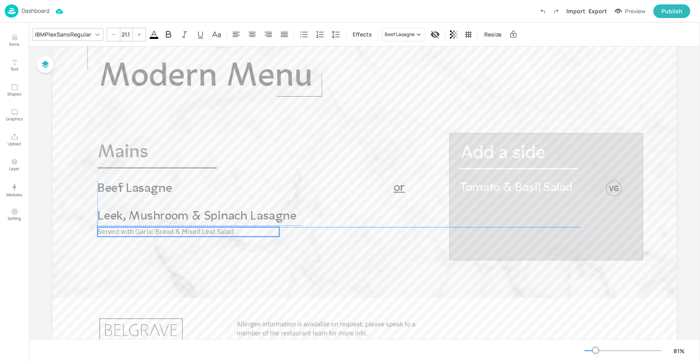
drag, startPoint x: 235, startPoint y: 250, endPoint x: 234, endPoint y: 231, distance: 19.7
click at [234, 231] on p "Served with Garlic Bread & Mixed Leaf Salad" at bounding box center [188, 232] width 182 height 10
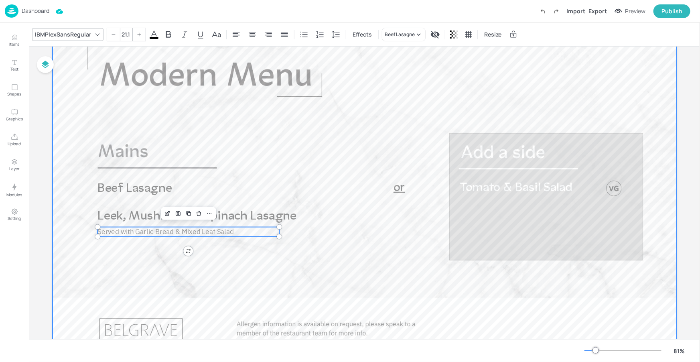
click at [235, 255] on div at bounding box center [365, 193] width 624 height 351
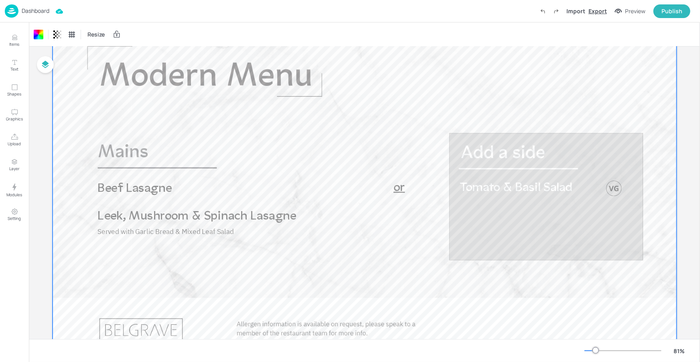
click at [597, 12] on div "Export" at bounding box center [598, 11] width 18 height 8
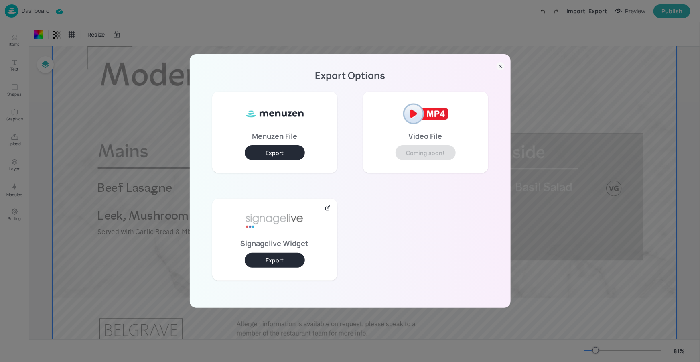
click at [306, 254] on div "Signagelive Widget Export" at bounding box center [274, 239] width 125 height 81
click at [298, 256] on button "Export" at bounding box center [275, 260] width 60 height 15
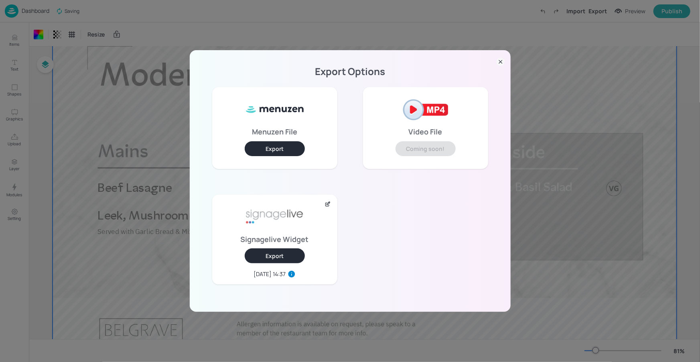
click at [500, 62] on icon at bounding box center [500, 62] width 3 height 3
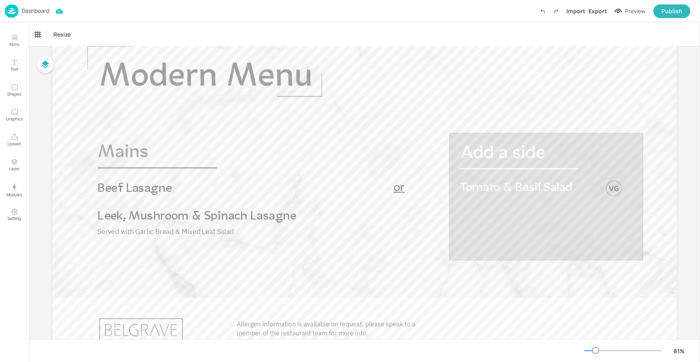
click at [44, 10] on p "Dashboard" at bounding box center [36, 11] width 28 height 6
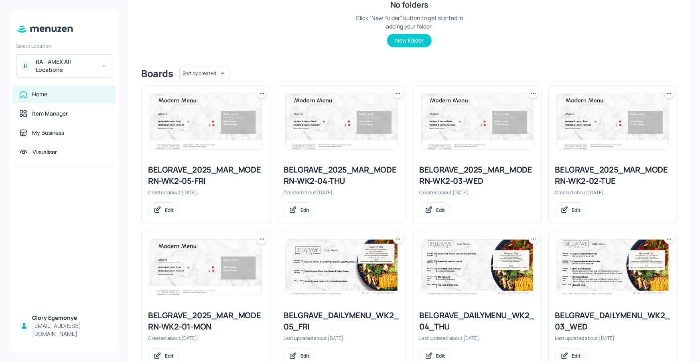
scroll to position [136, 0]
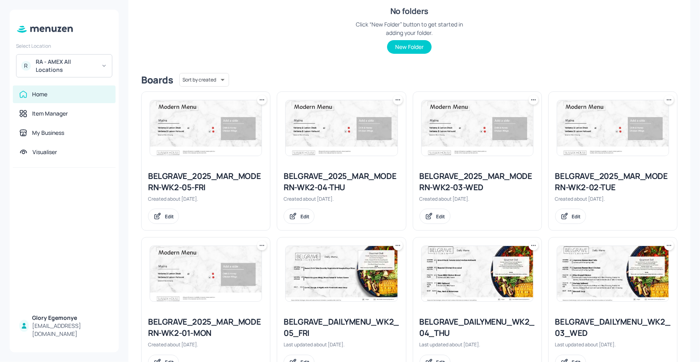
click at [477, 180] on div "BELGRAVE_2025_MAR_MODERN-WK2-03-WED" at bounding box center [478, 182] width 116 height 22
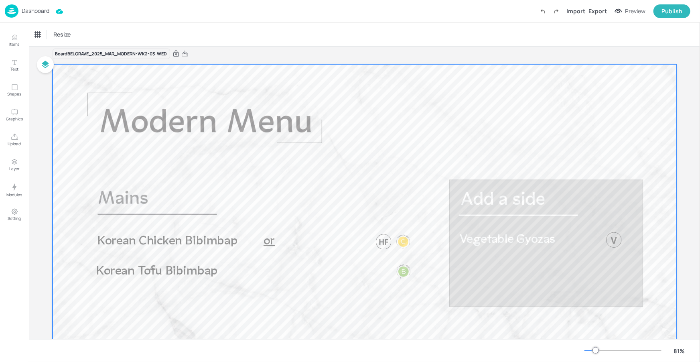
scroll to position [47, 0]
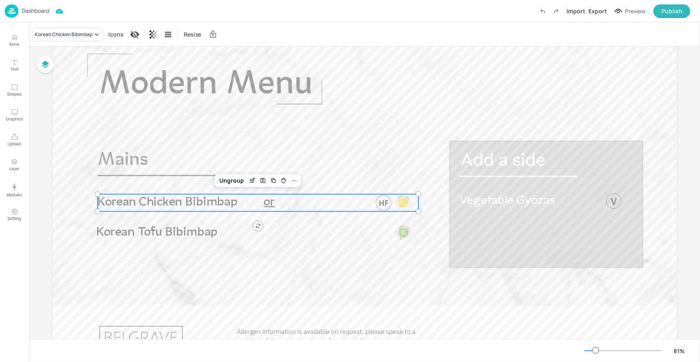
click at [276, 203] on div "Korean Chicken Bibimbap" at bounding box center [257, 202] width 321 height 17
click at [232, 178] on div "Ungroup" at bounding box center [232, 180] width 31 height 10
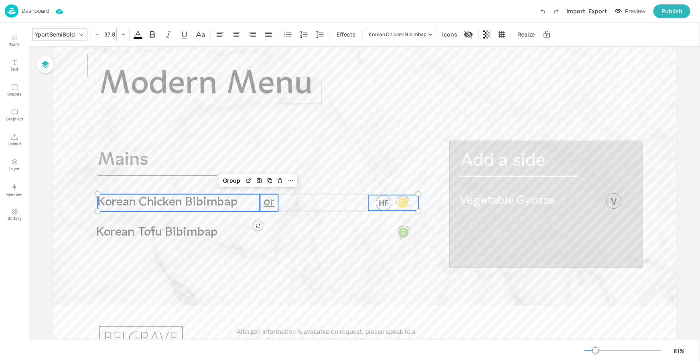
click at [270, 204] on span "or" at bounding box center [269, 202] width 11 height 13
type input "37.8"
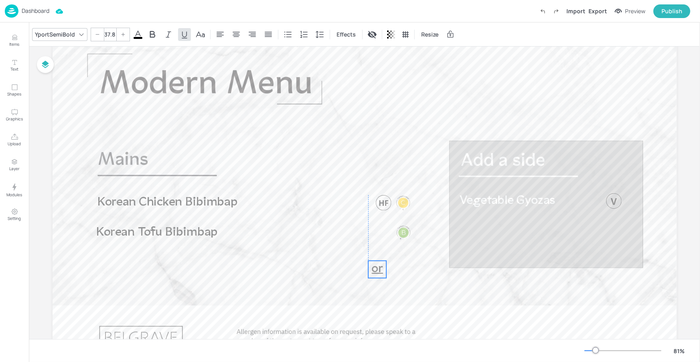
drag, startPoint x: 272, startPoint y: 203, endPoint x: 388, endPoint y: 260, distance: 128.5
click at [383, 263] on span "or" at bounding box center [377, 269] width 11 height 13
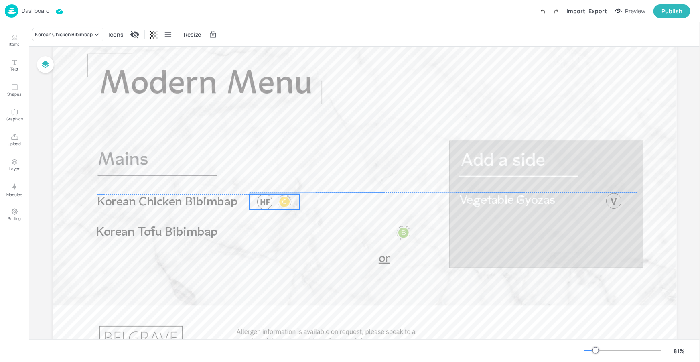
drag, startPoint x: 396, startPoint y: 202, endPoint x: 278, endPoint y: 201, distance: 118.8
click at [278, 201] on div at bounding box center [285, 202] width 16 height 16
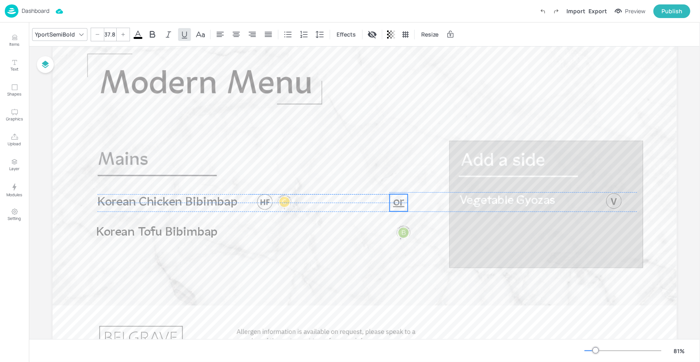
drag, startPoint x: 381, startPoint y: 254, endPoint x: 394, endPoint y: 201, distance: 55.0
click at [394, 201] on span "or" at bounding box center [398, 202] width 11 height 13
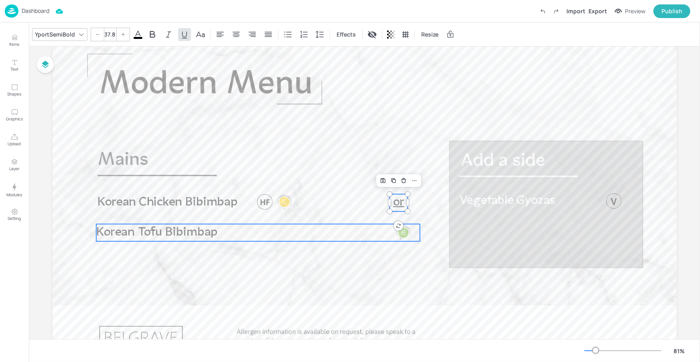
click at [402, 234] on div at bounding box center [404, 233] width 16 height 16
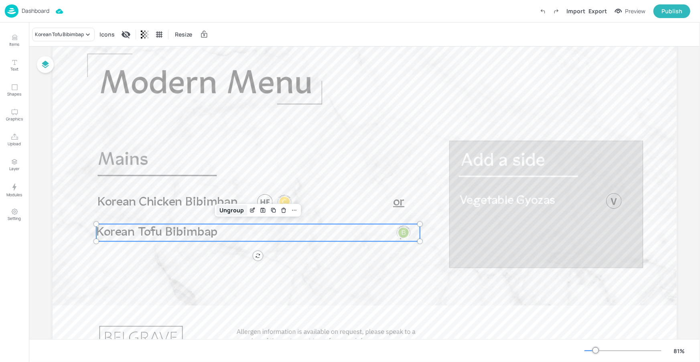
click at [231, 214] on div "Ungroup" at bounding box center [232, 210] width 31 height 10
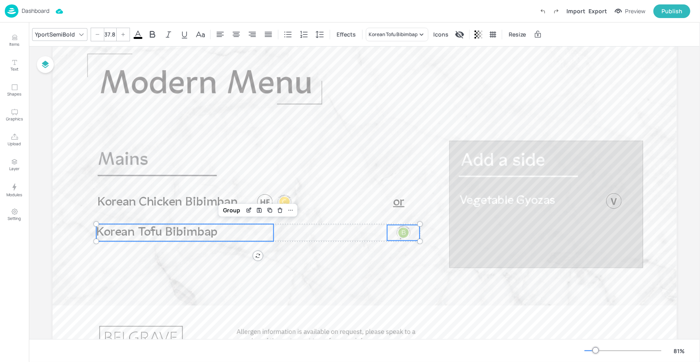
click at [387, 237] on div at bounding box center [403, 233] width 33 height 16
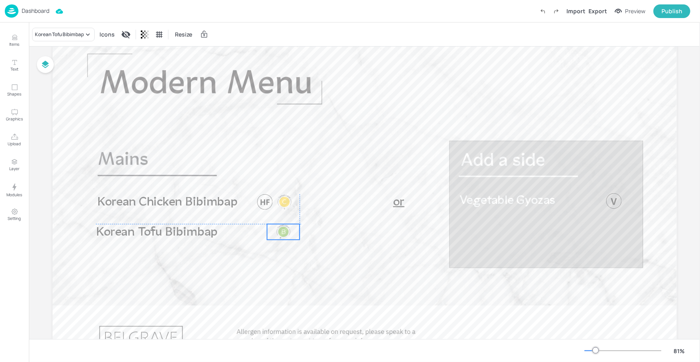
drag, startPoint x: 396, startPoint y: 232, endPoint x: 277, endPoint y: 230, distance: 118.8
click at [277, 230] on div at bounding box center [284, 232] width 16 height 16
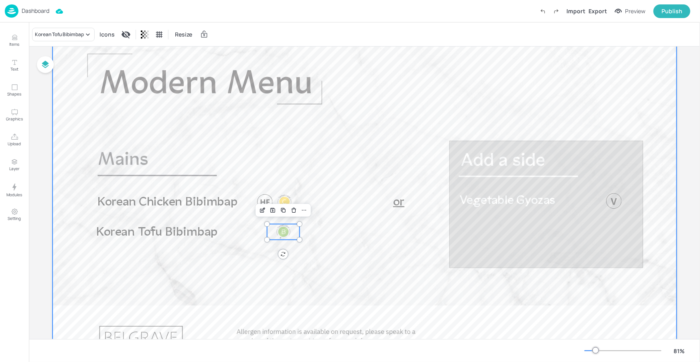
click at [277, 257] on div at bounding box center [365, 200] width 624 height 351
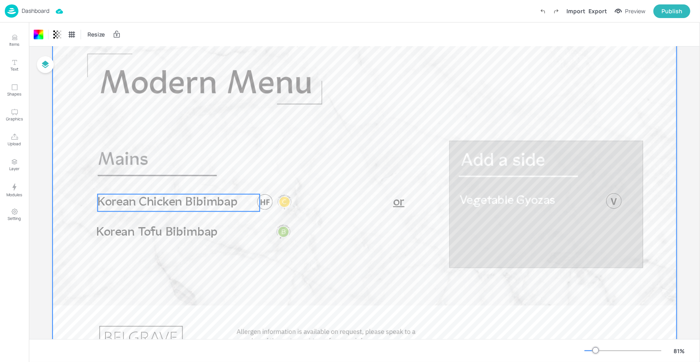
click at [215, 206] on span "Korean Chicken Bibimbap" at bounding box center [167, 202] width 140 height 13
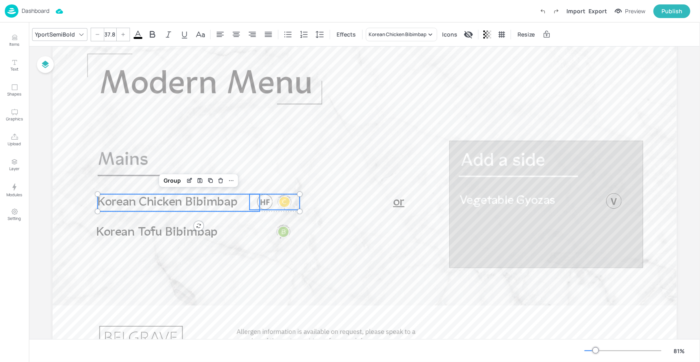
click at [271, 200] on div at bounding box center [275, 202] width 51 height 16
click at [179, 181] on div "Group" at bounding box center [173, 180] width 24 height 10
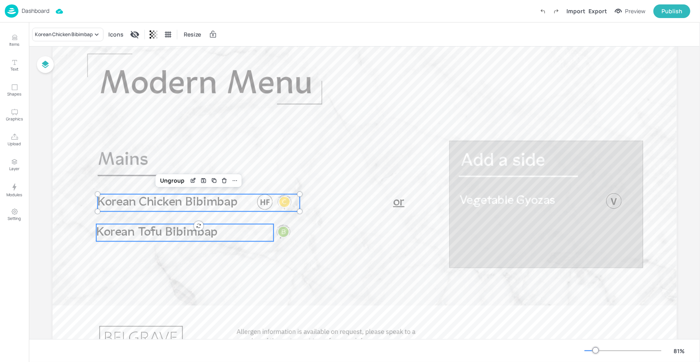
click at [201, 236] on span "Korean Tofu Bibimbap" at bounding box center [157, 232] width 122 height 13
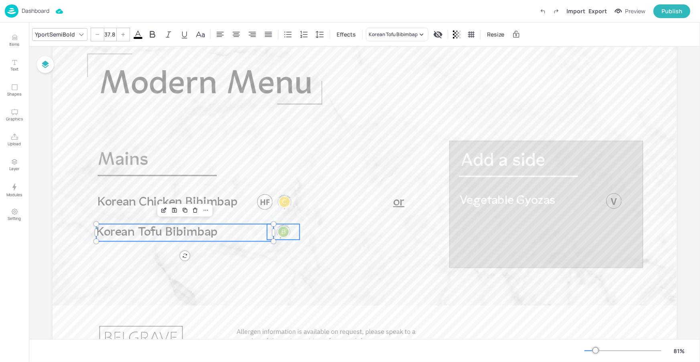
click at [288, 230] on div at bounding box center [284, 232] width 16 height 16
click at [171, 210] on div "Group" at bounding box center [172, 210] width 24 height 10
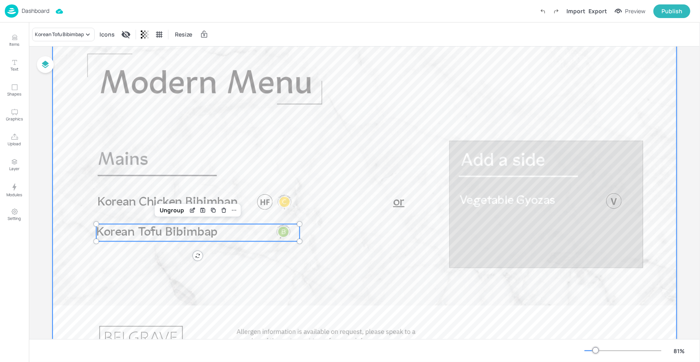
click at [311, 259] on div at bounding box center [365, 200] width 624 height 351
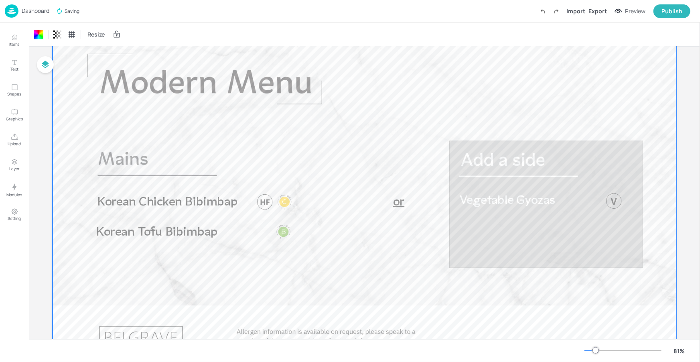
click at [471, 70] on div at bounding box center [365, 200] width 624 height 351
click at [596, 10] on div "Export" at bounding box center [598, 11] width 18 height 8
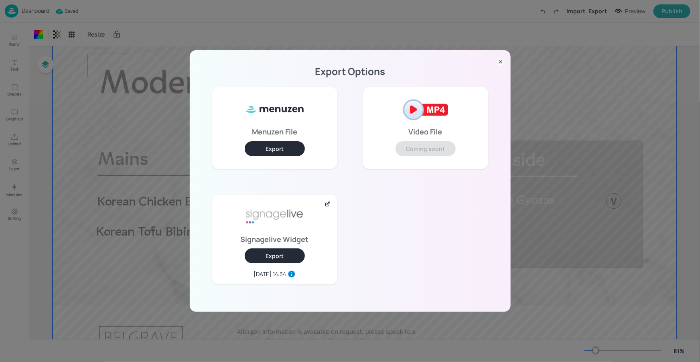
click at [290, 252] on button "Export" at bounding box center [275, 255] width 60 height 15
click at [502, 61] on icon at bounding box center [501, 62] width 8 height 8
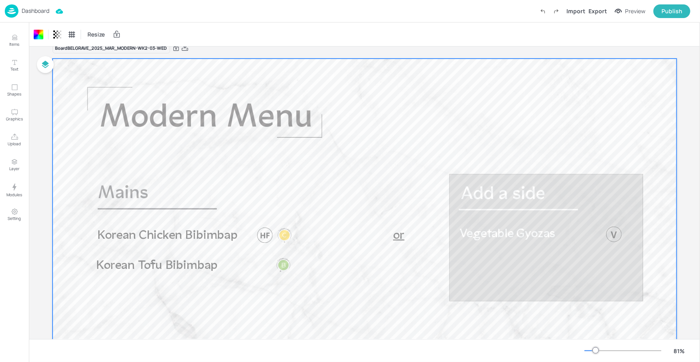
scroll to position [0, 0]
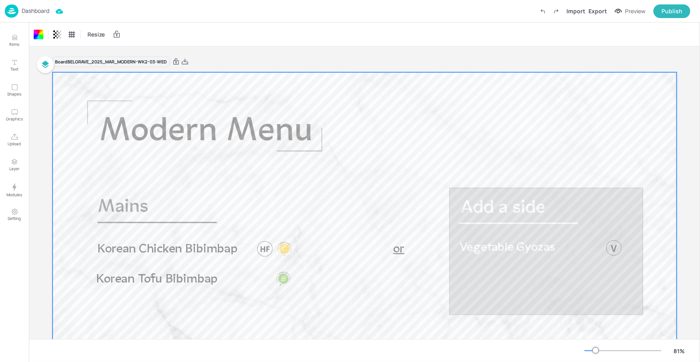
click at [43, 10] on p "Dashboard" at bounding box center [36, 11] width 28 height 6
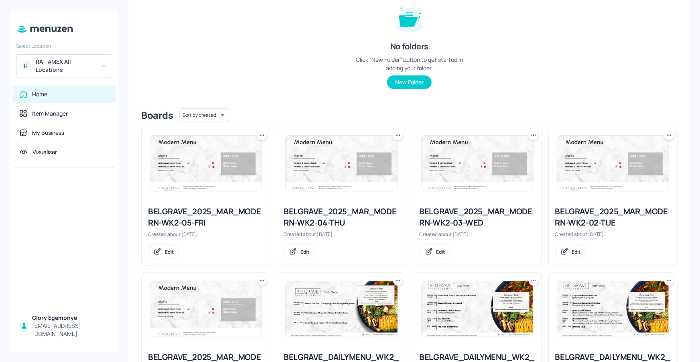
scroll to position [108, 0]
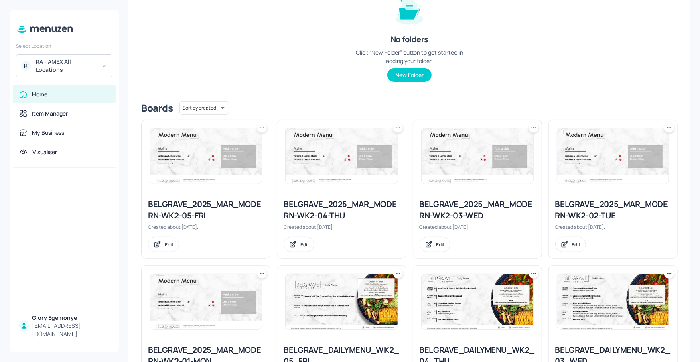
click at [356, 203] on div "BELGRAVE_2025_MAR_MODERN-WK2-04-THU" at bounding box center [342, 210] width 116 height 22
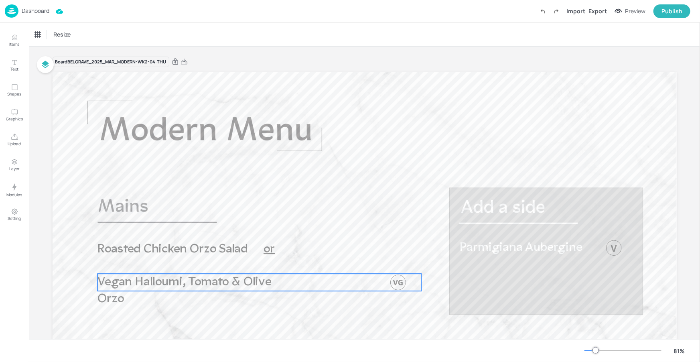
click at [256, 282] on span "Vegan Halloumi, Tomato & Olive Orzo" at bounding box center [183, 291] width 173 height 30
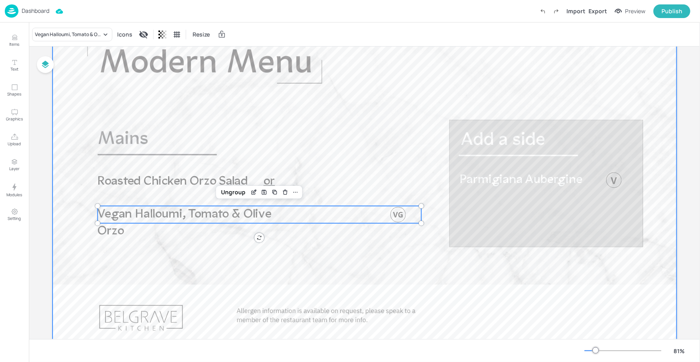
scroll to position [104, 0]
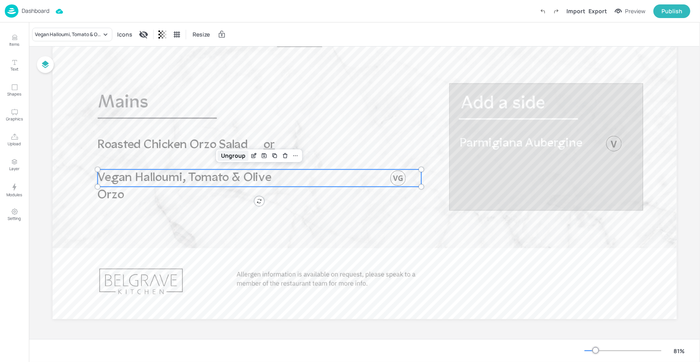
click at [238, 156] on div "Ungroup" at bounding box center [233, 155] width 31 height 10
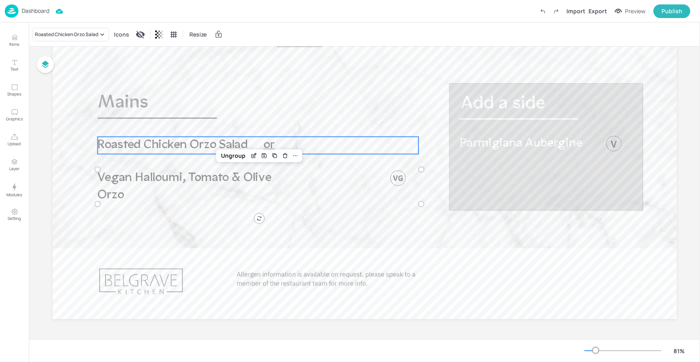
click at [227, 144] on span "Roasted Chicken Orzo Salad" at bounding box center [172, 145] width 150 height 13
click at [234, 120] on div "Ungroup" at bounding box center [232, 123] width 31 height 10
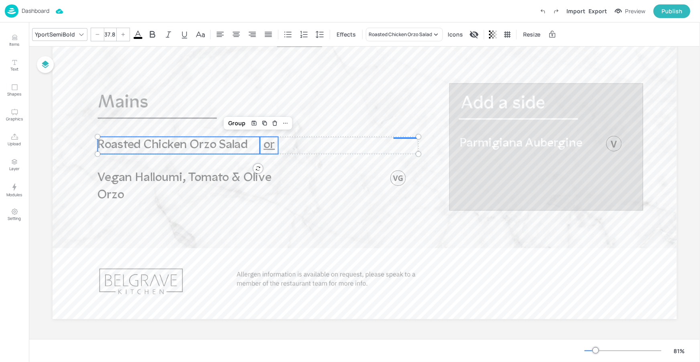
click at [270, 142] on span "or" at bounding box center [269, 145] width 11 height 13
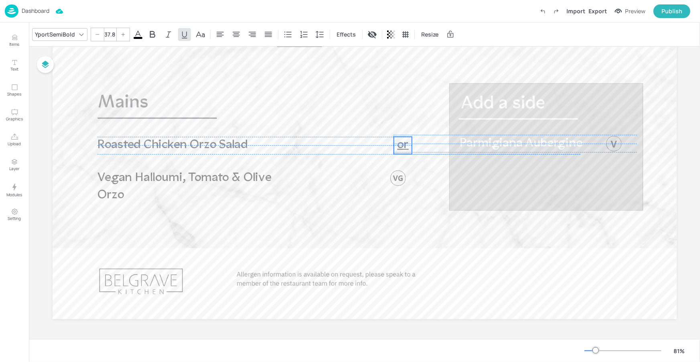
drag, startPoint x: 286, startPoint y: 142, endPoint x: 405, endPoint y: 142, distance: 119.2
click at [405, 142] on span "or" at bounding box center [402, 145] width 11 height 13
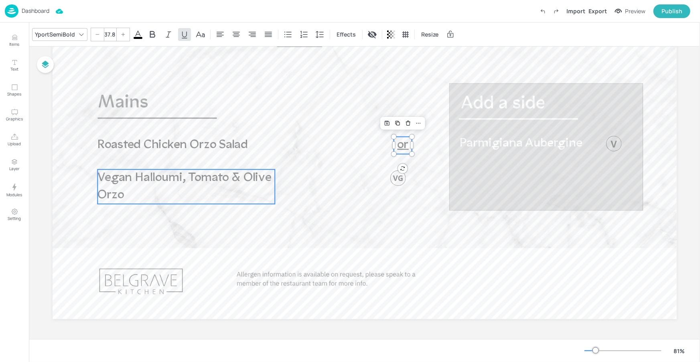
click at [185, 180] on span "Vegan Halloumi, Tomato & Olive Orzo" at bounding box center [183, 186] width 173 height 30
type input "37.8"
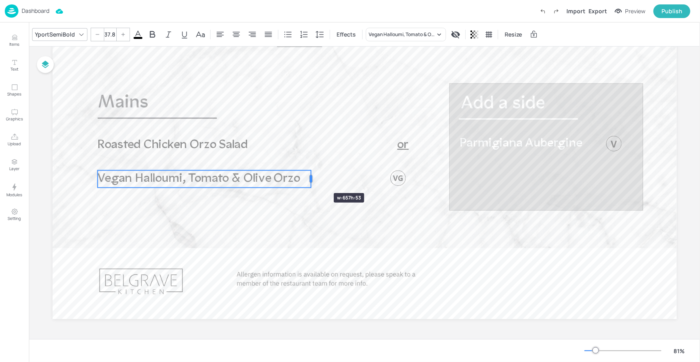
drag, startPoint x: 276, startPoint y: 184, endPoint x: 310, endPoint y: 179, distance: 34.1
click at [310, 179] on div at bounding box center [311, 178] width 2 height 7
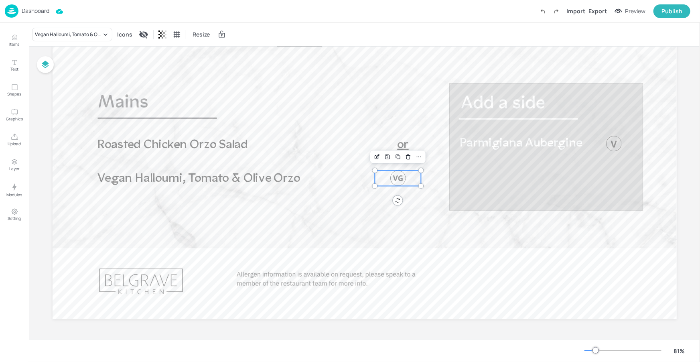
click at [385, 180] on div at bounding box center [398, 179] width 47 height 16
drag, startPoint x: 386, startPoint y: 183, endPoint x: 332, endPoint y: 179, distance: 53.5
click at [332, 179] on div at bounding box center [331, 179] width 16 height 16
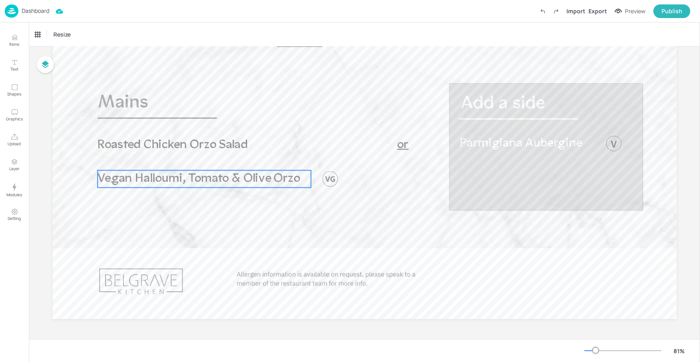
click at [254, 179] on span "Vegan Halloumi, Tomato & Olive Orzo" at bounding box center [198, 178] width 203 height 13
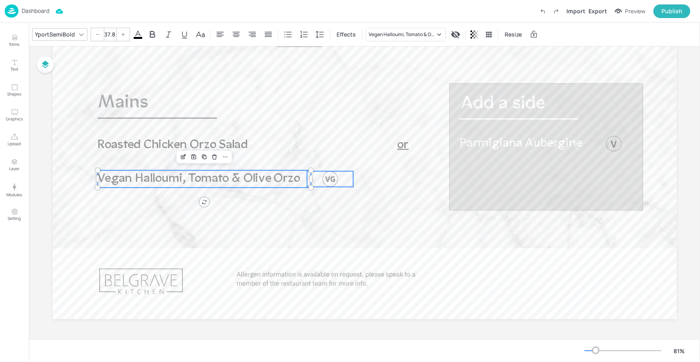
click at [327, 174] on div at bounding box center [331, 179] width 16 height 16
click at [207, 156] on div "Group" at bounding box center [199, 157] width 24 height 10
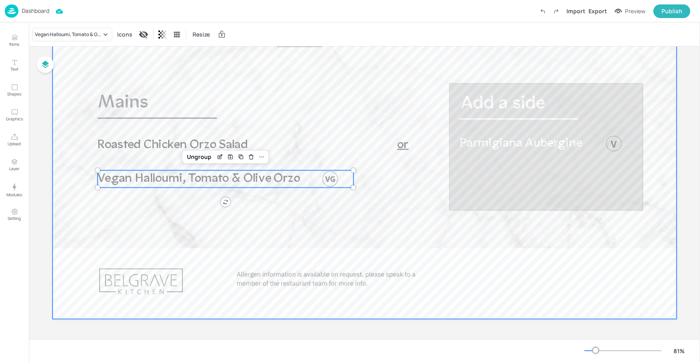
click at [264, 225] on div at bounding box center [365, 143] width 624 height 351
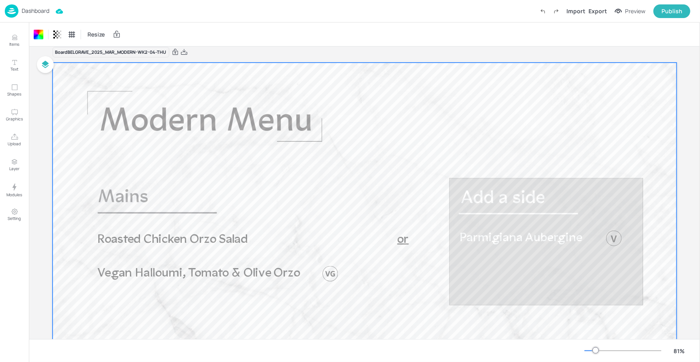
scroll to position [8, 0]
click at [596, 8] on div "Export" at bounding box center [598, 11] width 18 height 8
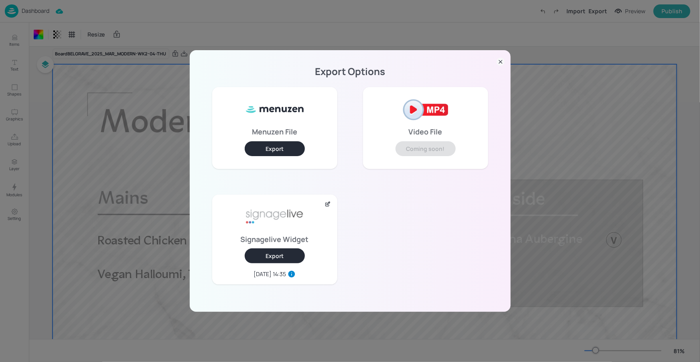
drag, startPoint x: 300, startPoint y: 254, endPoint x: 505, endPoint y: 48, distance: 290.2
click at [300, 254] on button "Export" at bounding box center [275, 255] width 60 height 15
click at [495, 63] on div "Export Options Menuzen File Export Video File Coming soon! Signagelive Widget E…" at bounding box center [350, 181] width 321 height 262
click at [499, 63] on icon at bounding box center [500, 62] width 3 height 3
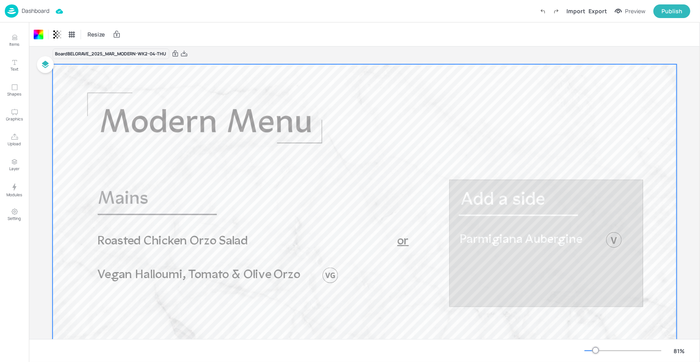
click at [39, 12] on p "Dashboard" at bounding box center [36, 11] width 28 height 6
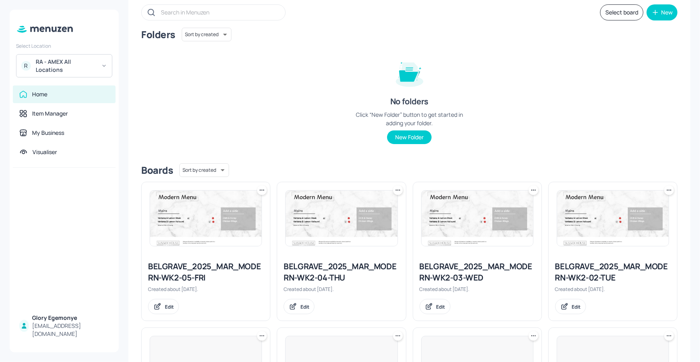
scroll to position [61, 0]
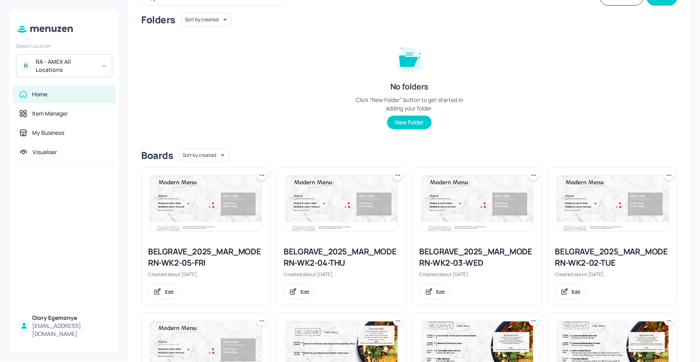
click at [199, 258] on div "BELGRAVE_2025_MAR_MODERN-WK2-05-FRI" at bounding box center [206, 257] width 116 height 22
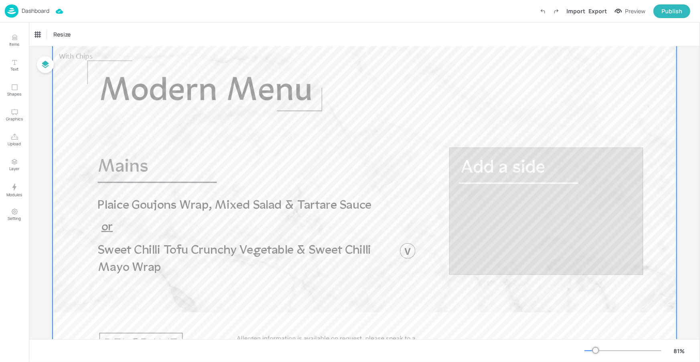
scroll to position [41, 0]
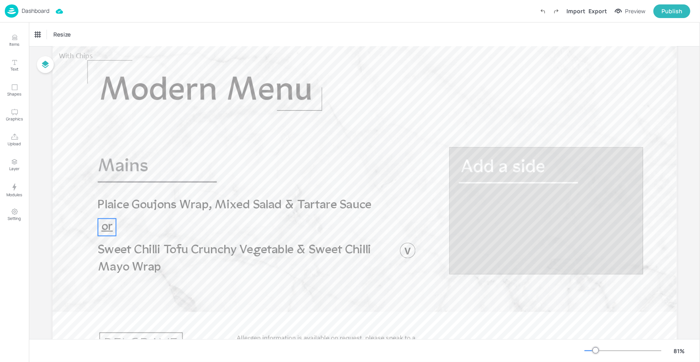
click at [109, 223] on span "or" at bounding box center [106, 227] width 11 height 13
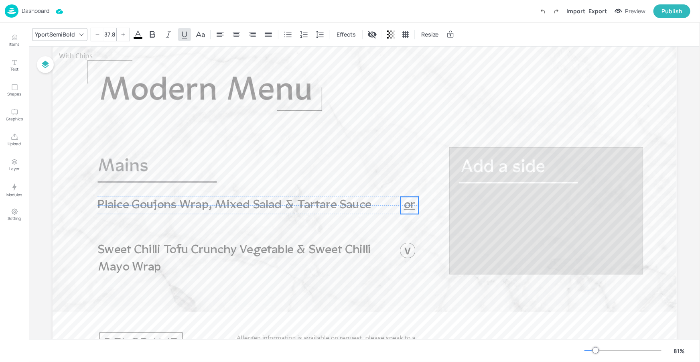
drag, startPoint x: 109, startPoint y: 223, endPoint x: 412, endPoint y: 201, distance: 304.2
click at [412, 201] on span "or" at bounding box center [409, 205] width 11 height 13
